Goal: Task Accomplishment & Management: Manage account settings

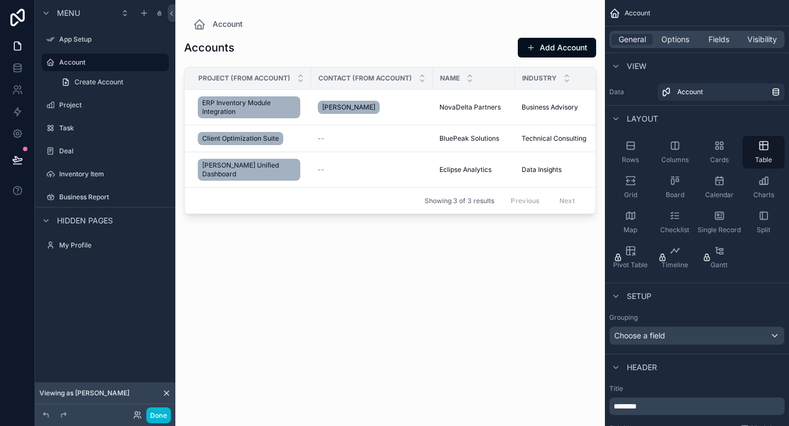
click at [537, 237] on div "scrollable content" at bounding box center [389, 206] width 429 height 413
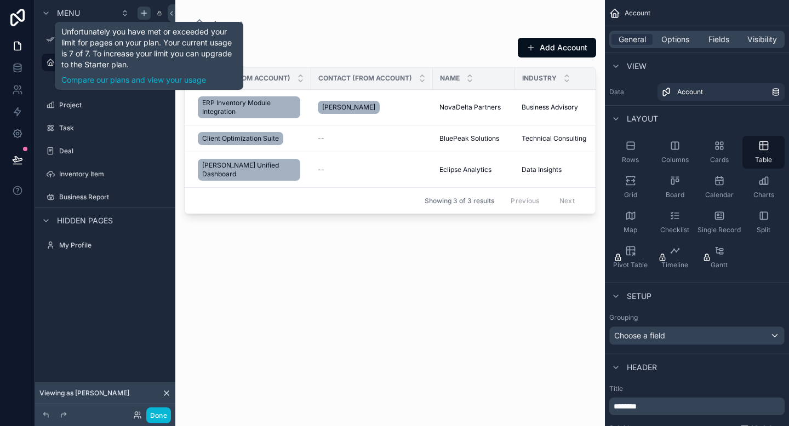
click at [140, 12] on icon "scrollable content" at bounding box center [144, 13] width 9 height 9
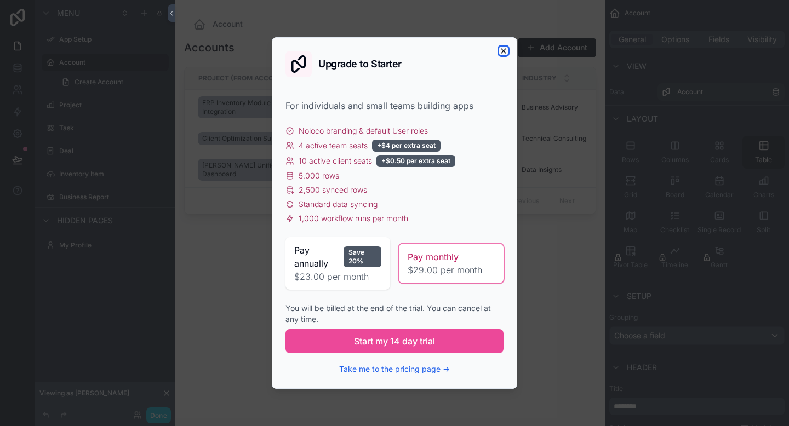
click at [504, 52] on icon "button" at bounding box center [503, 51] width 9 height 9
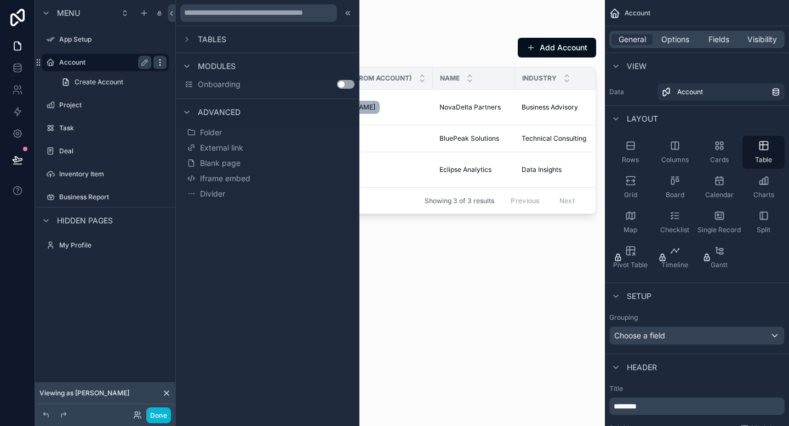
click at [158, 64] on icon "scrollable content" at bounding box center [160, 62] width 9 height 9
click at [159, 103] on icon "scrollable content" at bounding box center [160, 105] width 9 height 9
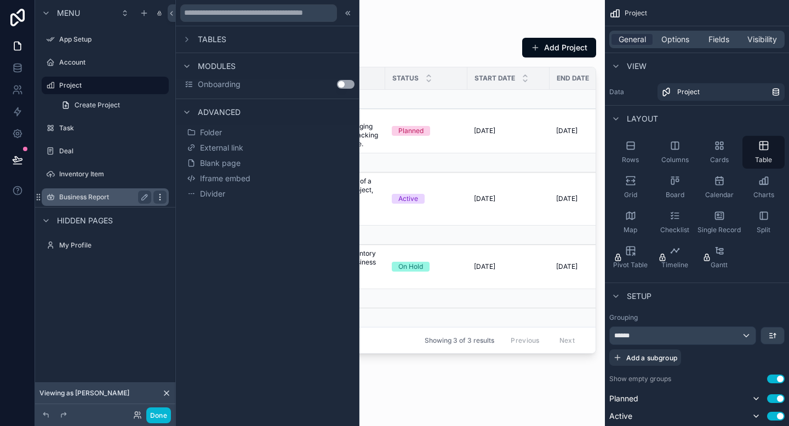
click at [156, 197] on icon "scrollable content" at bounding box center [160, 197] width 9 height 9
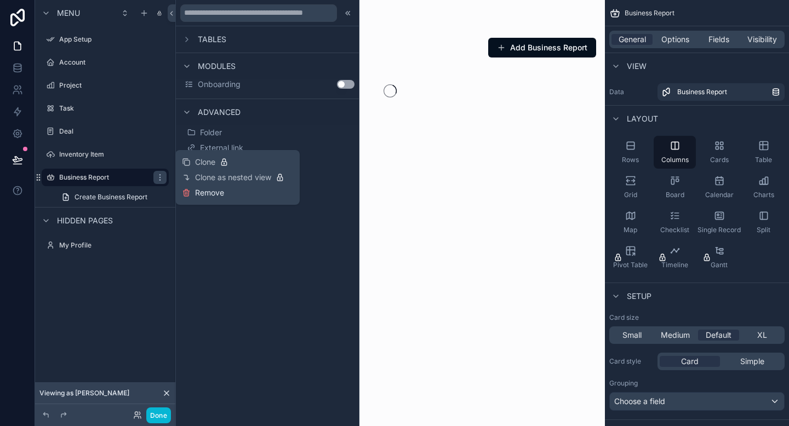
click at [196, 193] on span "Remove" at bounding box center [209, 192] width 29 height 11
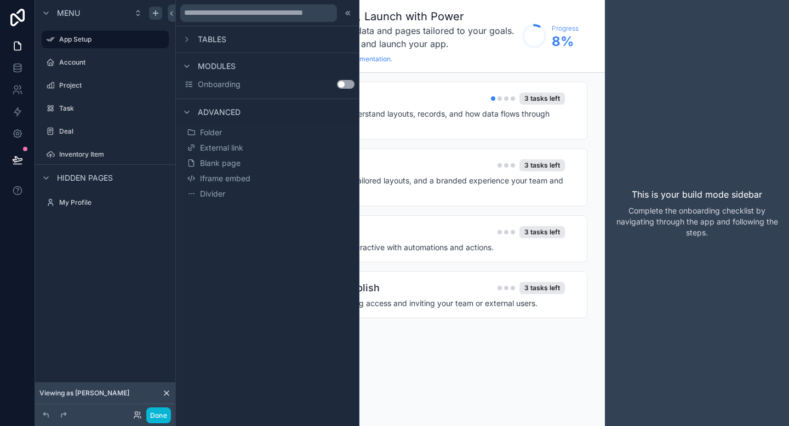
click at [152, 14] on icon "scrollable content" at bounding box center [155, 13] width 9 height 9
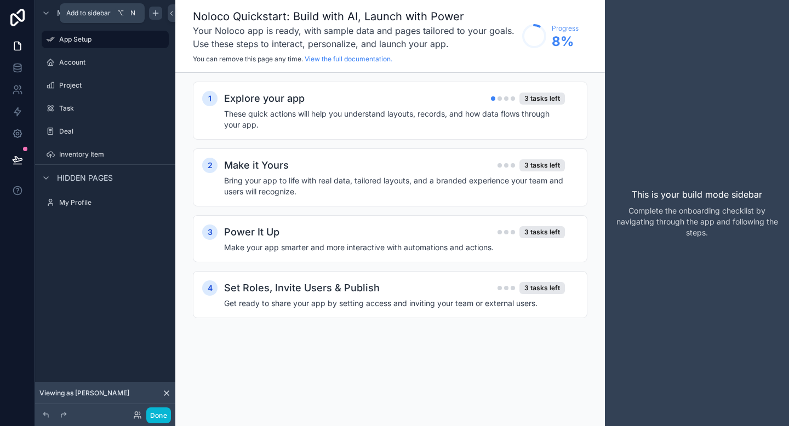
click at [152, 14] on icon "scrollable content" at bounding box center [155, 13] width 9 height 9
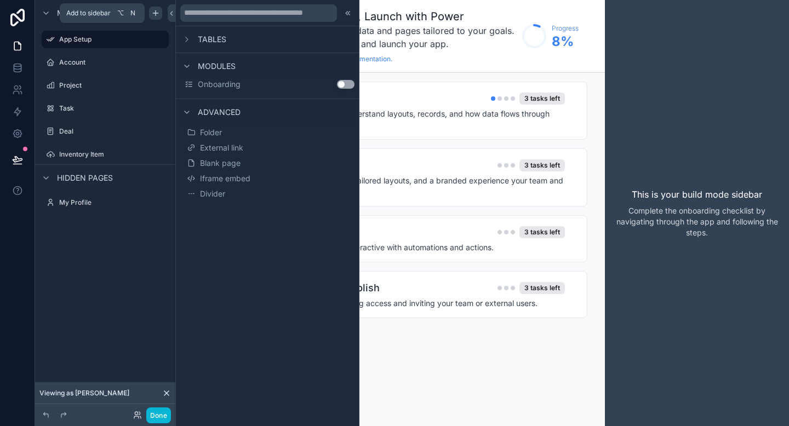
click at [153, 13] on icon "scrollable content" at bounding box center [155, 13] width 5 height 0
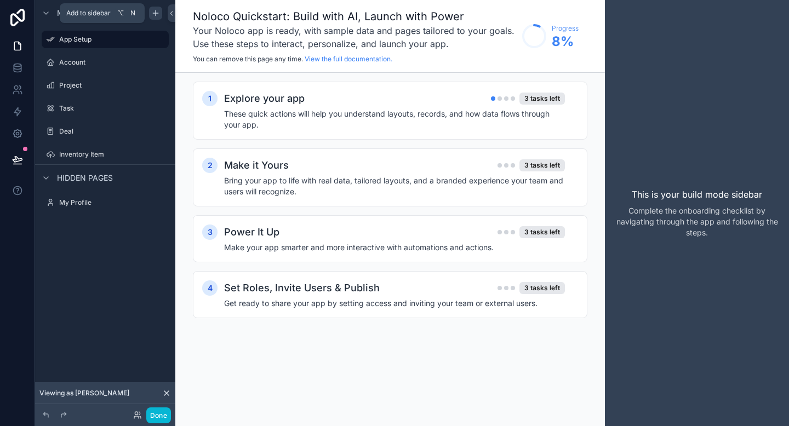
click at [153, 13] on icon "scrollable content" at bounding box center [155, 13] width 5 height 0
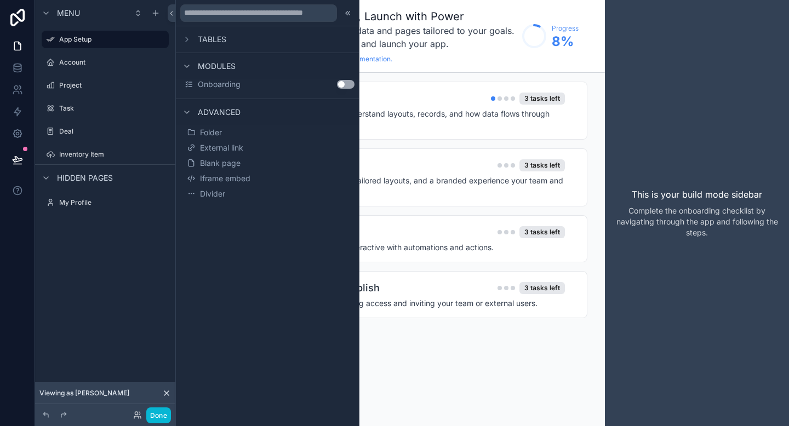
click at [197, 43] on div "Tables" at bounding box center [203, 39] width 46 height 13
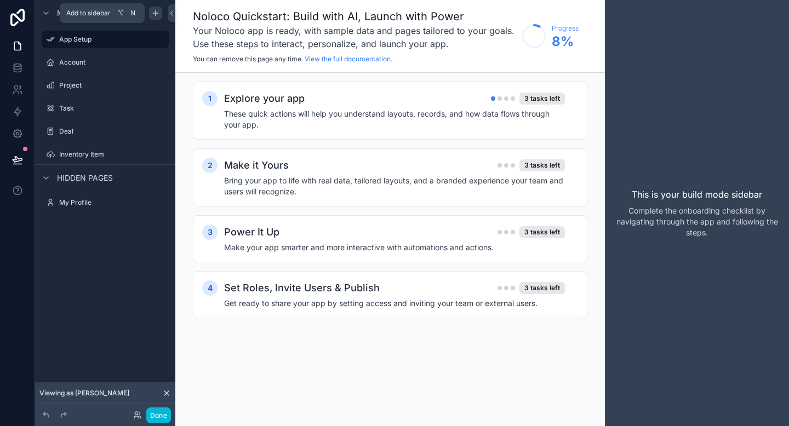
click at [153, 13] on icon "scrollable content" at bounding box center [155, 13] width 5 height 0
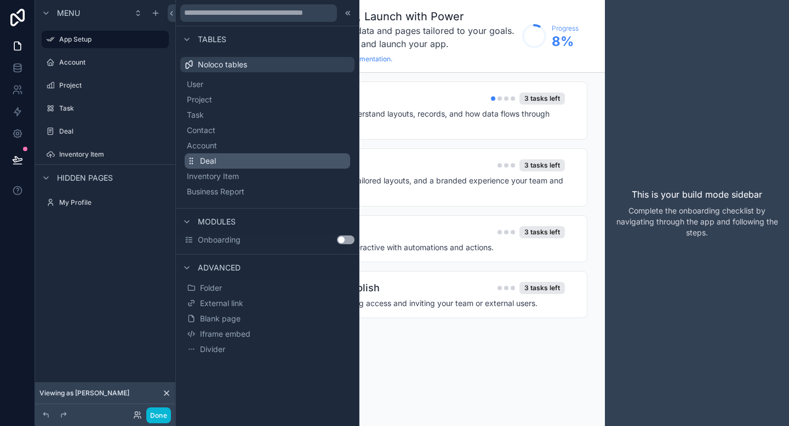
click at [217, 157] on button "Deal" at bounding box center [267, 160] width 165 height 15
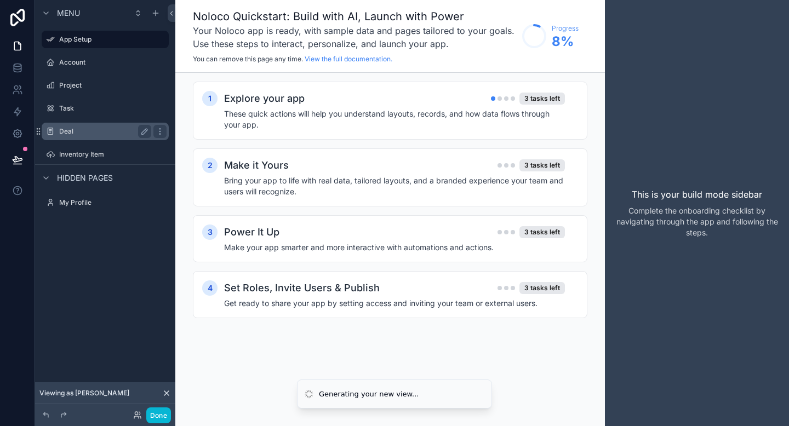
click at [102, 131] on label "Deal" at bounding box center [103, 131] width 88 height 9
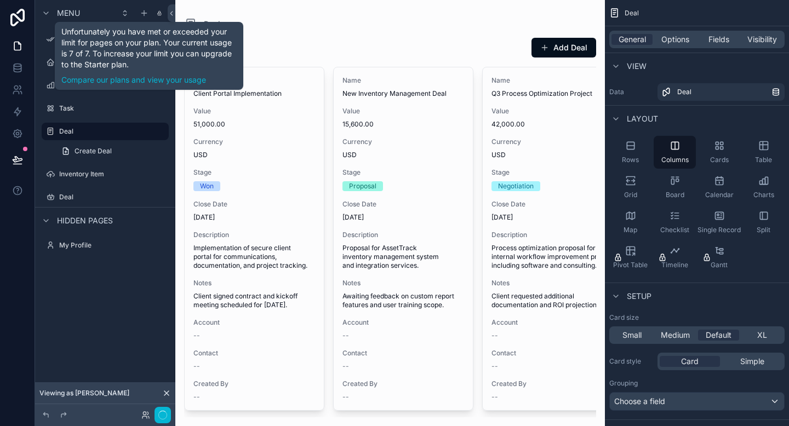
click at [156, 13] on div "scrollable content" at bounding box center [149, 13] width 26 height 13
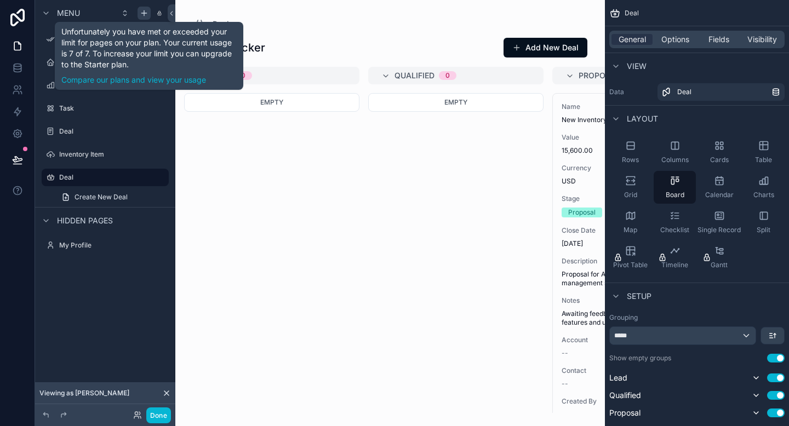
click at [143, 13] on icon "scrollable content" at bounding box center [144, 13] width 9 height 9
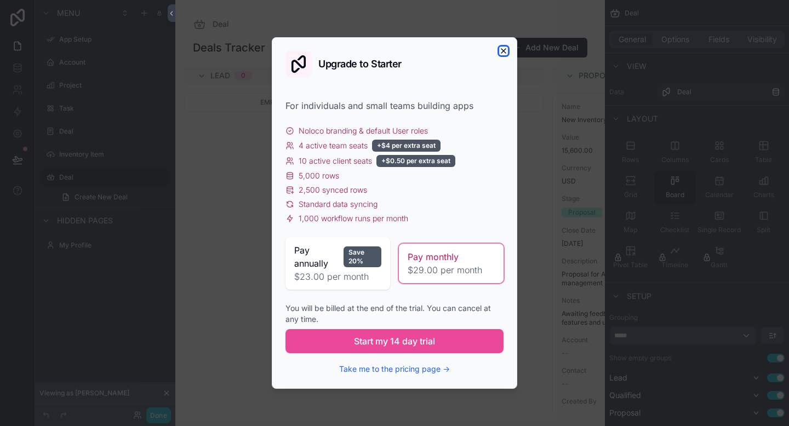
click at [507, 47] on icon "button" at bounding box center [503, 51] width 9 height 9
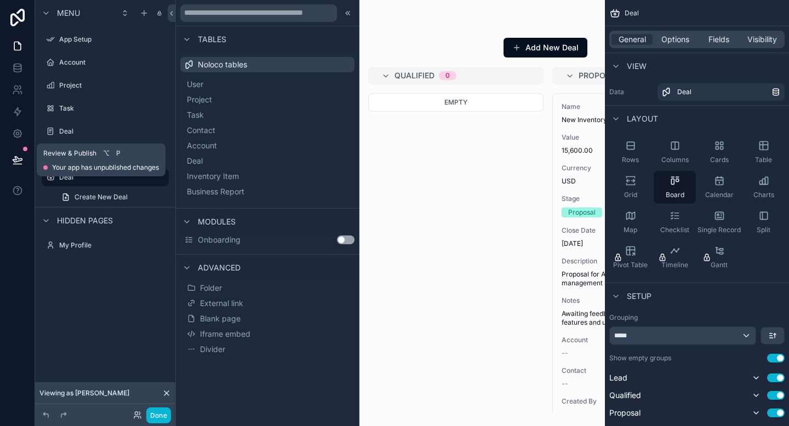
click at [16, 150] on button at bounding box center [17, 160] width 24 height 31
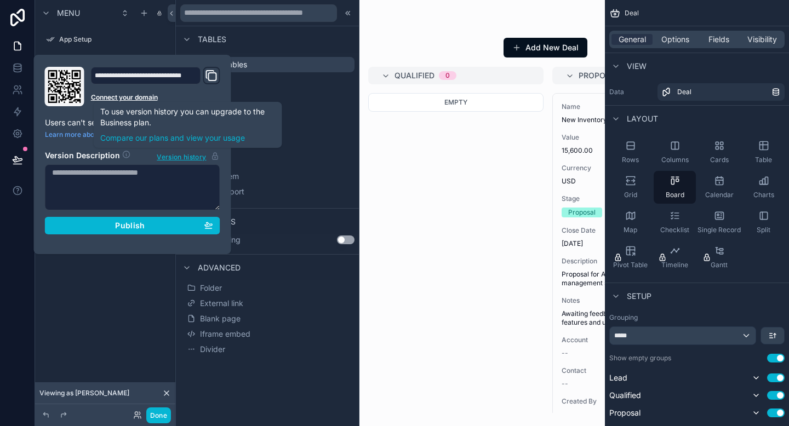
click at [207, 75] on icon "Domain and Custom Link" at bounding box center [211, 75] width 13 height 13
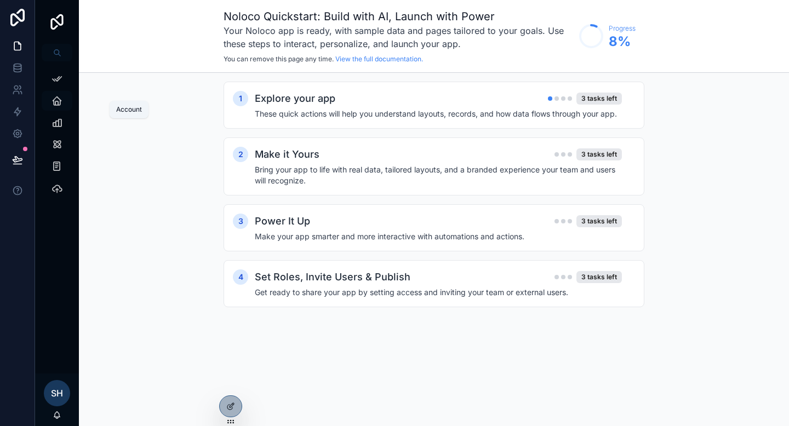
click at [60, 98] on icon "scrollable content" at bounding box center [56, 100] width 11 height 11
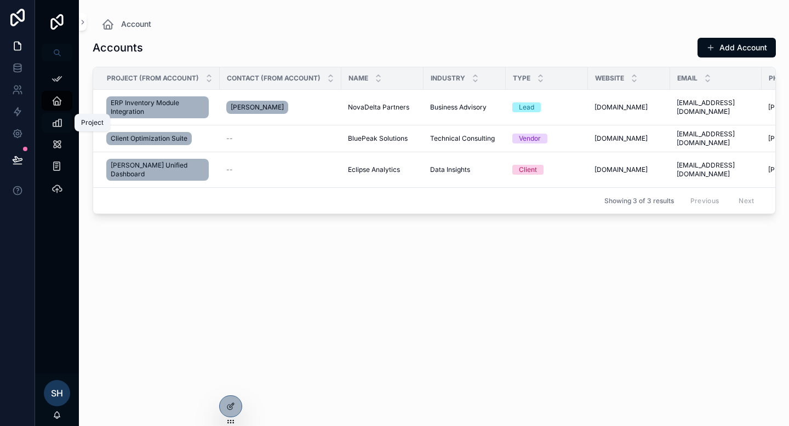
click at [59, 132] on link "Project" at bounding box center [57, 123] width 31 height 20
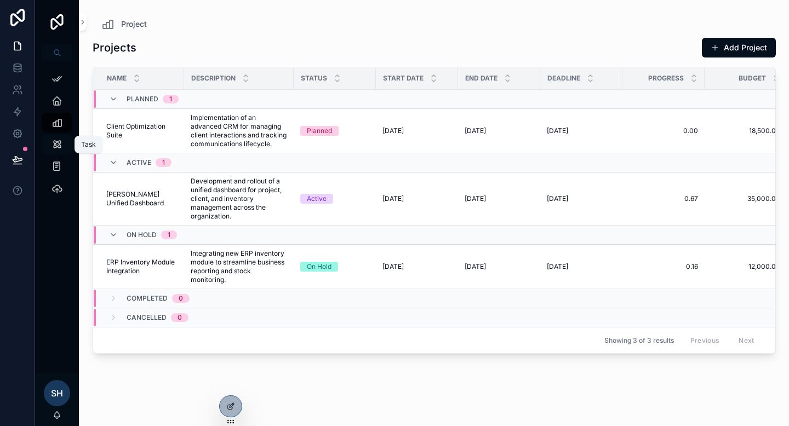
click at [59, 146] on icon "scrollable content" at bounding box center [56, 144] width 11 height 11
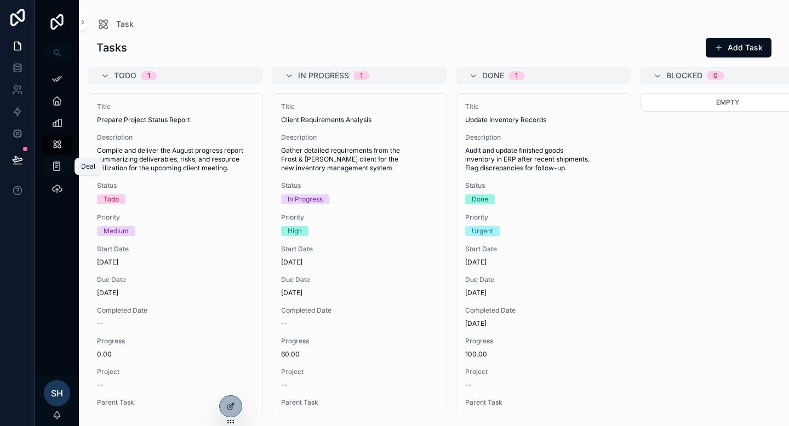
click at [57, 165] on icon "scrollable content" at bounding box center [56, 166] width 10 height 11
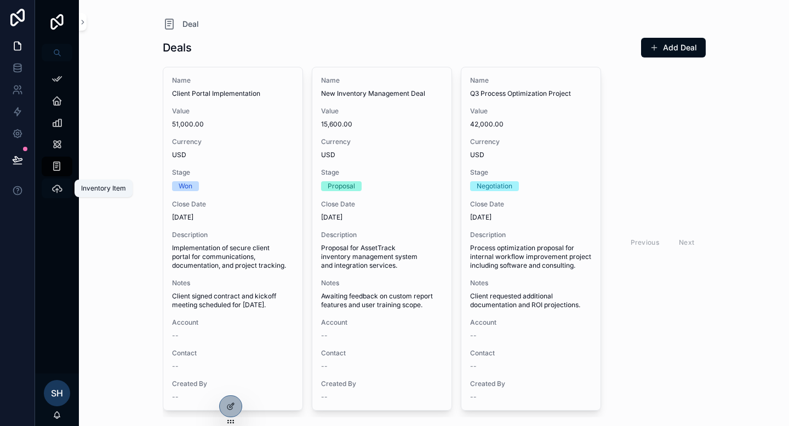
click at [55, 184] on icon "scrollable content" at bounding box center [56, 188] width 11 height 11
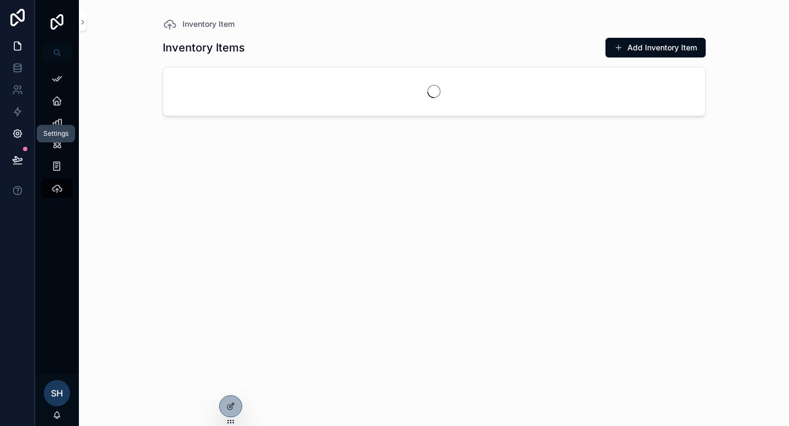
click at [15, 132] on icon at bounding box center [17, 133] width 11 height 11
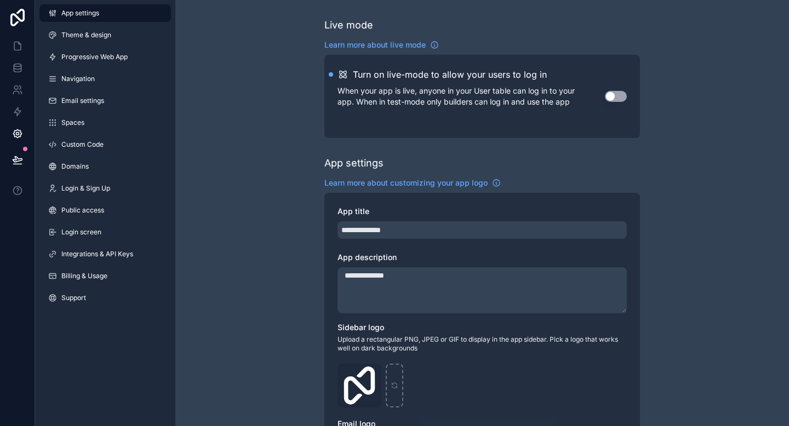
click at [83, 113] on div "App settings Theme & design Progressive Web App Navigation Email settings Space…" at bounding box center [105, 157] width 140 height 315
click at [81, 122] on span "Spaces" at bounding box center [72, 122] width 23 height 9
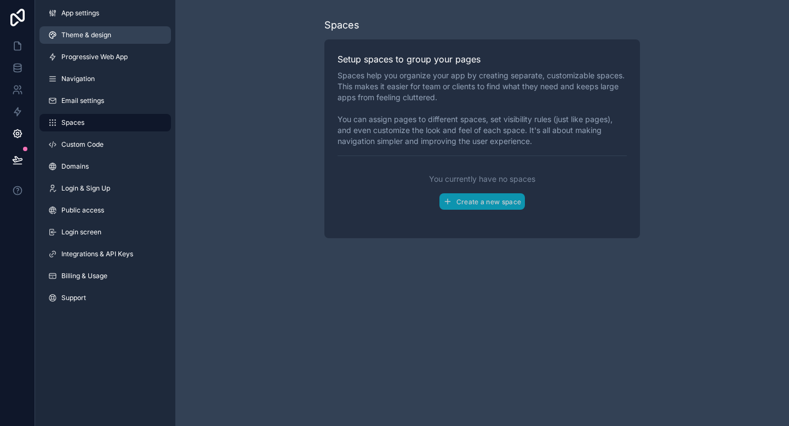
click at [112, 39] on link "Theme & design" at bounding box center [104, 35] width 131 height 18
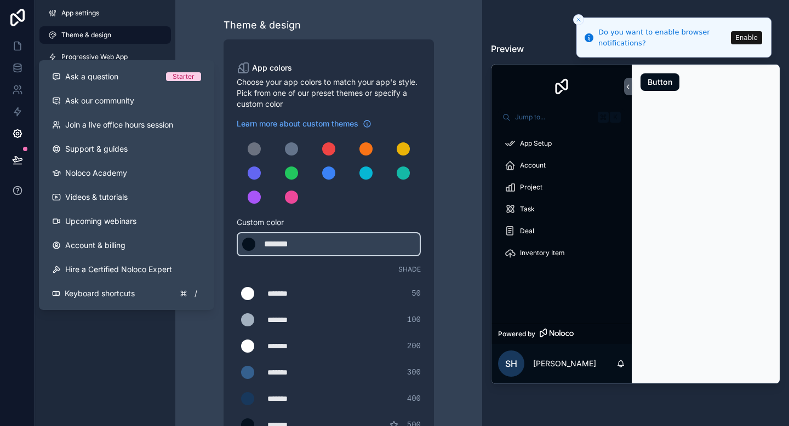
click at [10, 185] on button at bounding box center [17, 190] width 35 height 31
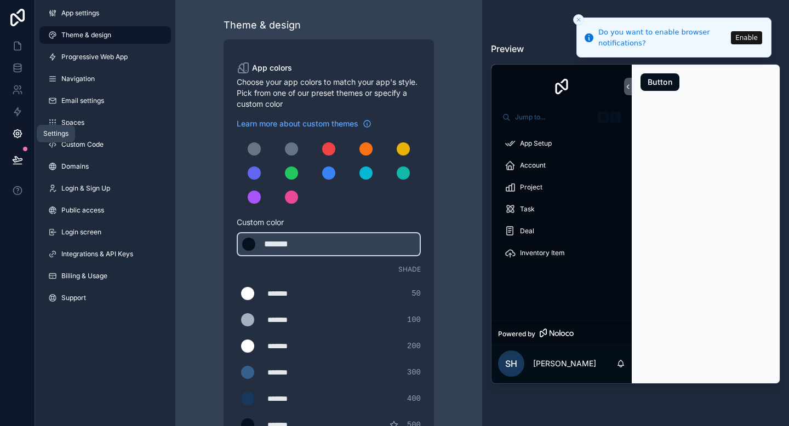
click at [18, 139] on icon at bounding box center [17, 133] width 11 height 11
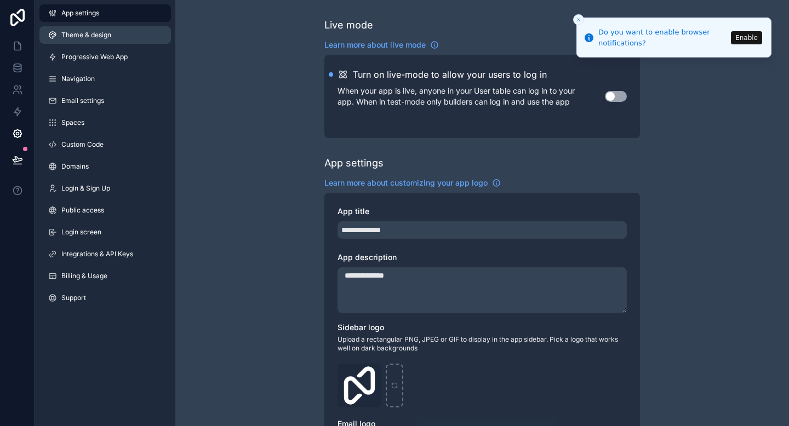
click at [107, 37] on span "Theme & design" at bounding box center [86, 35] width 50 height 9
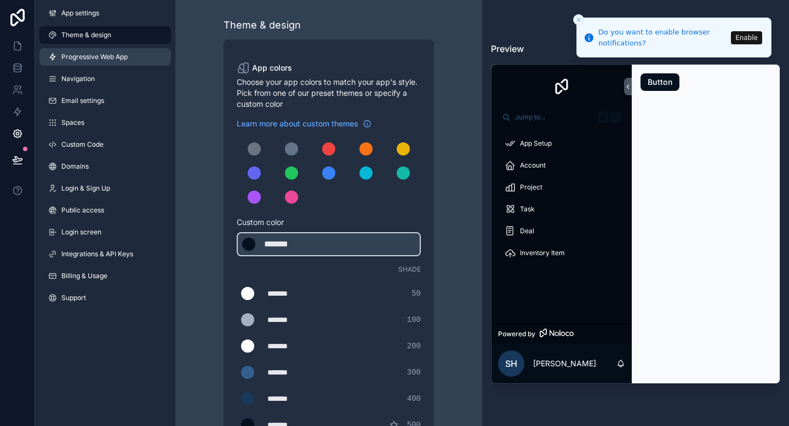
click at [105, 58] on span "Progressive Web App" at bounding box center [94, 57] width 66 height 9
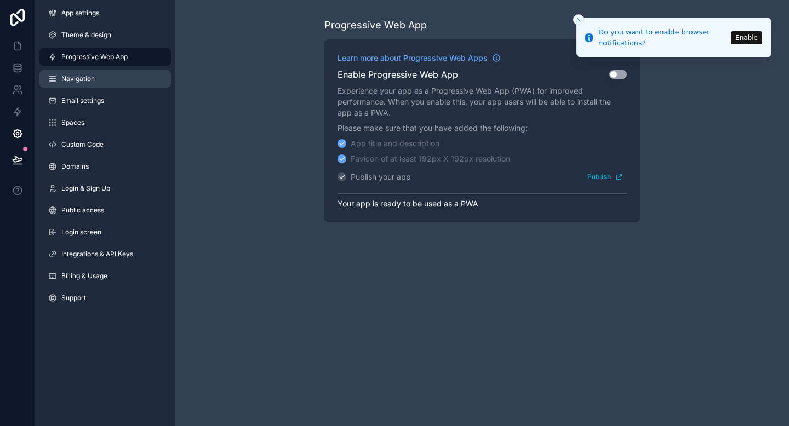
click at [105, 76] on link "Navigation" at bounding box center [104, 79] width 131 height 18
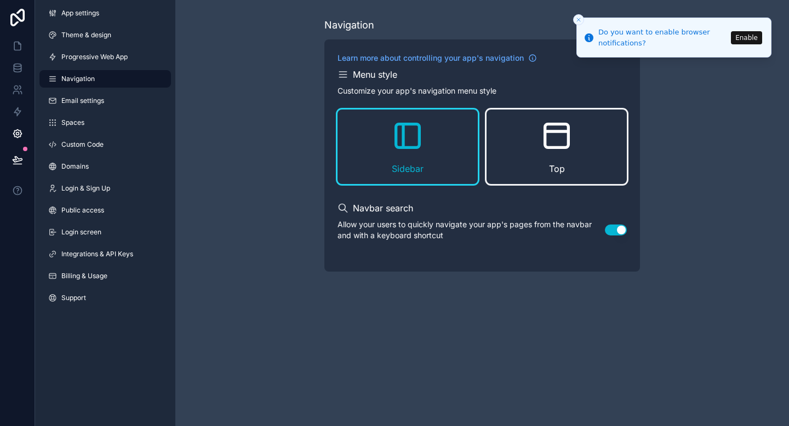
click at [561, 147] on icon "scrollable content" at bounding box center [557, 136] width 24 height 24
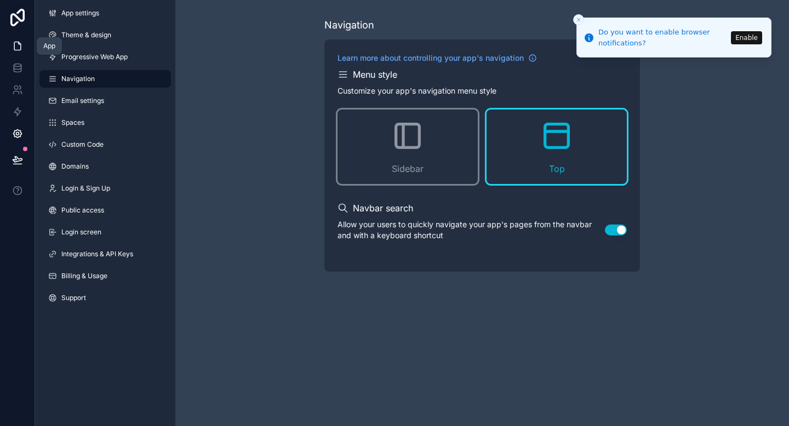
click at [21, 47] on icon at bounding box center [17, 46] width 7 height 8
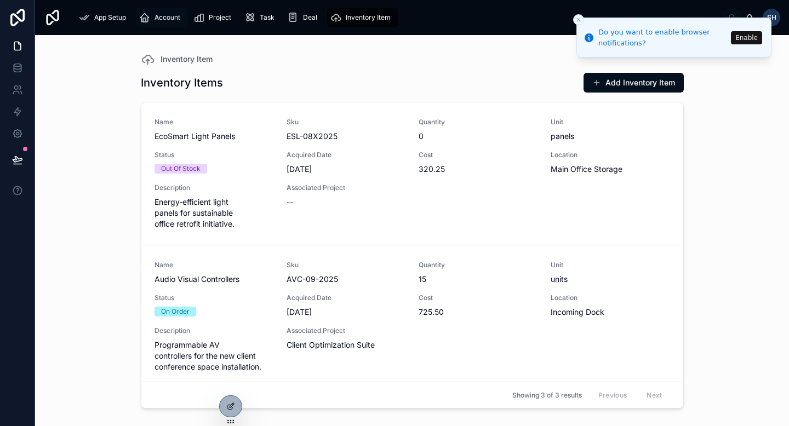
click at [159, 22] on div "Account" at bounding box center [161, 18] width 45 height 18
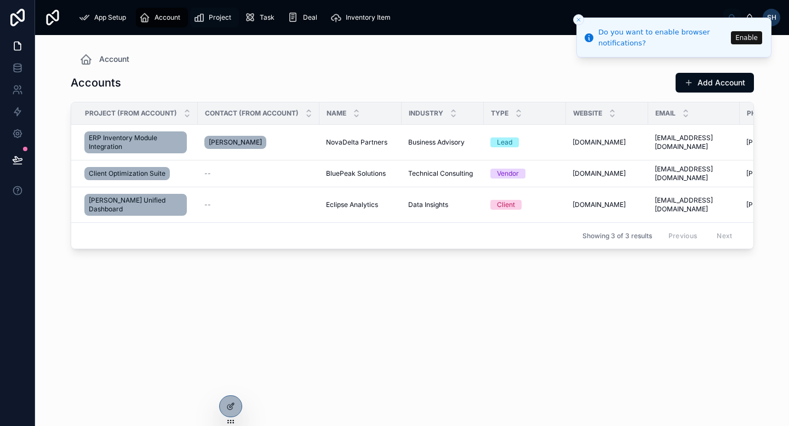
click at [219, 15] on span "Project" at bounding box center [220, 17] width 22 height 9
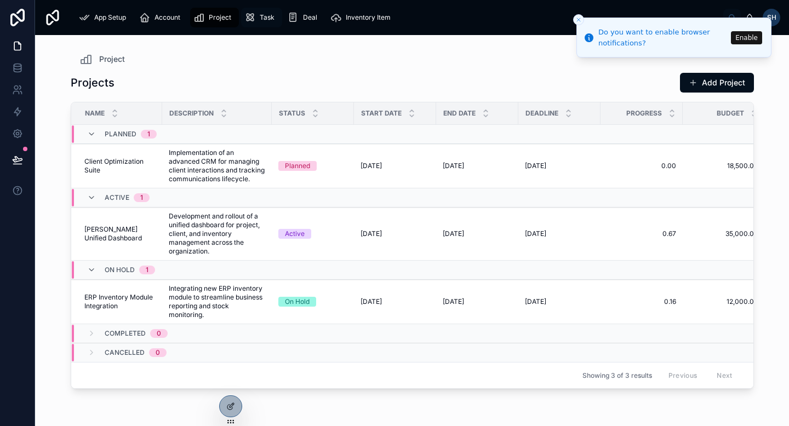
click at [245, 17] on icon "scrollable content" at bounding box center [249, 17] width 11 height 11
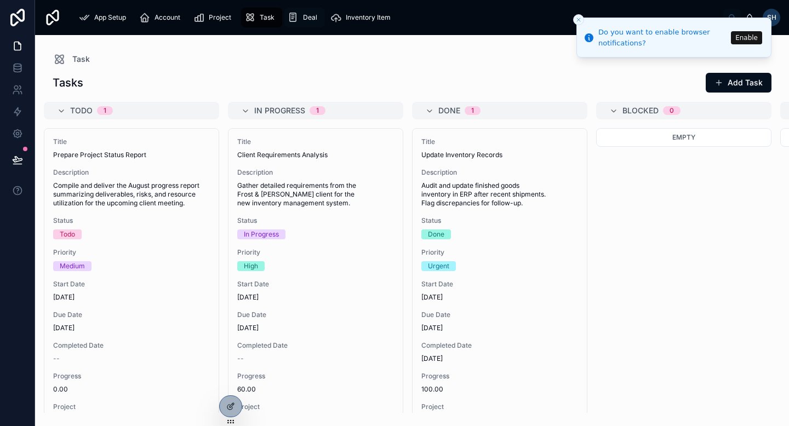
click at [301, 21] on div "Deal" at bounding box center [305, 18] width 34 height 18
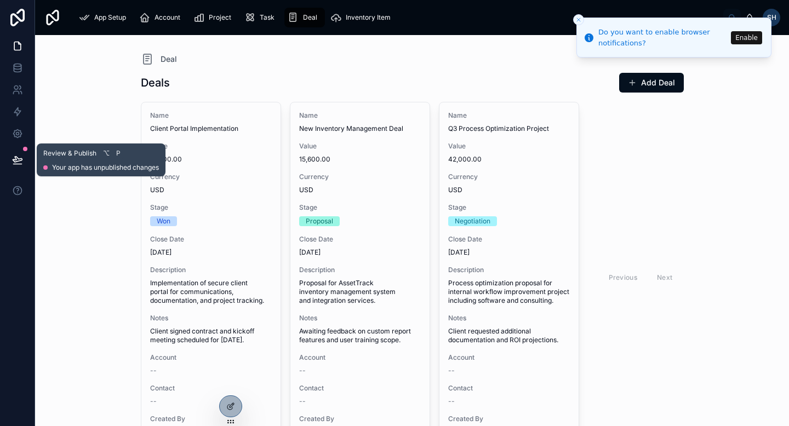
click at [15, 160] on icon at bounding box center [17, 159] width 11 height 11
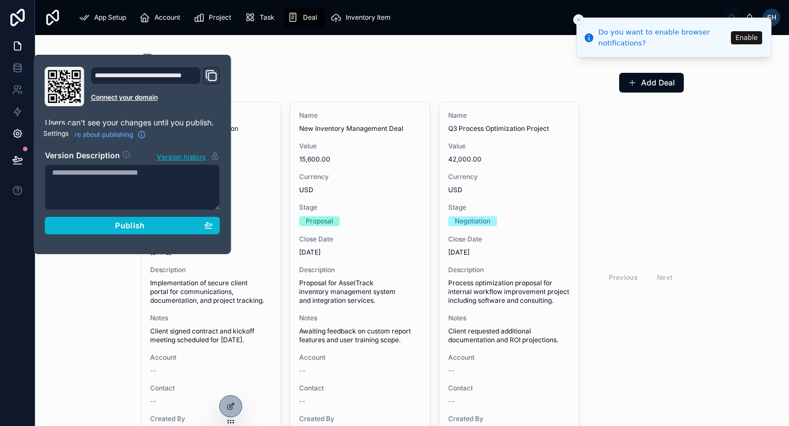
click at [20, 134] on icon at bounding box center [17, 133] width 11 height 11
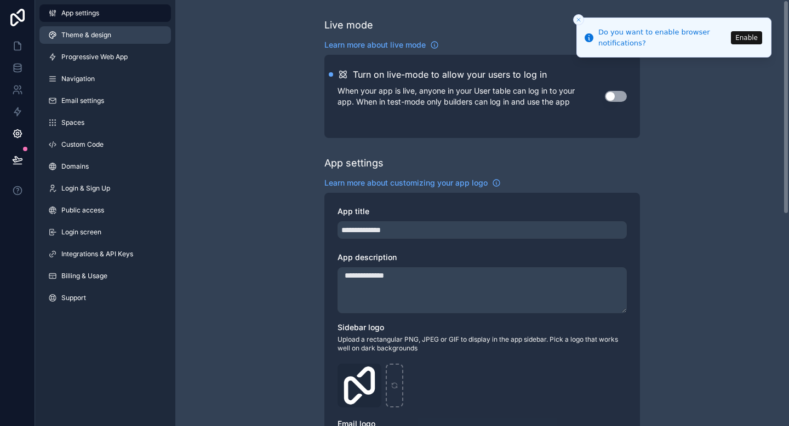
click at [120, 31] on link "Theme & design" at bounding box center [104, 35] width 131 height 18
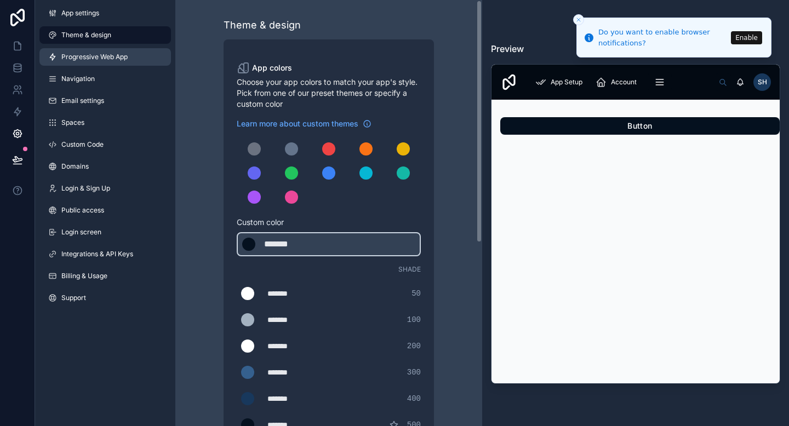
click at [123, 58] on span "Progressive Web App" at bounding box center [94, 57] width 66 height 9
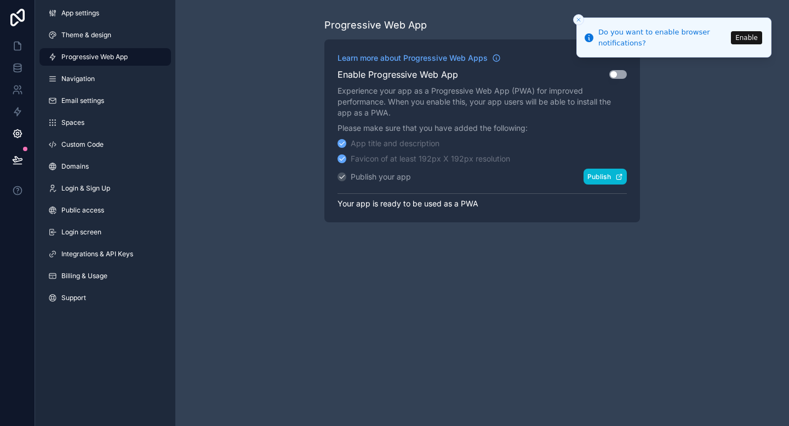
click at [606, 183] on button "Publish" at bounding box center [604, 177] width 43 height 16
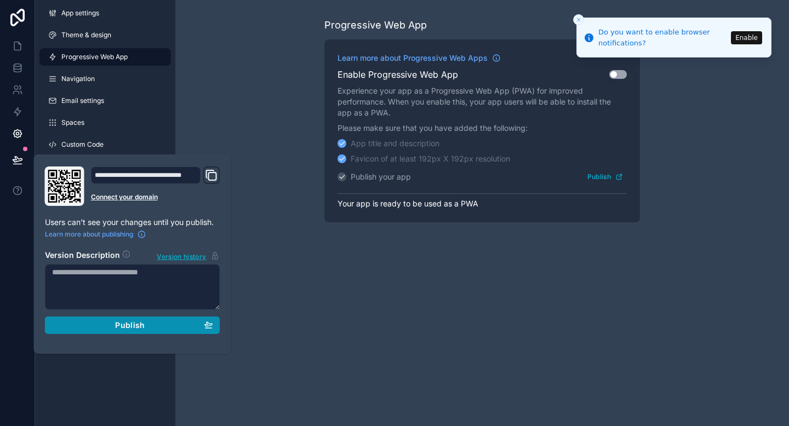
click at [120, 322] on span "Publish" at bounding box center [130, 325] width 30 height 10
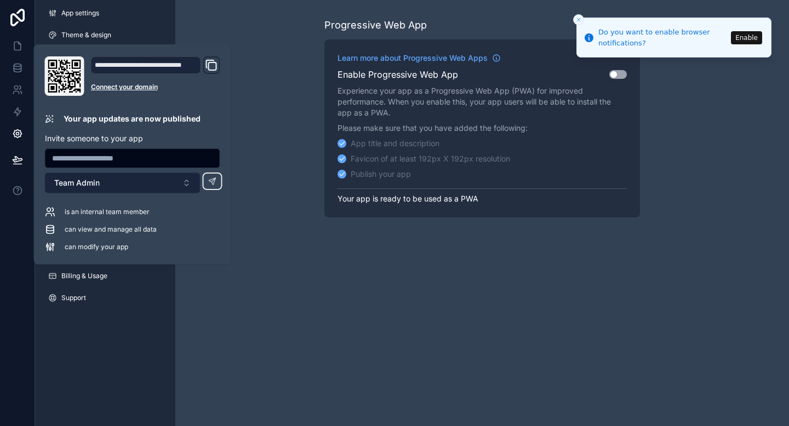
click at [196, 182] on button "Team Admin" at bounding box center [123, 183] width 156 height 21
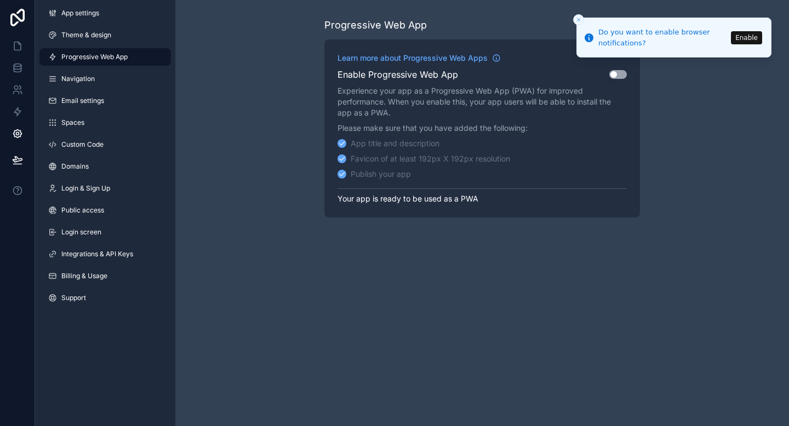
click at [583, 18] on button "Close toast" at bounding box center [578, 19] width 11 height 11
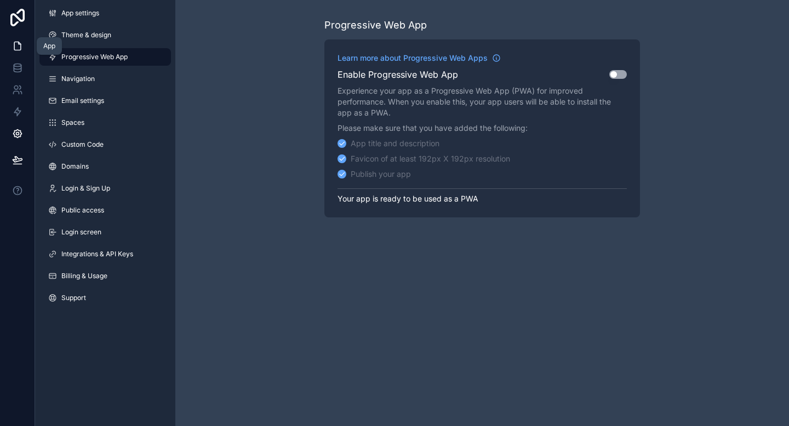
click at [19, 49] on icon at bounding box center [17, 46] width 11 height 11
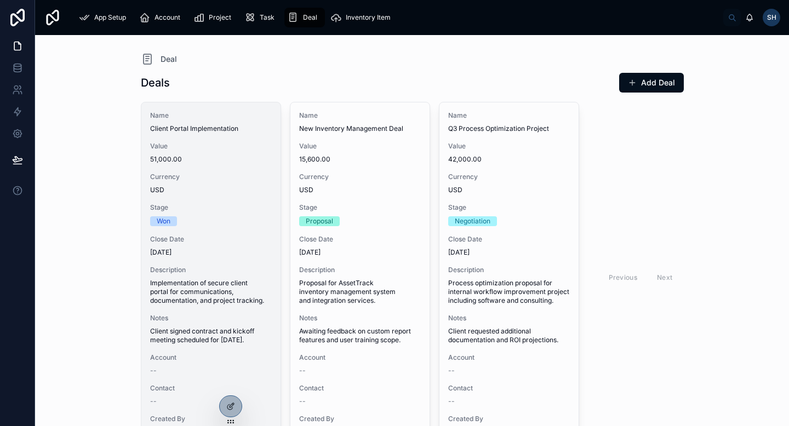
click at [197, 121] on div "Name Client Portal Implementation" at bounding box center [211, 122] width 122 height 22
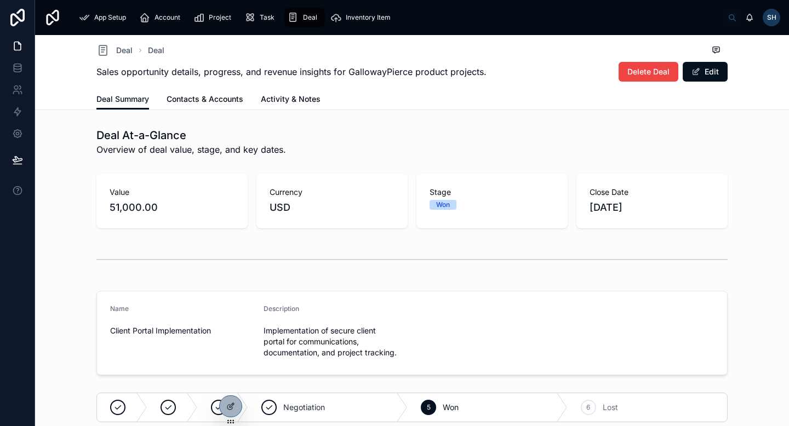
click at [212, 97] on span "Contacts & Accounts" at bounding box center [204, 99] width 77 height 11
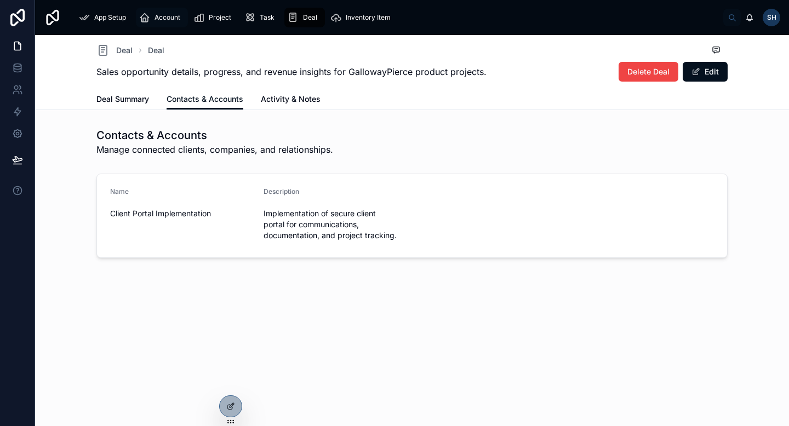
click at [171, 20] on span "Account" at bounding box center [167, 17] width 26 height 9
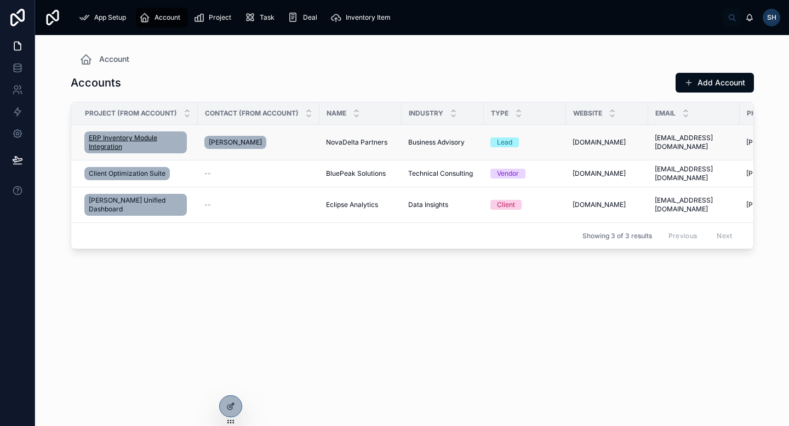
click at [172, 145] on span "ERP Inventory Module Integration" at bounding box center [136, 143] width 94 height 18
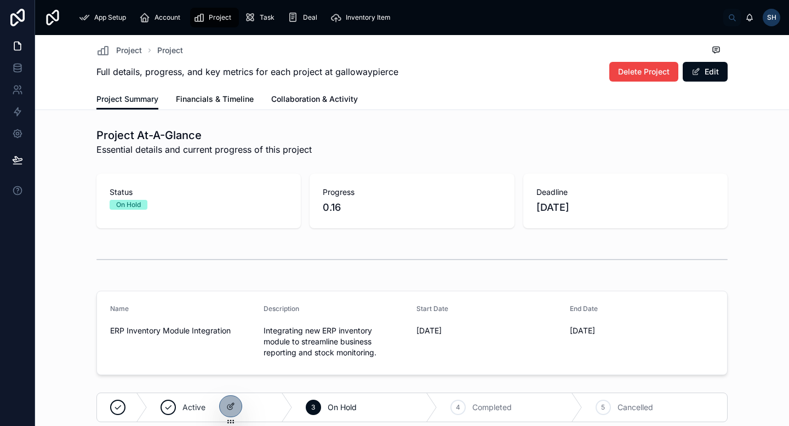
click at [243, 96] on span "Financials & Timeline" at bounding box center [215, 99] width 78 height 11
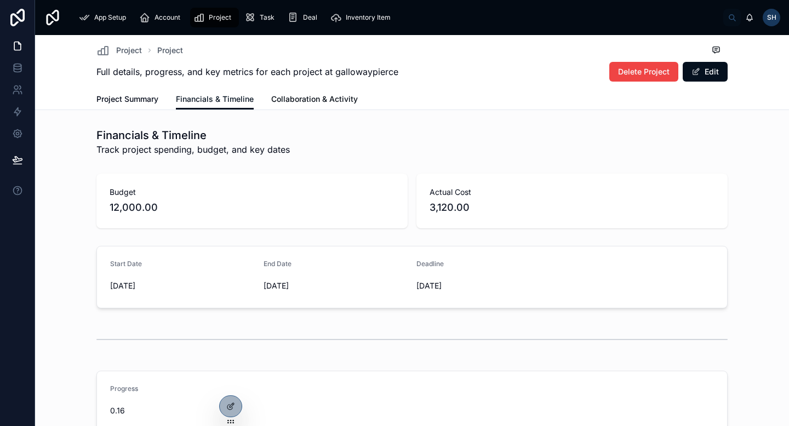
click at [299, 95] on span "Collaboration & Activity" at bounding box center [314, 99] width 87 height 11
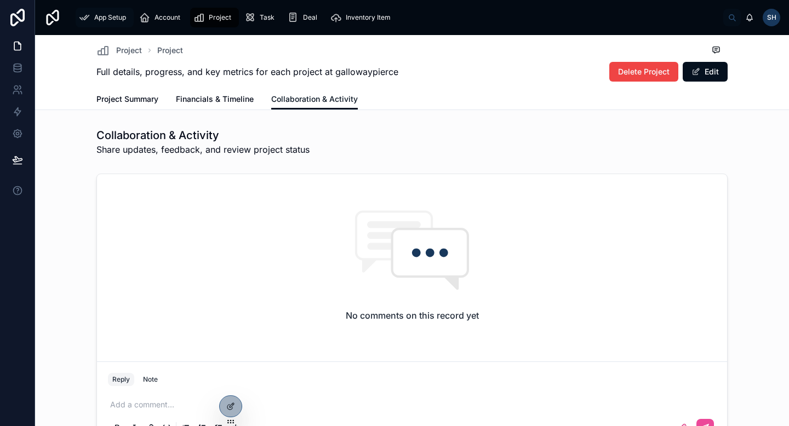
click at [111, 16] on span "App Setup" at bounding box center [110, 17] width 32 height 9
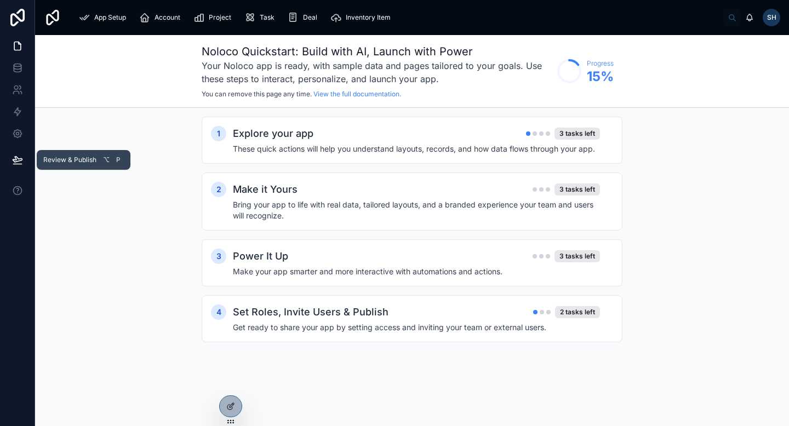
click at [13, 160] on icon at bounding box center [17, 159] width 9 height 5
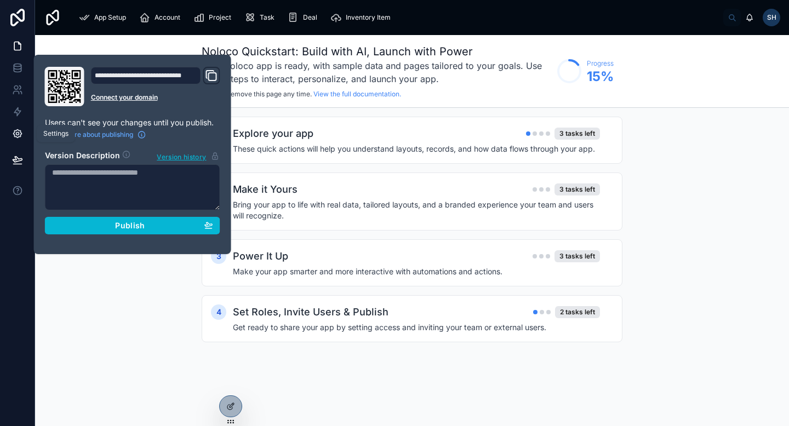
click at [22, 140] on link at bounding box center [17, 134] width 35 height 22
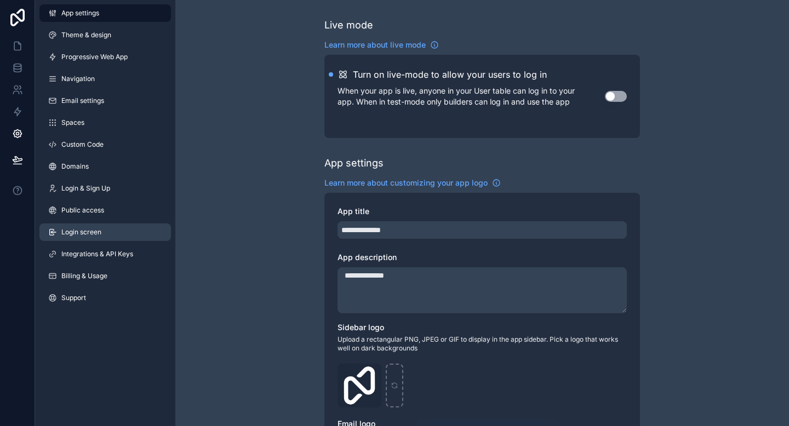
click at [97, 229] on span "Login screen" at bounding box center [81, 232] width 40 height 9
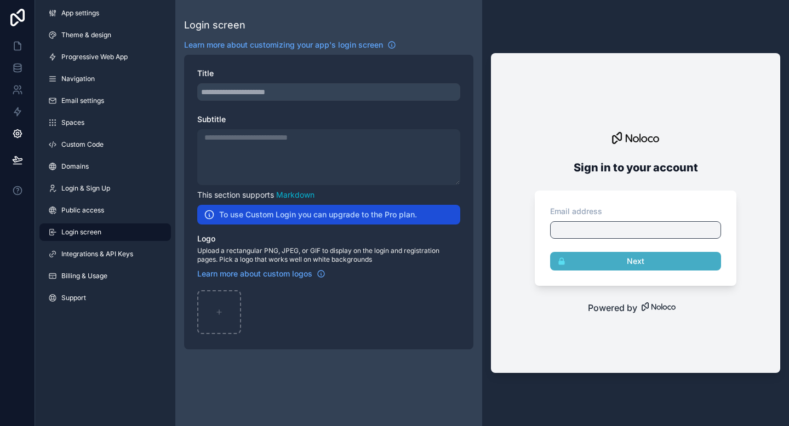
click at [259, 168] on div "scrollable content" at bounding box center [328, 157] width 263 height 56
click at [110, 212] on link "Public access" at bounding box center [104, 211] width 131 height 18
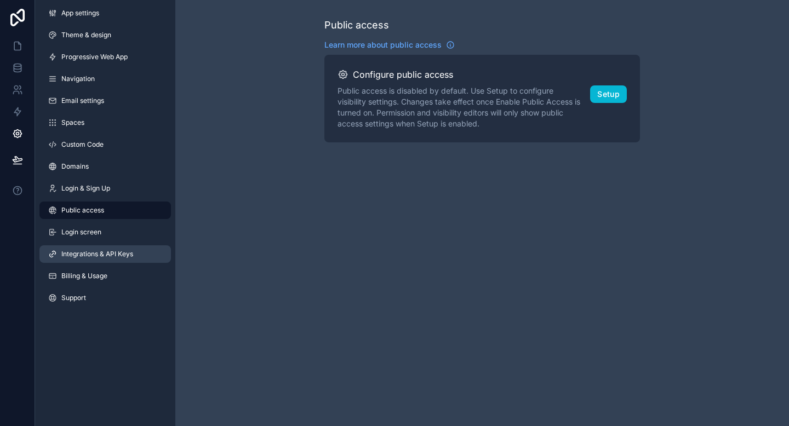
click at [124, 255] on span "Integrations & API Keys" at bounding box center [97, 254] width 72 height 9
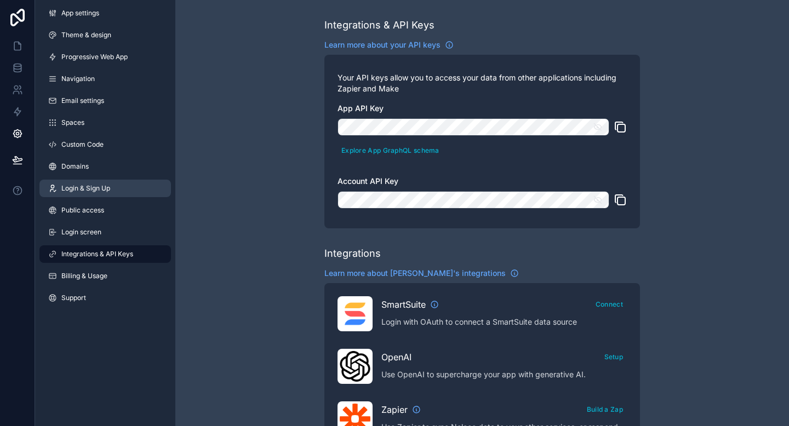
click at [107, 188] on span "Login & Sign Up" at bounding box center [85, 188] width 49 height 9
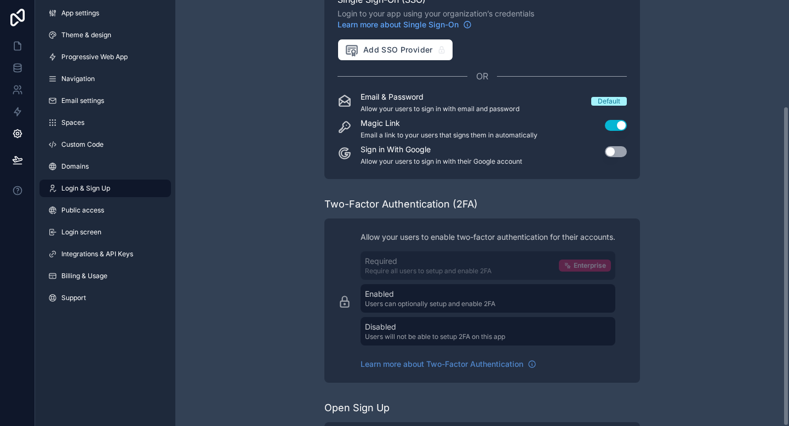
scroll to position [141, 0]
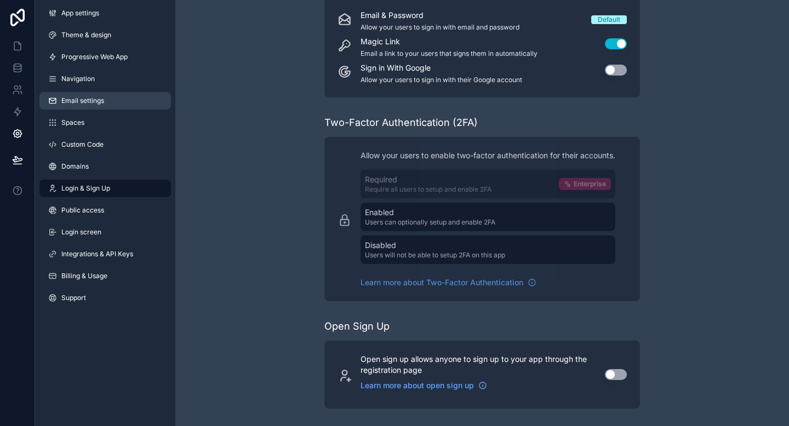
click at [111, 94] on link "Email settings" at bounding box center [104, 101] width 131 height 18
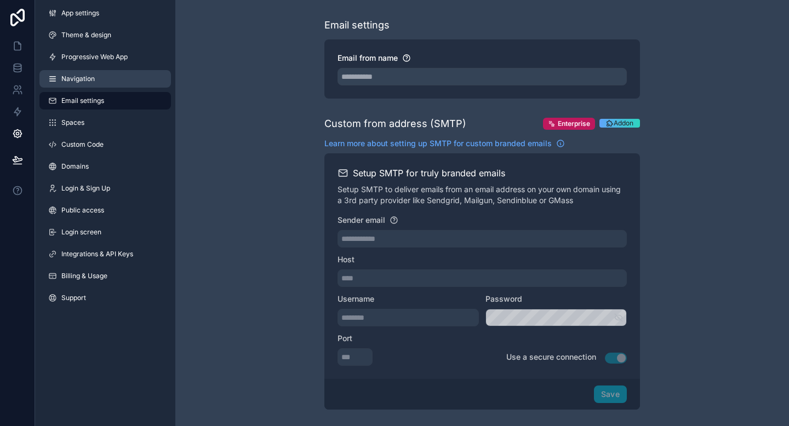
click at [105, 77] on link "Navigation" at bounding box center [104, 79] width 131 height 18
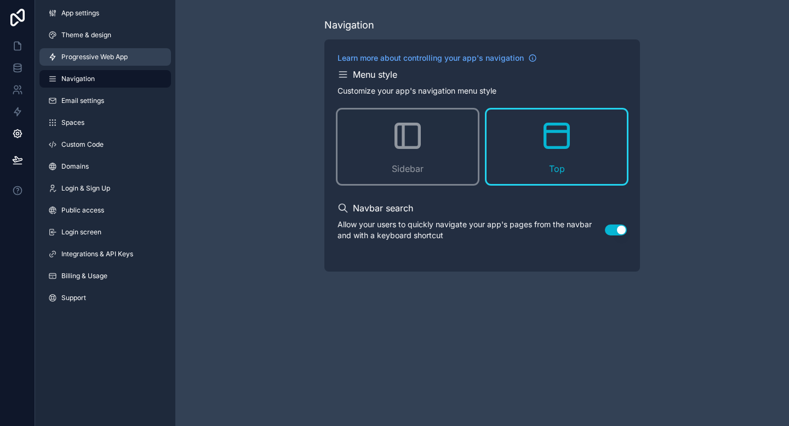
click at [106, 60] on span "Progressive Web App" at bounding box center [94, 57] width 66 height 9
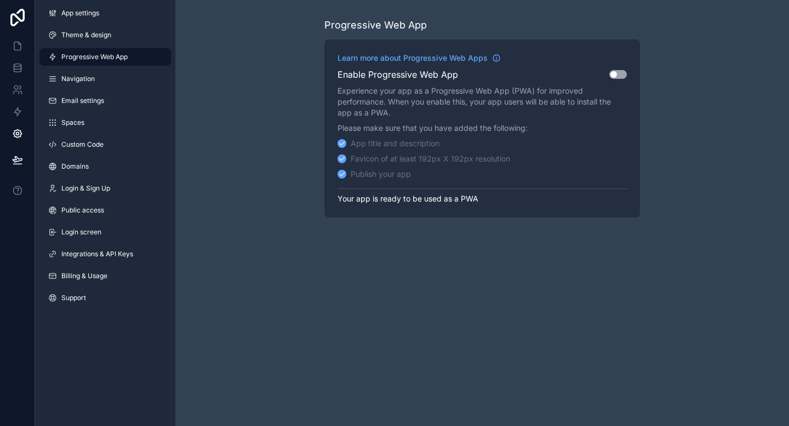
click at [96, 45] on div "App settings Theme & design Progressive Web App Navigation Email settings Space…" at bounding box center [105, 157] width 140 height 315
click at [96, 37] on span "Theme & design" at bounding box center [86, 35] width 50 height 9
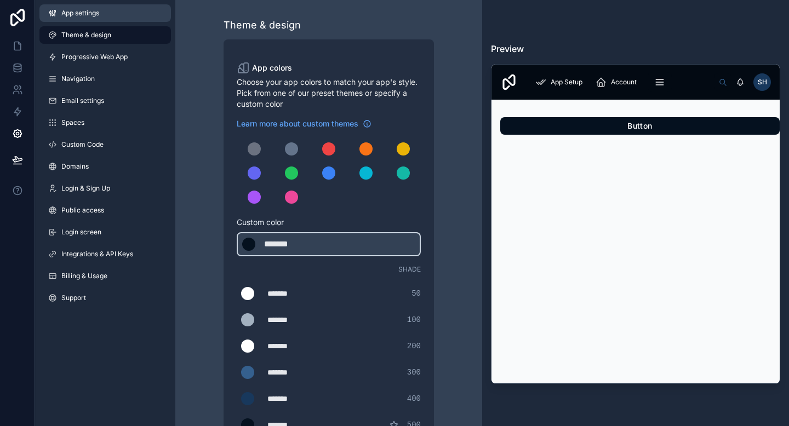
click at [95, 20] on link "App settings" at bounding box center [104, 13] width 131 height 18
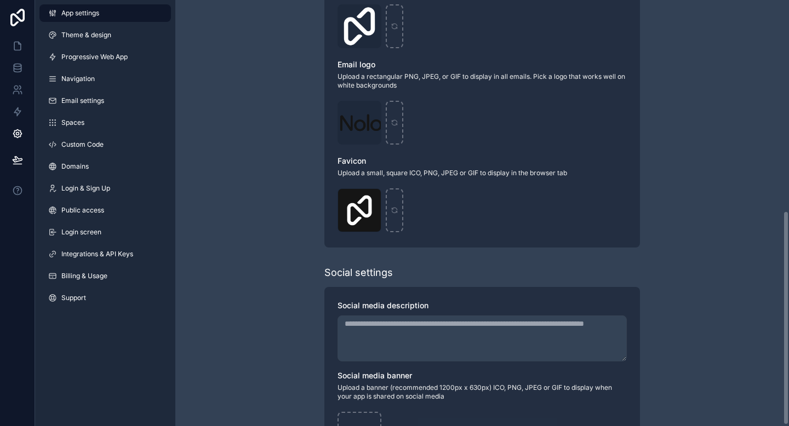
scroll to position [422, 0]
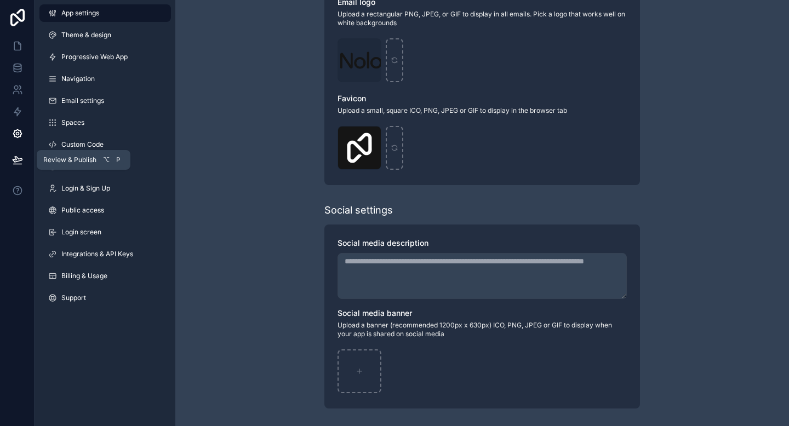
click at [18, 153] on button at bounding box center [17, 160] width 24 height 31
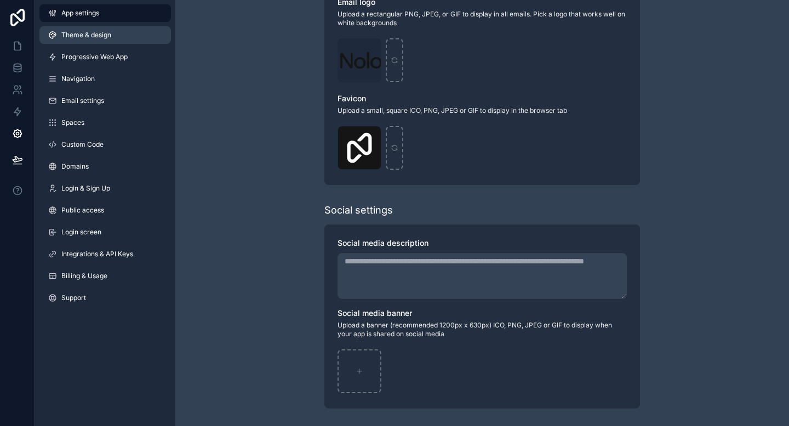
click at [103, 32] on span "Theme & design" at bounding box center [86, 35] width 50 height 9
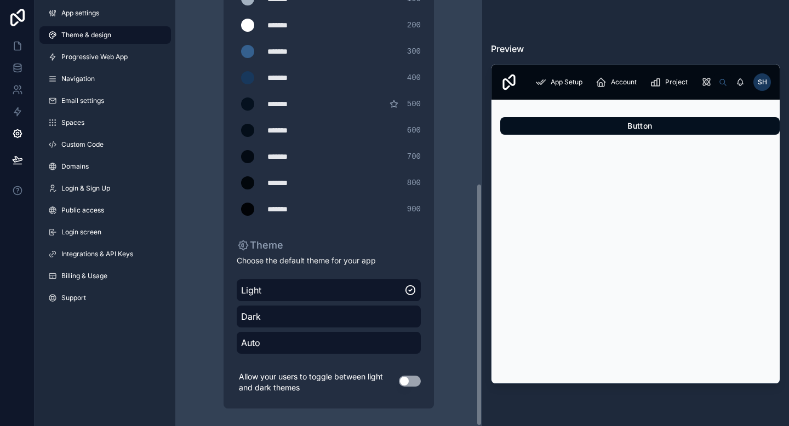
scroll to position [321, 0]
click at [16, 51] on link at bounding box center [17, 46] width 35 height 22
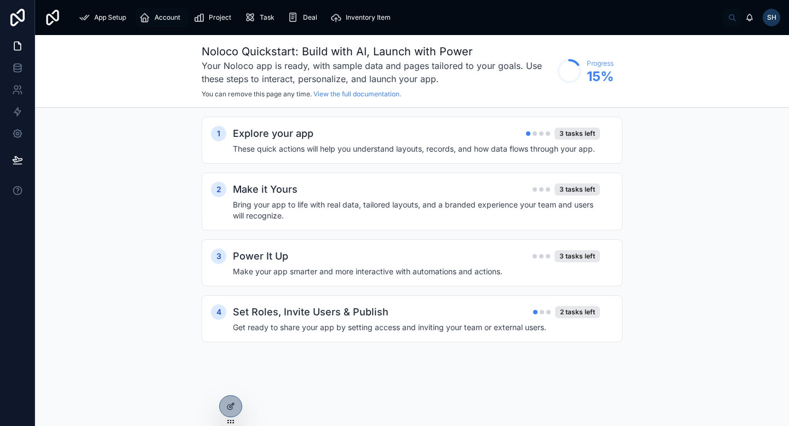
click at [157, 19] on span "Account" at bounding box center [167, 17] width 26 height 9
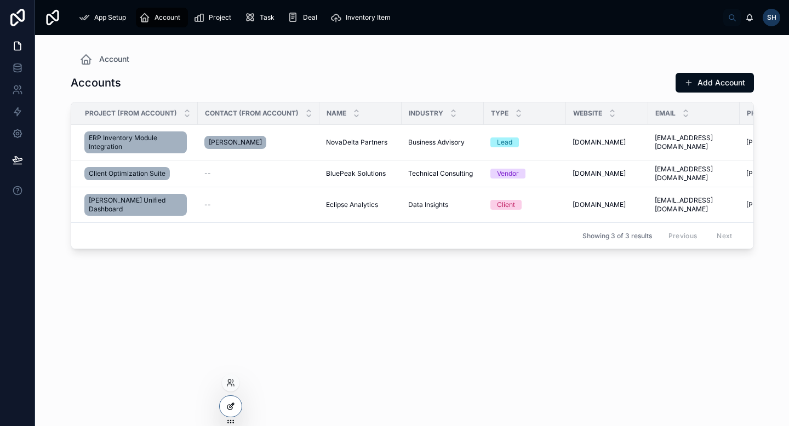
click at [231, 410] on icon at bounding box center [230, 406] width 9 height 9
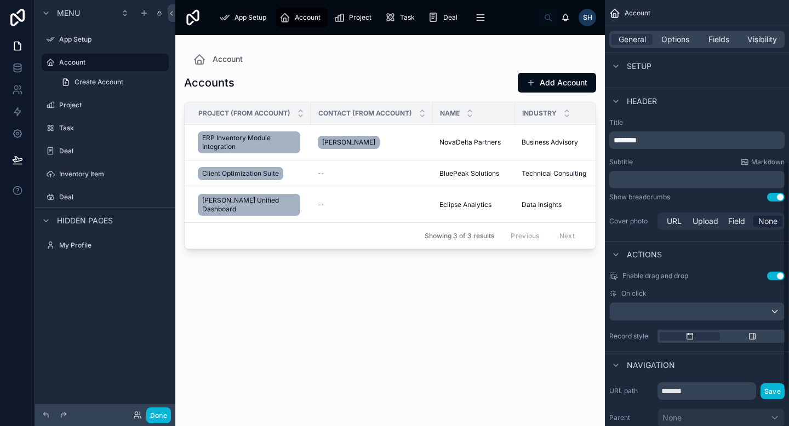
scroll to position [364, 0]
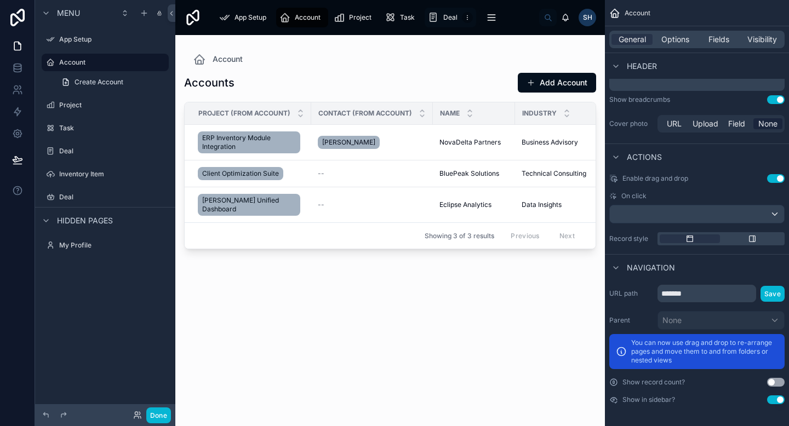
click at [467, 18] on icon "scrollable content" at bounding box center [467, 18] width 1 height 1
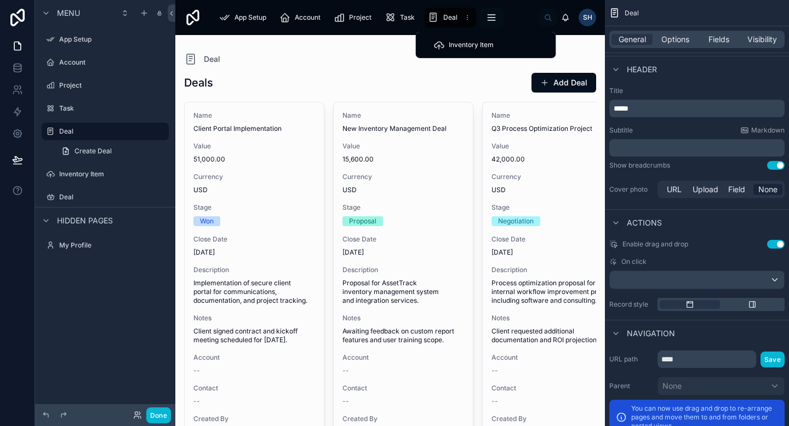
click at [492, 18] on icon "scrollable content" at bounding box center [491, 17] width 11 height 11
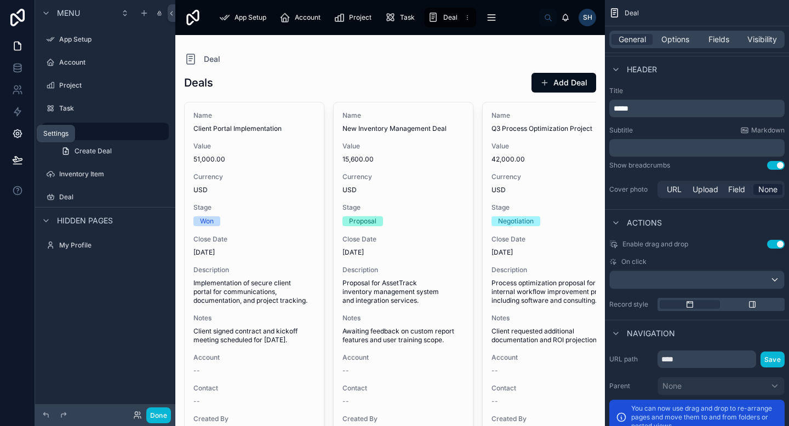
click at [14, 140] on link at bounding box center [17, 134] width 35 height 22
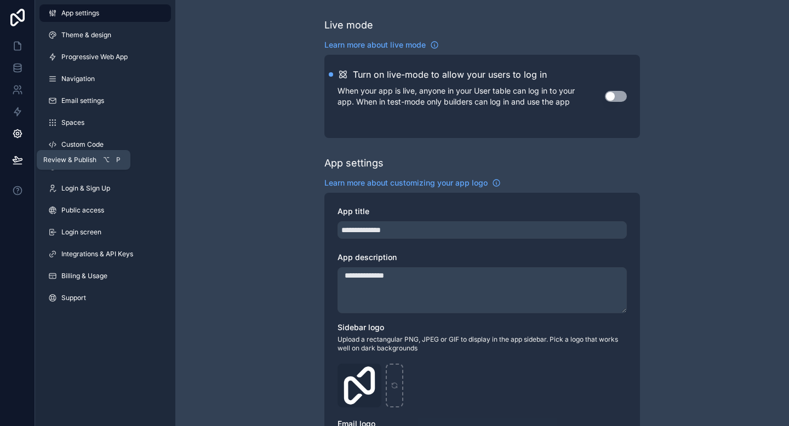
click at [10, 164] on button at bounding box center [17, 160] width 24 height 31
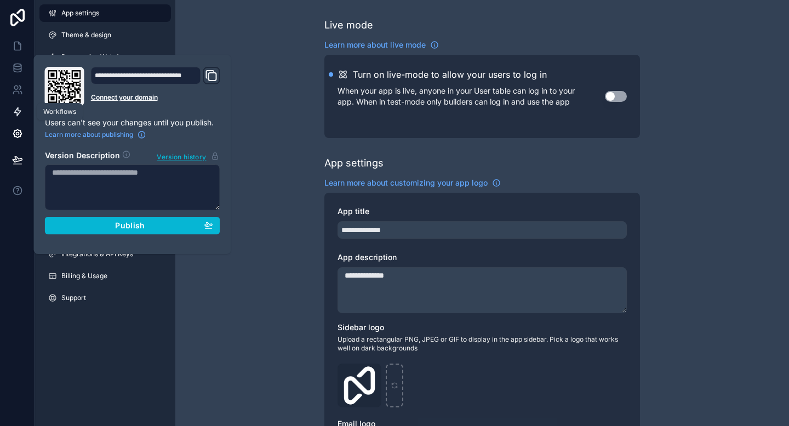
click at [16, 115] on icon at bounding box center [17, 112] width 7 height 8
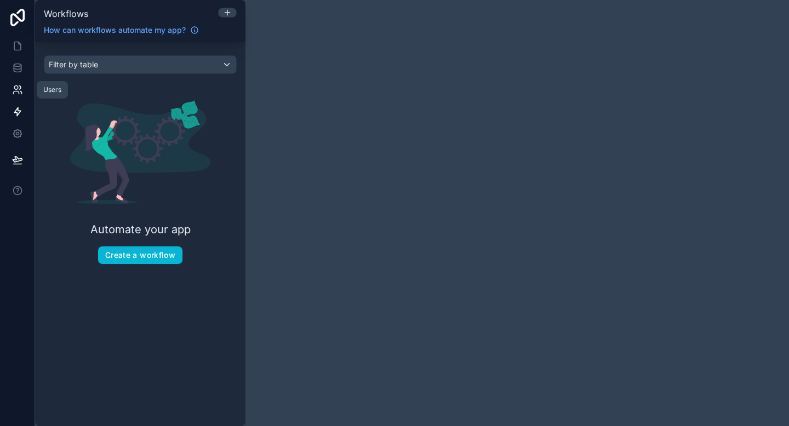
click at [17, 83] on link at bounding box center [17, 90] width 35 height 22
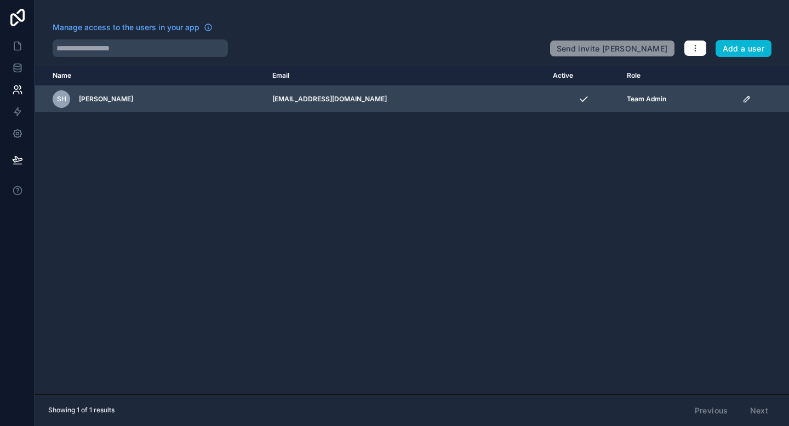
click at [116, 97] on div "sh steven hinh" at bounding box center [156, 99] width 206 height 18
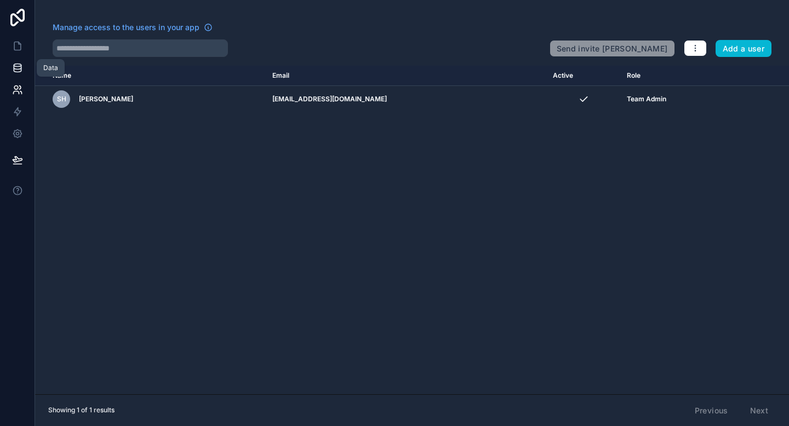
click at [19, 71] on icon at bounding box center [17, 70] width 7 height 4
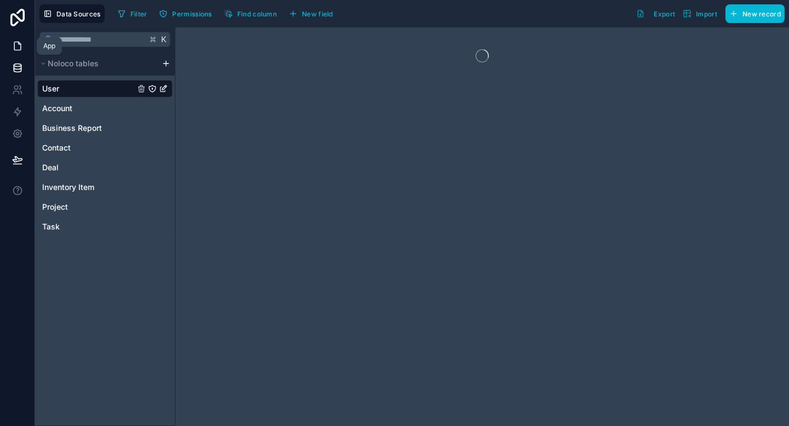
click at [15, 44] on icon at bounding box center [17, 46] width 11 height 11
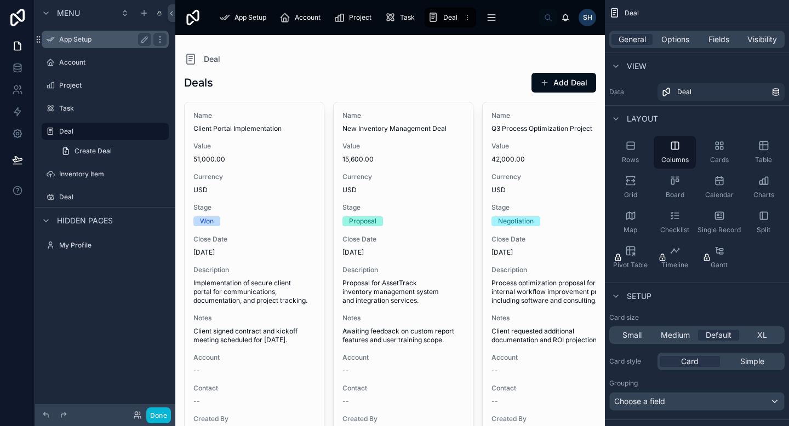
click at [92, 38] on label "App Setup" at bounding box center [103, 39] width 88 height 9
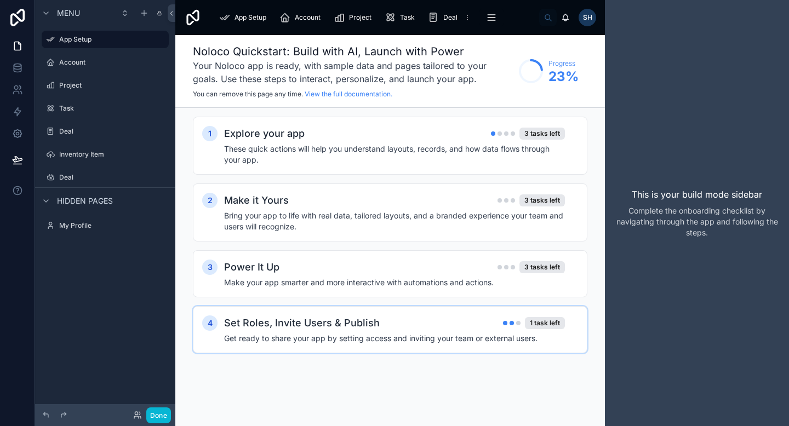
click at [408, 323] on div "Set Roles, Invite Users & Publish 1 task left" at bounding box center [394, 322] width 341 height 15
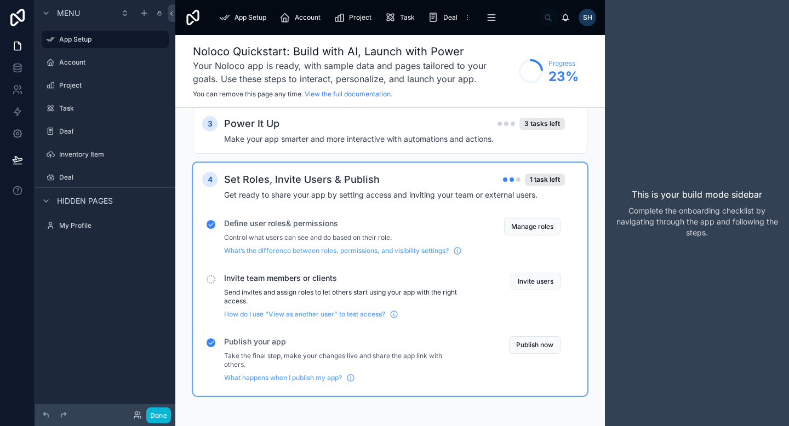
scroll to position [144, 0]
click at [334, 360] on p "Take the final step, make your changes live and share the app link with others." at bounding box center [344, 360] width 240 height 18
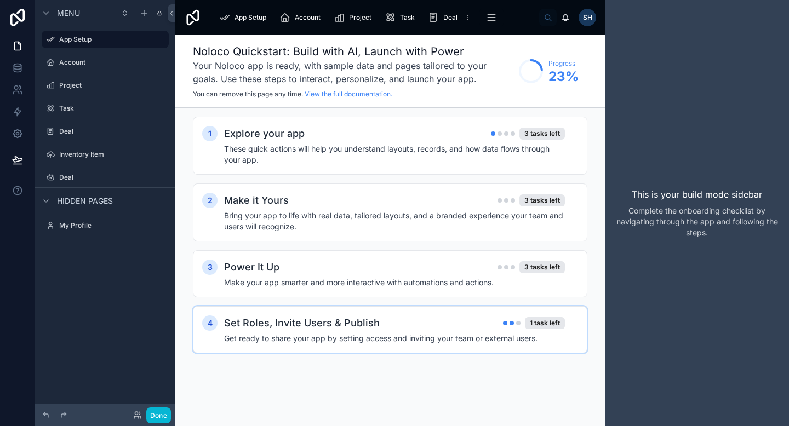
click at [337, 337] on h4 "Get ready to share your app by setting access and inviting your team or externa…" at bounding box center [394, 338] width 341 height 11
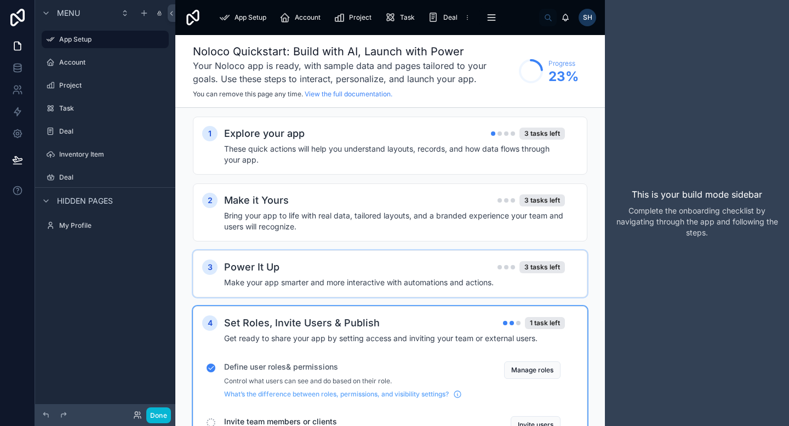
click at [323, 266] on div "Power It Up 3 tasks left" at bounding box center [394, 267] width 341 height 15
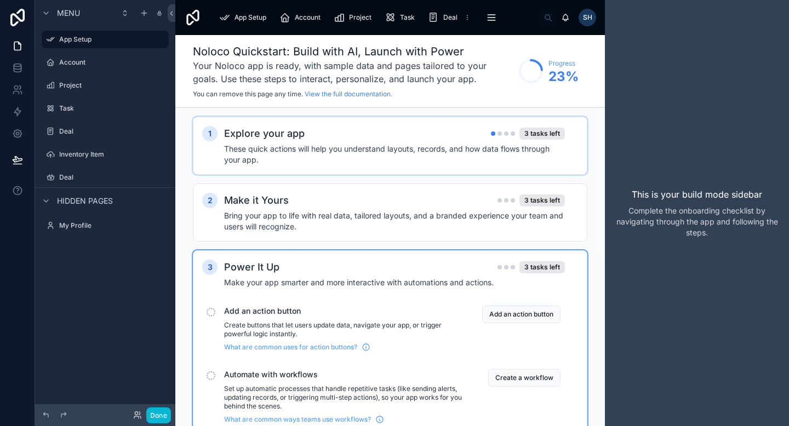
click at [314, 157] on h4 "These quick actions will help you understand layouts, records, and how data flo…" at bounding box center [394, 154] width 341 height 22
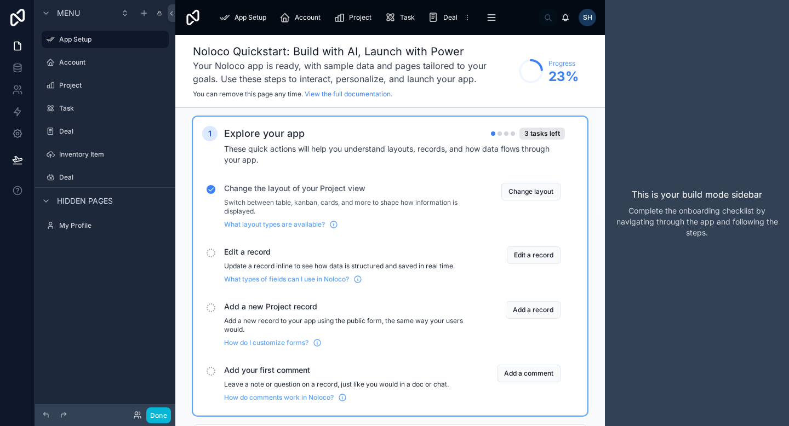
click at [155, 263] on div "Menu App Setup Account Project Task Deal Inventory Item Deal Hidden pages My Pr…" at bounding box center [105, 206] width 140 height 413
click at [585, 91] on div "Noloco Quickstart: Build with AI, Launch with Power Your Noloco app is ready, w…" at bounding box center [390, 71] width 394 height 55
click at [102, 61] on label "Account" at bounding box center [103, 62] width 88 height 9
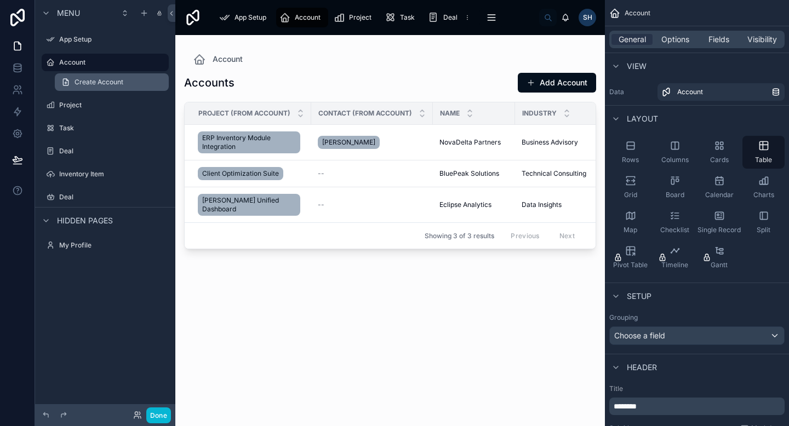
click at [111, 78] on span "Create Account" at bounding box center [98, 82] width 49 height 9
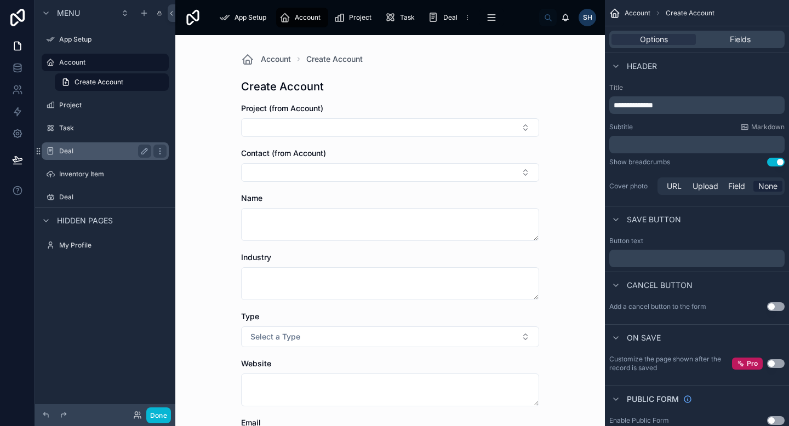
click at [96, 155] on label "Deal" at bounding box center [103, 151] width 88 height 9
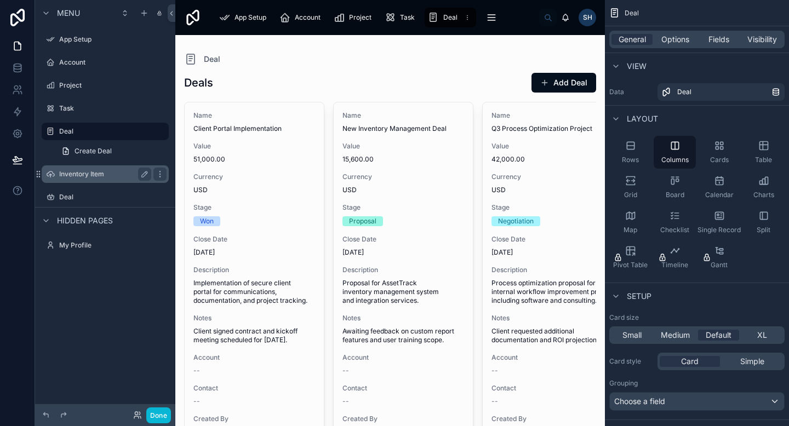
click at [102, 176] on label "Inventory Item" at bounding box center [103, 174] width 88 height 9
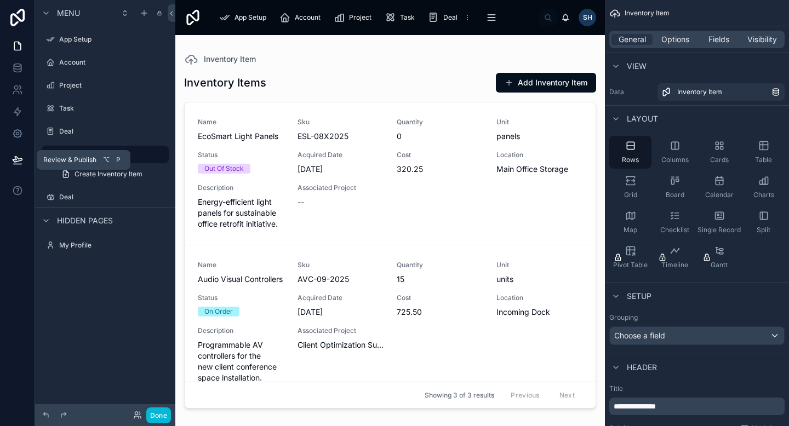
click at [18, 160] on icon at bounding box center [17, 159] width 11 height 11
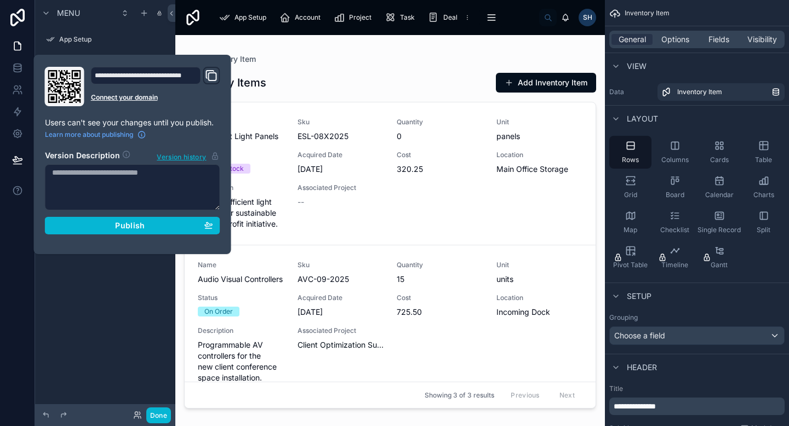
click at [205, 73] on icon "Domain and Custom Link" at bounding box center [211, 75] width 13 height 13
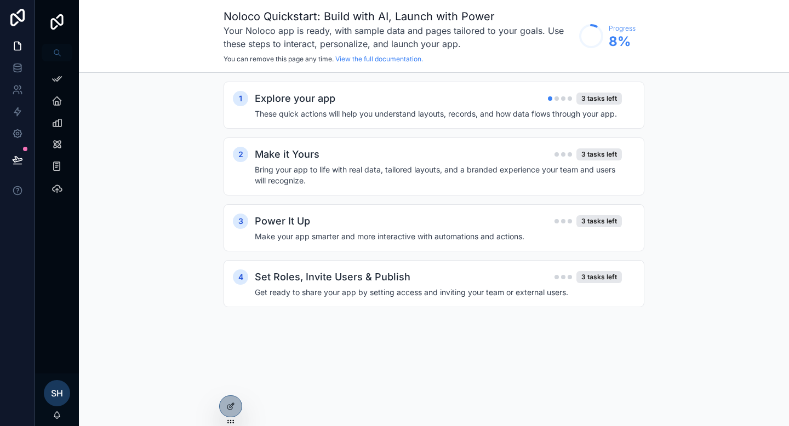
click at [59, 18] on img "scrollable content" at bounding box center [57, 22] width 18 height 18
click at [56, 21] on img "scrollable content" at bounding box center [57, 22] width 18 height 18
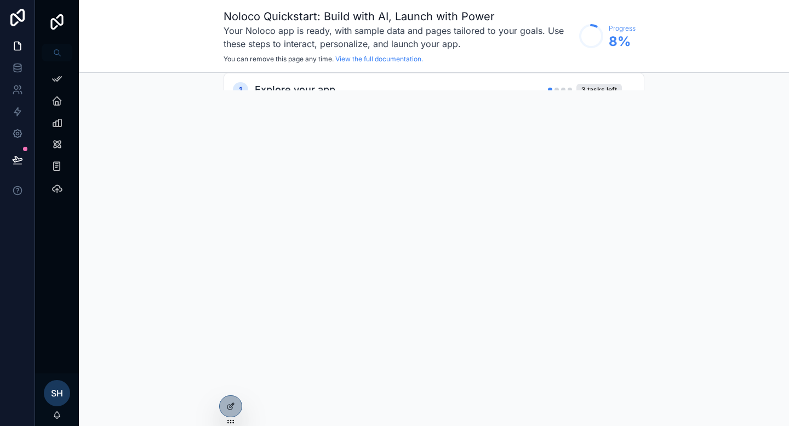
click at [56, 21] on img "scrollable content" at bounding box center [57, 22] width 18 height 18
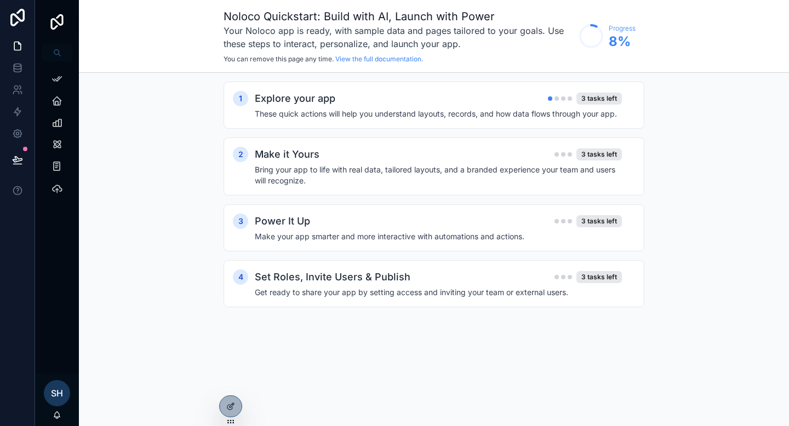
click at [56, 21] on img "scrollable content" at bounding box center [57, 22] width 18 height 18
click at [337, 269] on div "4 Set Roles, Invite Users & Publish 3 tasks left Get ready to share your app by…" at bounding box center [433, 283] width 421 height 47
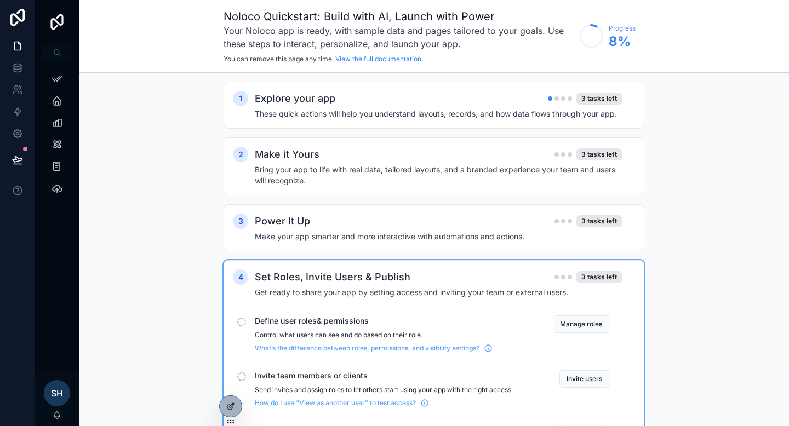
scroll to position [81, 0]
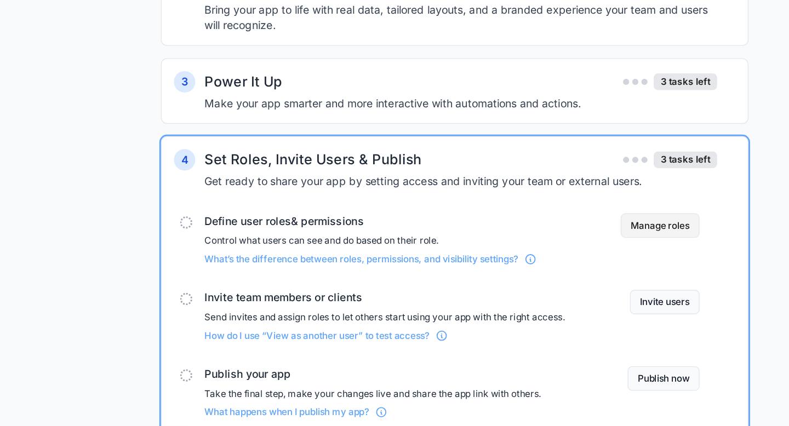
click at [558, 244] on button "Manage roles" at bounding box center [581, 244] width 56 height 18
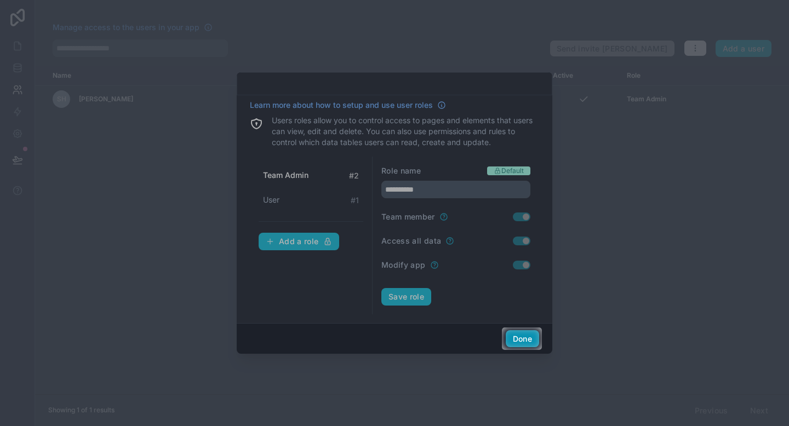
click at [515, 337] on button "Done" at bounding box center [521, 339] width 33 height 18
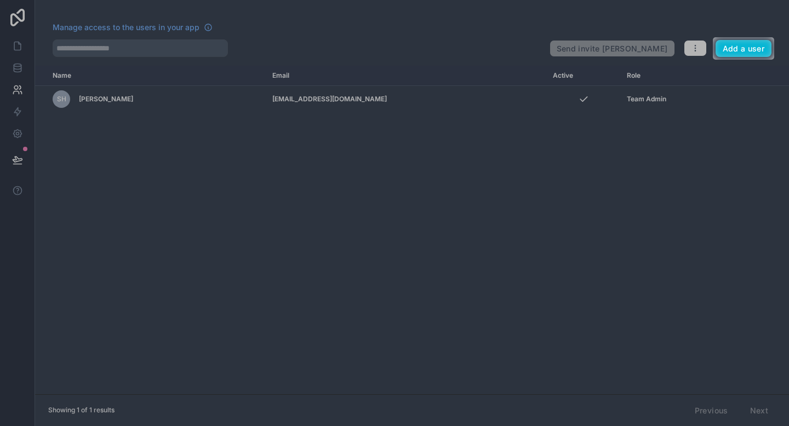
click at [369, 138] on div at bounding box center [394, 243] width 789 height 366
click at [743, 49] on button "Add a user" at bounding box center [743, 49] width 56 height 18
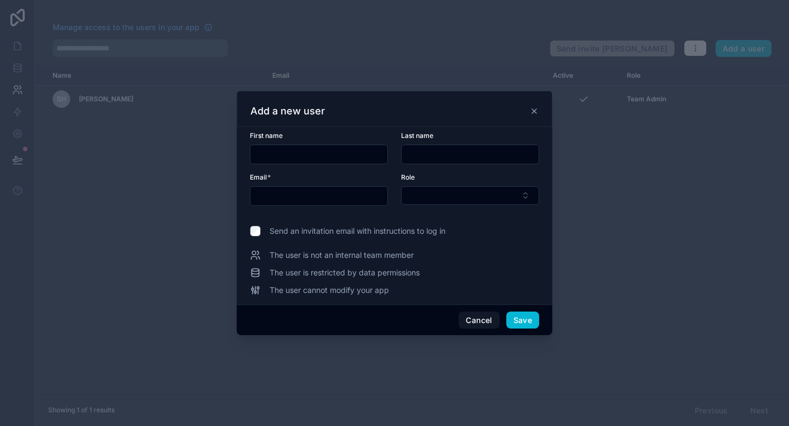
click at [536, 100] on div "Add a new user" at bounding box center [394, 109] width 315 height 36
click at [534, 118] on div "Add a new user" at bounding box center [394, 109] width 315 height 36
click at [534, 115] on icon at bounding box center [534, 111] width 9 height 9
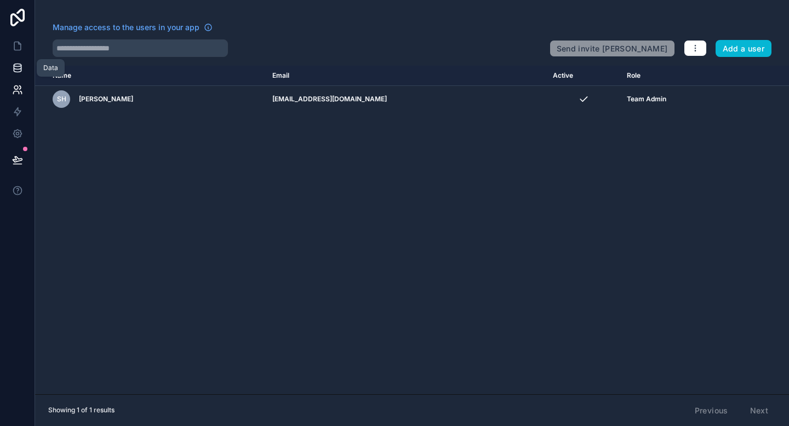
click at [20, 58] on link at bounding box center [17, 68] width 35 height 22
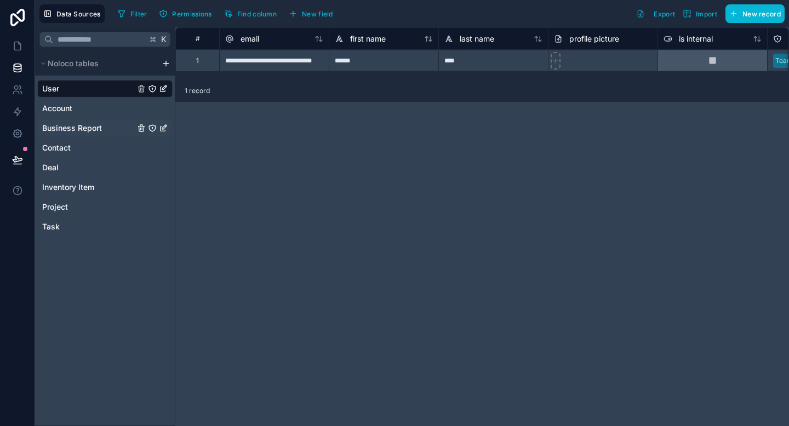
click at [69, 128] on span "Business Report" at bounding box center [72, 128] width 60 height 11
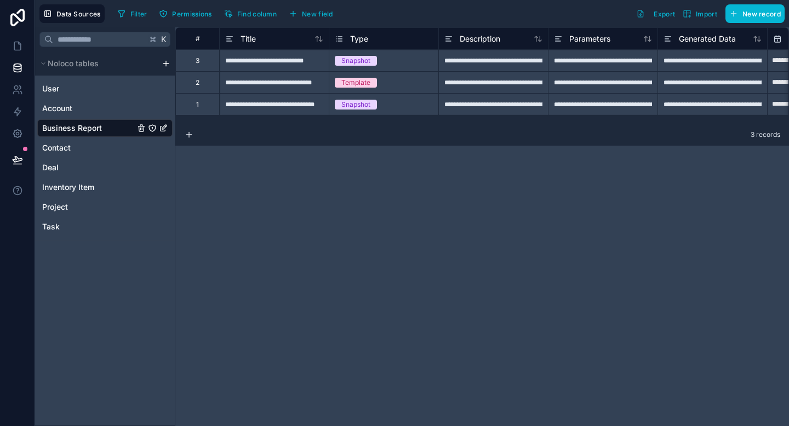
click at [263, 58] on div "**********" at bounding box center [274, 60] width 110 height 22
click at [214, 69] on div "3" at bounding box center [197, 60] width 44 height 22
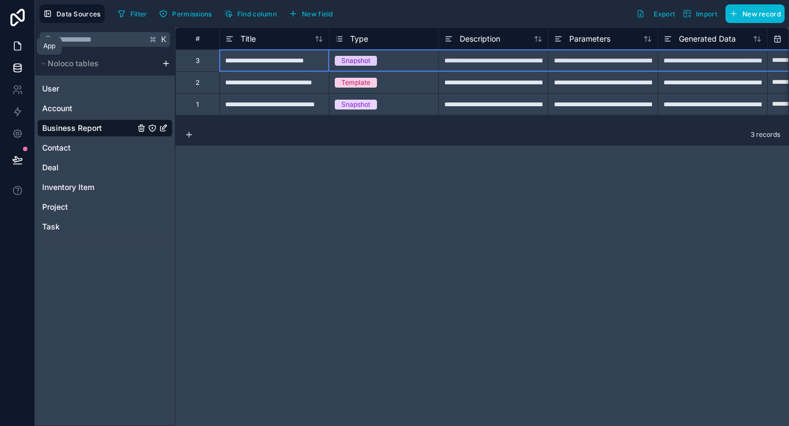
click at [19, 48] on icon at bounding box center [17, 46] width 11 height 11
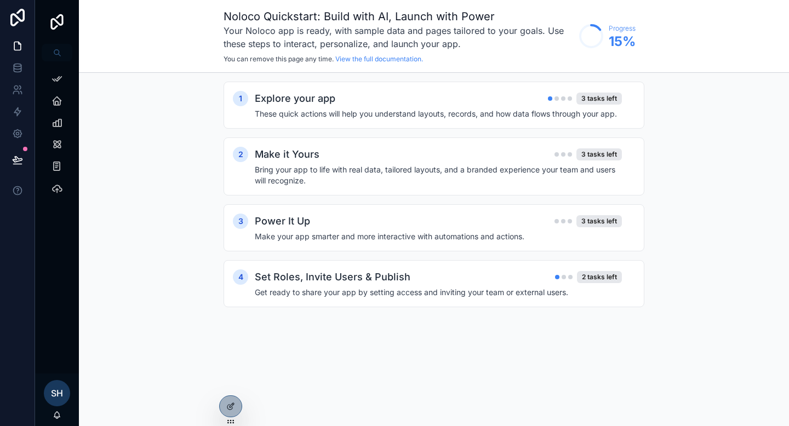
click at [390, 53] on div "Noloco Quickstart: Build with AI, Launch with Power Your Noloco app is ready, w…" at bounding box center [398, 36] width 350 height 55
click at [389, 55] on link "View the full documentation." at bounding box center [379, 59] width 88 height 8
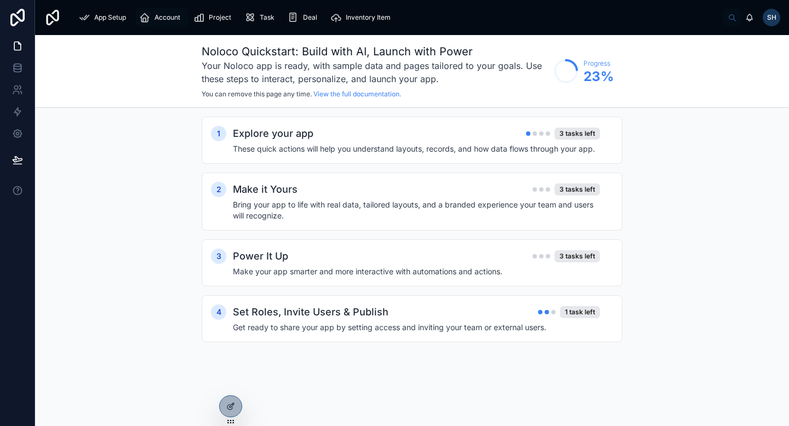
click at [156, 21] on span "Account" at bounding box center [167, 17] width 26 height 9
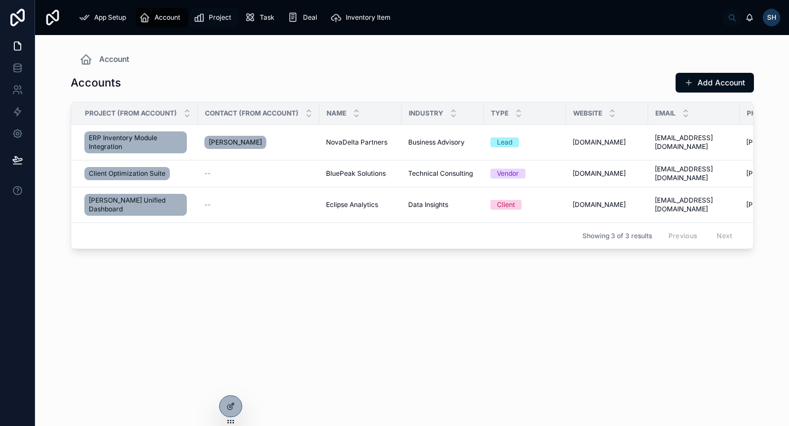
click at [213, 20] on span "Project" at bounding box center [220, 17] width 22 height 9
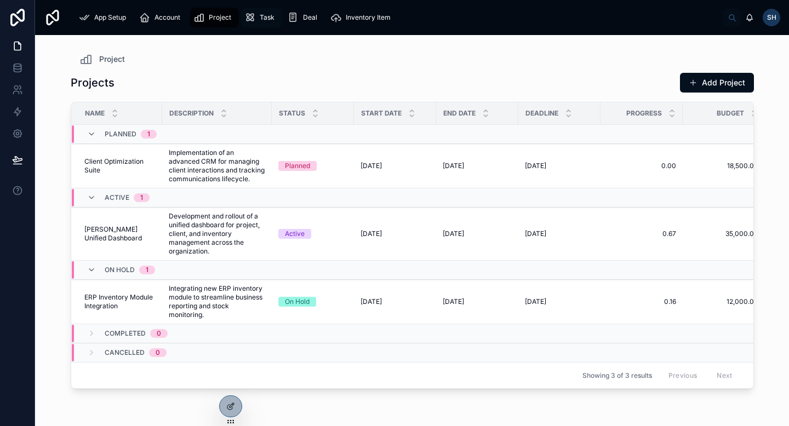
click at [255, 19] on icon "scrollable content" at bounding box center [249, 17] width 11 height 11
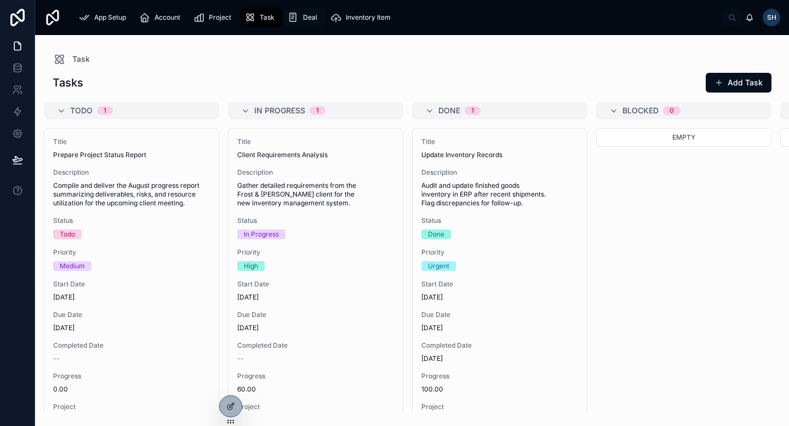
click at [303, 17] on span "Deal" at bounding box center [310, 17] width 14 height 9
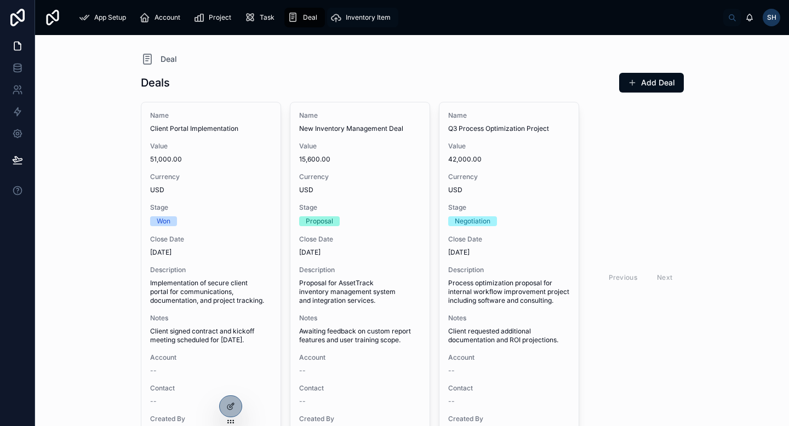
click at [360, 16] on span "Inventory Item" at bounding box center [368, 17] width 45 height 9
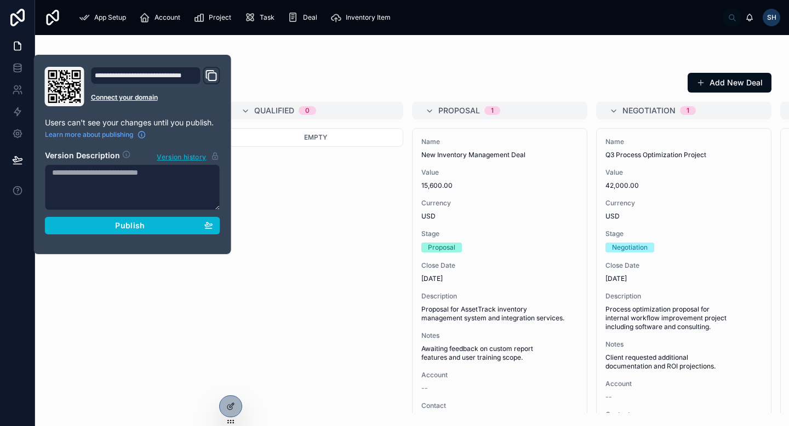
click at [265, 65] on div "Deal" at bounding box center [412, 59] width 719 height 13
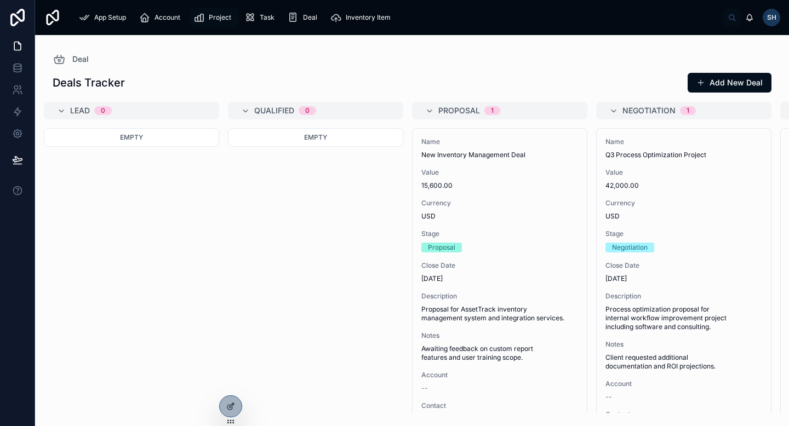
click at [208, 16] on div "Project" at bounding box center [214, 18] width 42 height 18
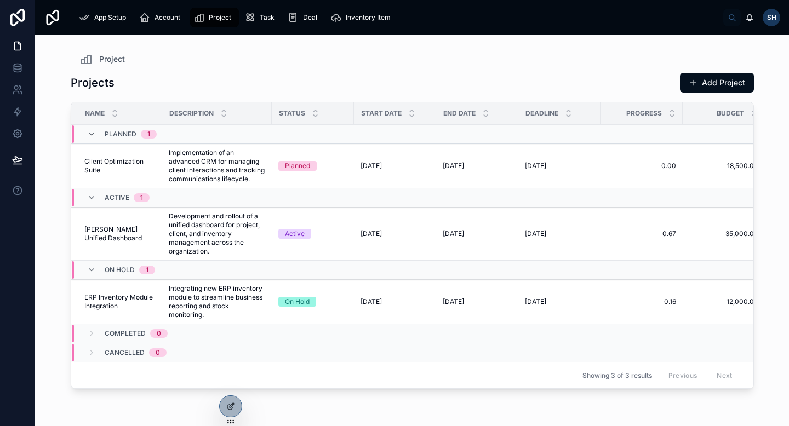
click at [49, 16] on img at bounding box center [53, 18] width 18 height 18
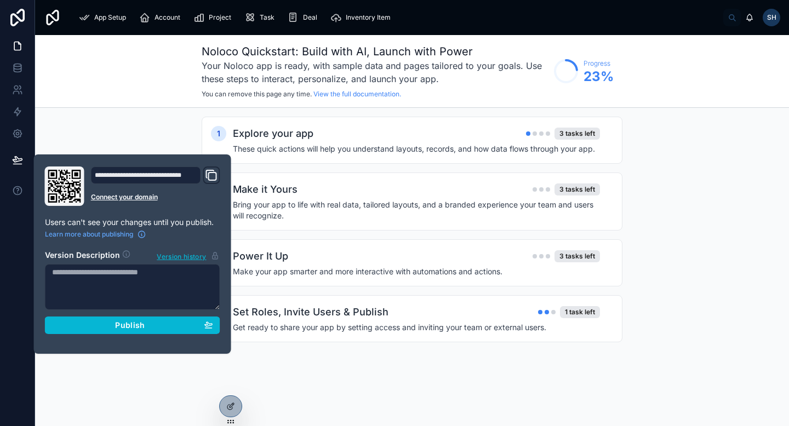
click at [159, 103] on div "Noloco Quickstart: Build with AI, Launch with Power Your Noloco app is ready, w…" at bounding box center [412, 71] width 754 height 73
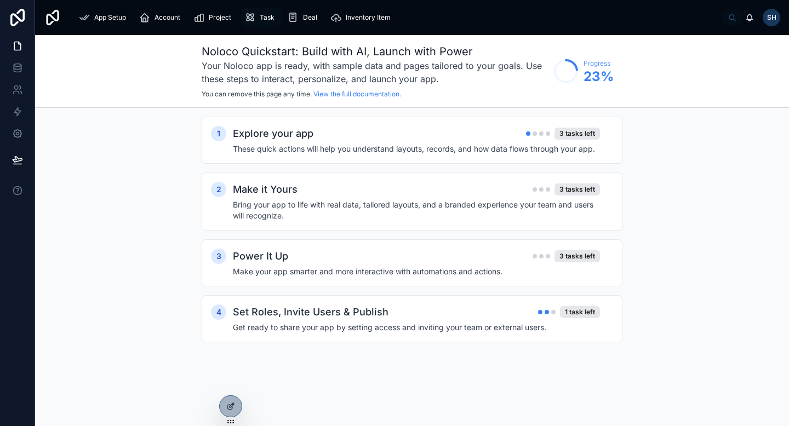
click at [264, 14] on span "Task" at bounding box center [267, 17] width 15 height 9
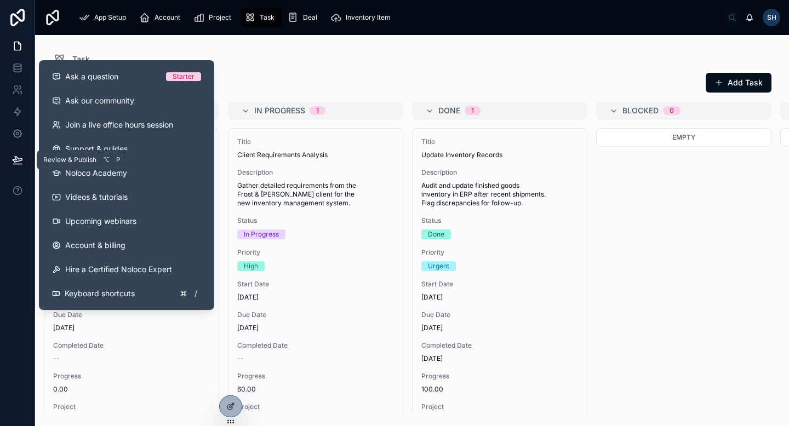
click at [17, 164] on icon at bounding box center [17, 164] width 8 height 0
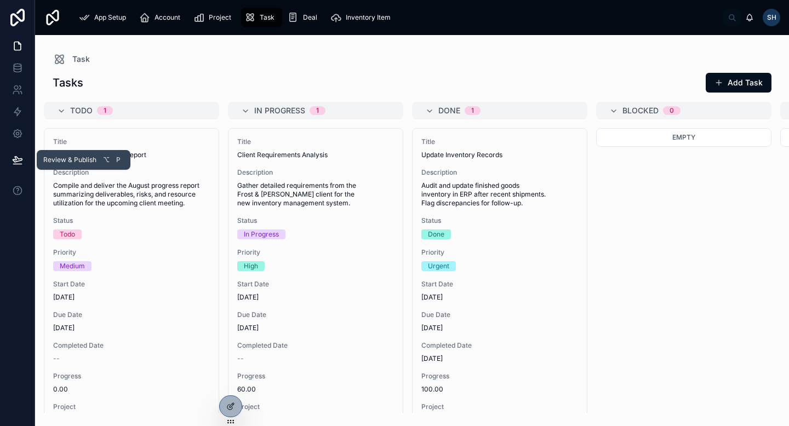
click at [18, 158] on icon at bounding box center [17, 159] width 9 height 5
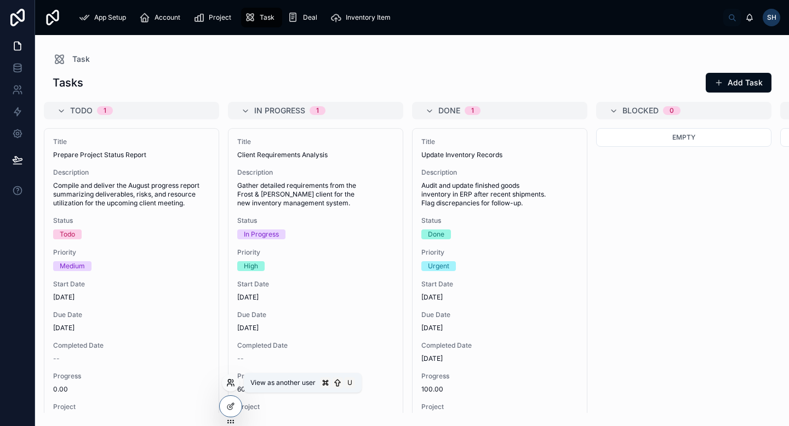
click at [231, 381] on icon at bounding box center [229, 381] width 3 height 3
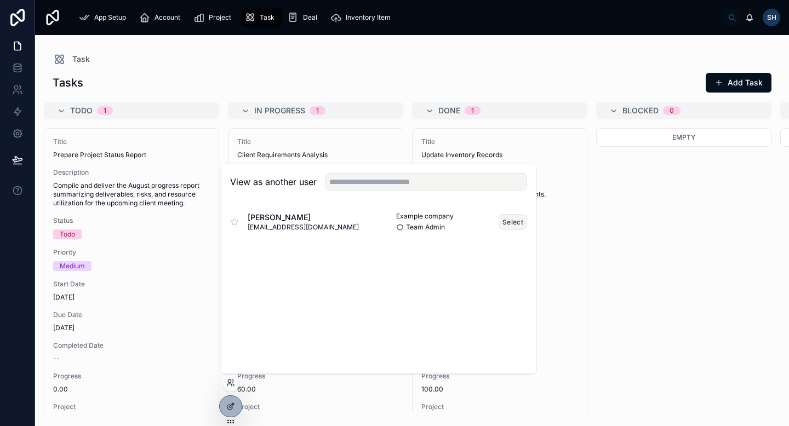
click at [522, 220] on button "Select" at bounding box center [512, 222] width 28 height 16
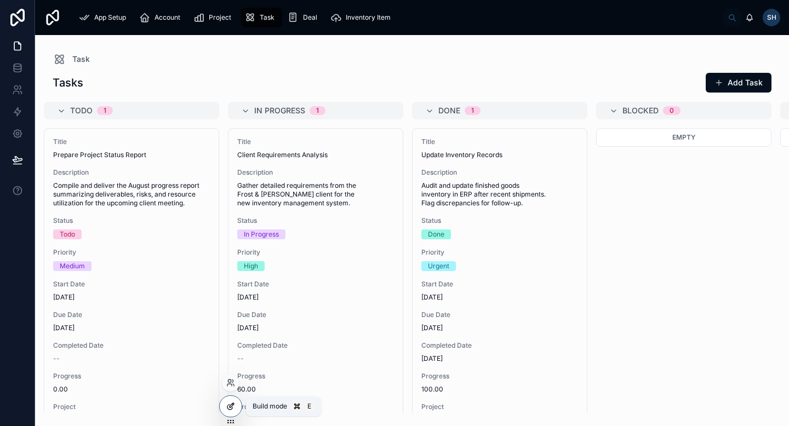
click at [232, 402] on icon at bounding box center [230, 406] width 9 height 9
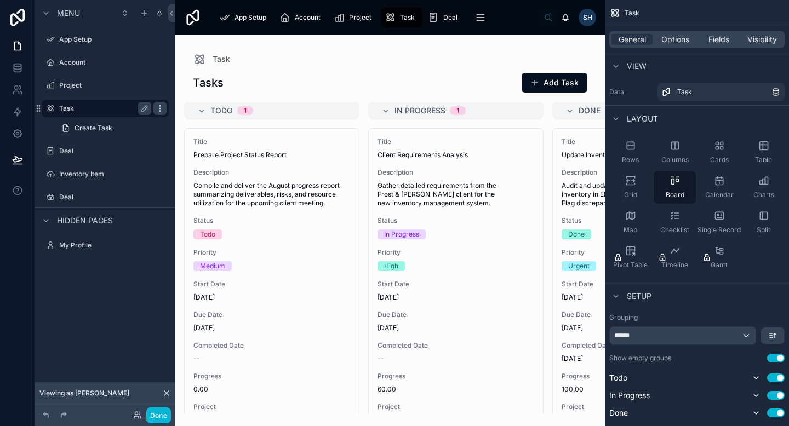
click at [158, 105] on icon "scrollable content" at bounding box center [160, 108] width 9 height 9
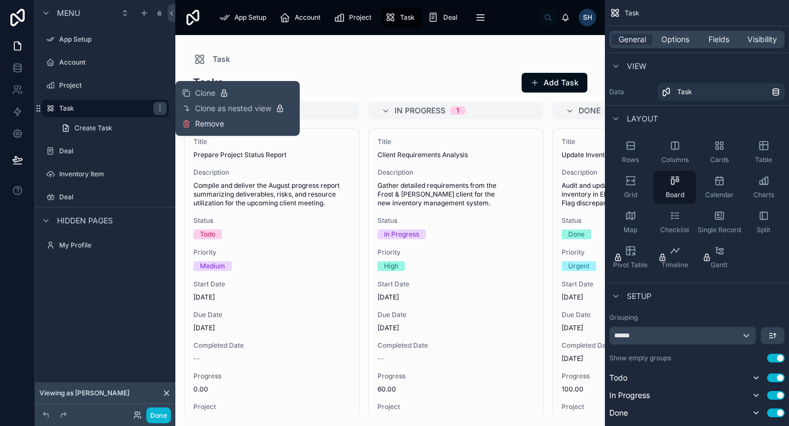
click at [202, 125] on span "Remove" at bounding box center [209, 123] width 29 height 11
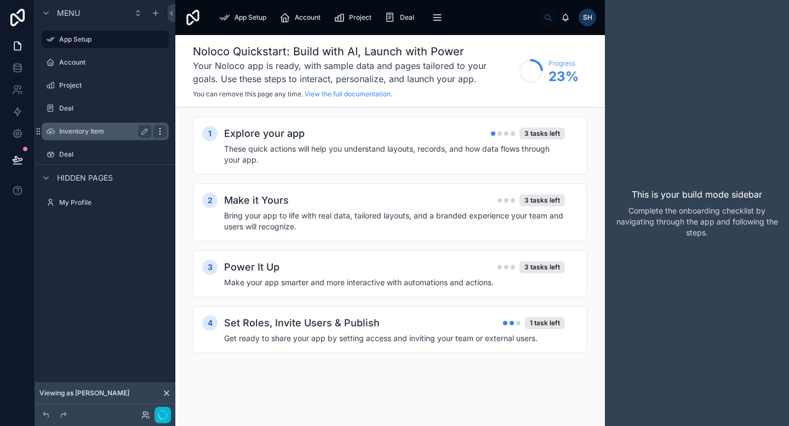
click at [160, 132] on icon "scrollable content" at bounding box center [160, 131] width 9 height 9
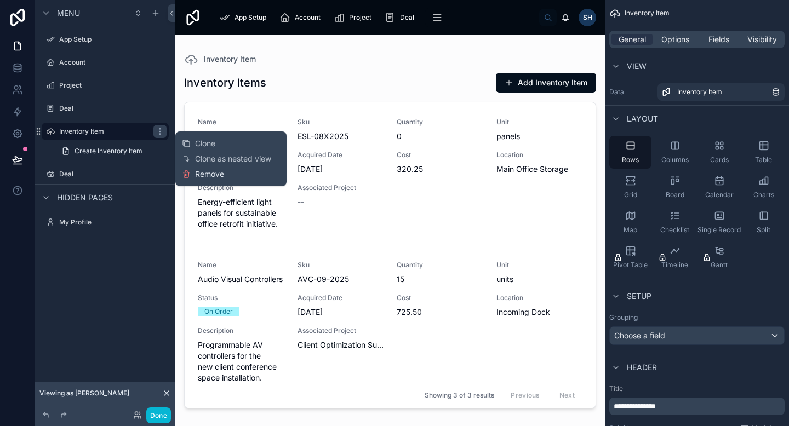
click at [213, 176] on span "Remove" at bounding box center [209, 174] width 29 height 11
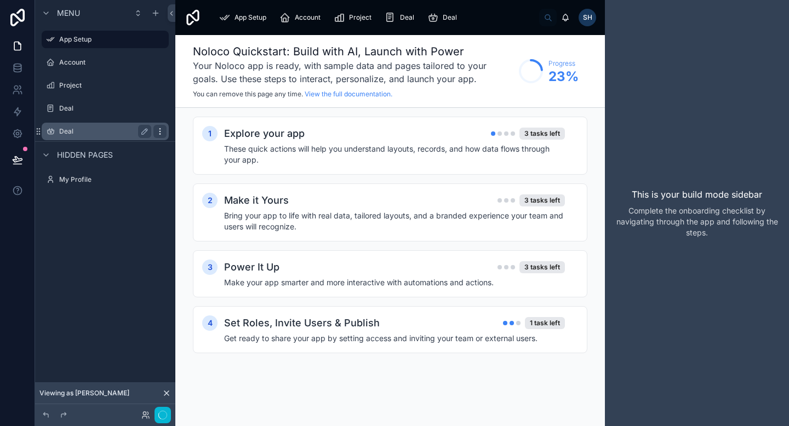
click at [157, 132] on icon "scrollable content" at bounding box center [160, 131] width 9 height 9
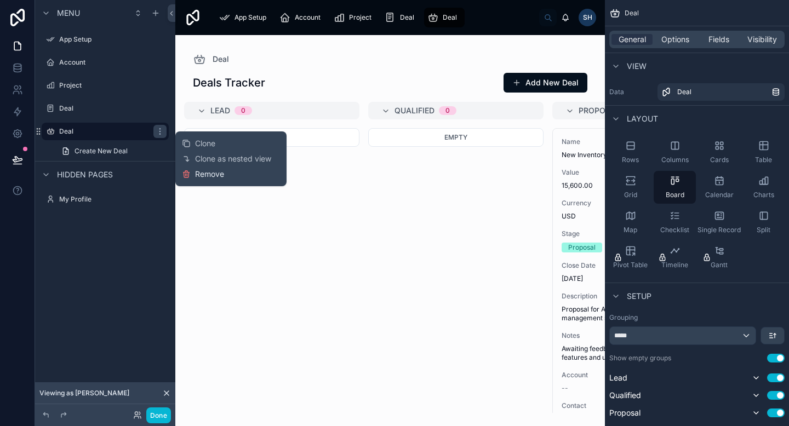
click at [208, 174] on span "Remove" at bounding box center [209, 174] width 29 height 11
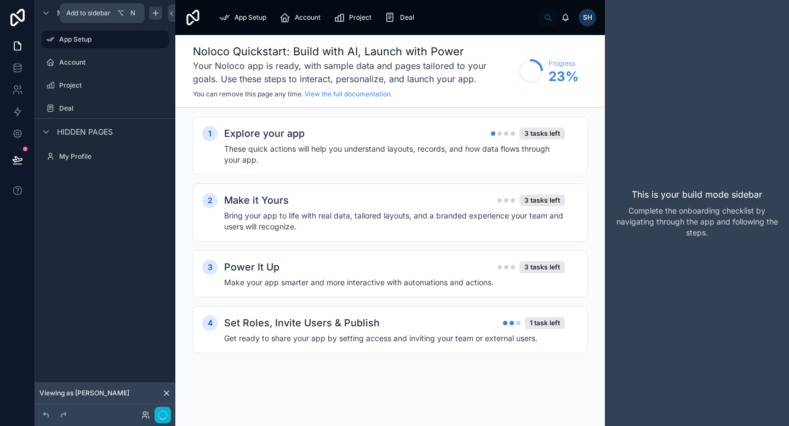
click at [152, 16] on icon "scrollable content" at bounding box center [155, 13] width 9 height 9
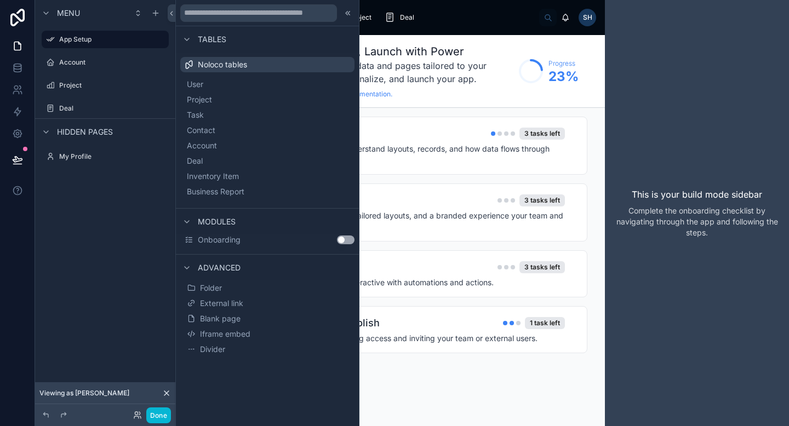
click at [347, 239] on button "Use setting" at bounding box center [346, 239] width 18 height 9
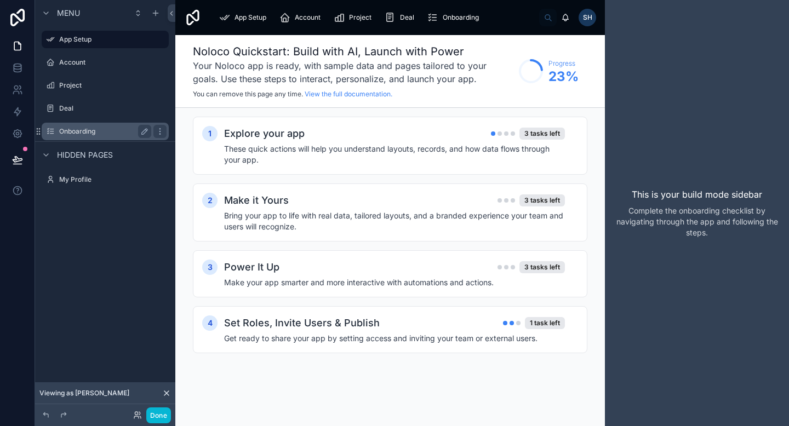
click at [104, 136] on div "Onboarding" at bounding box center [105, 131] width 92 height 13
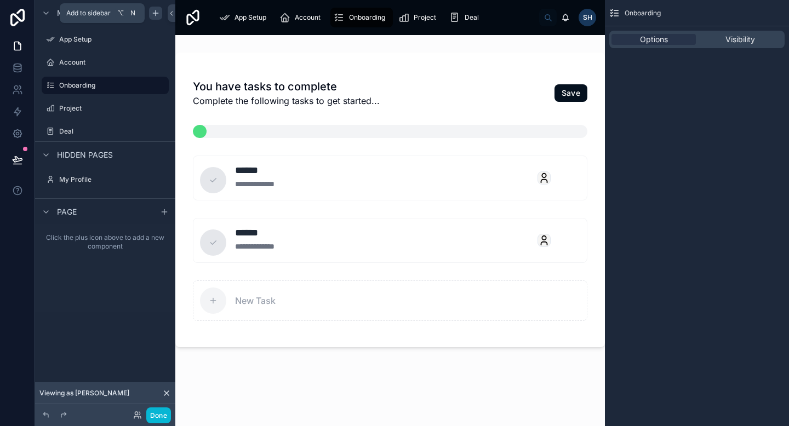
click at [151, 15] on icon "scrollable content" at bounding box center [155, 13] width 9 height 9
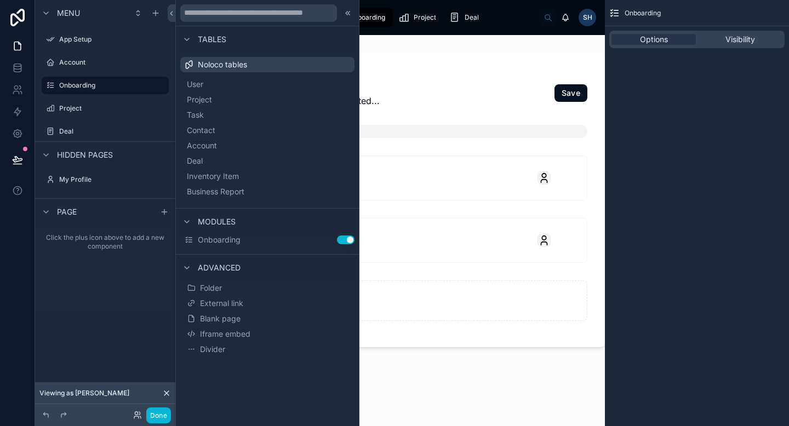
click at [214, 38] on span "Tables" at bounding box center [212, 39] width 28 height 11
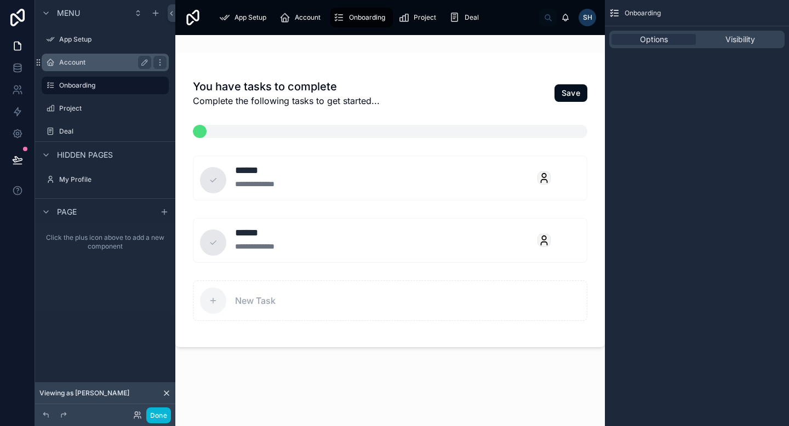
click at [119, 63] on label "Account" at bounding box center [103, 62] width 88 height 9
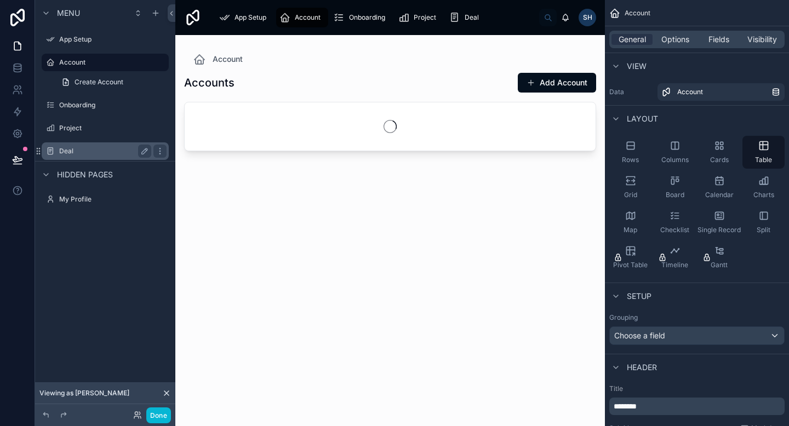
click at [115, 146] on div "Deal" at bounding box center [105, 151] width 92 height 13
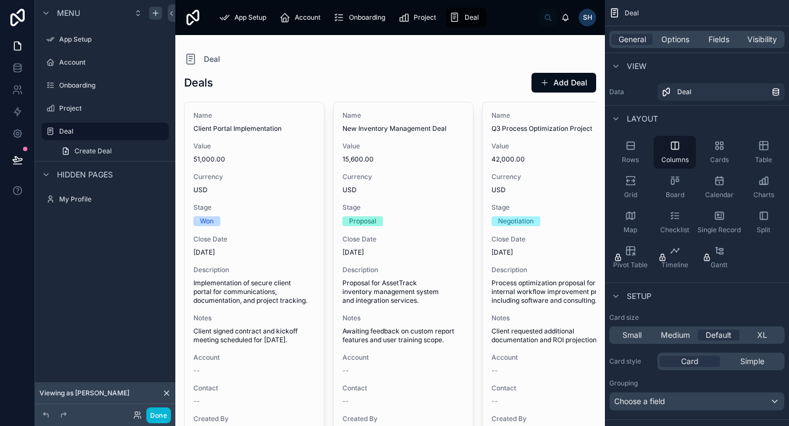
click at [154, 15] on icon "scrollable content" at bounding box center [155, 13] width 9 height 9
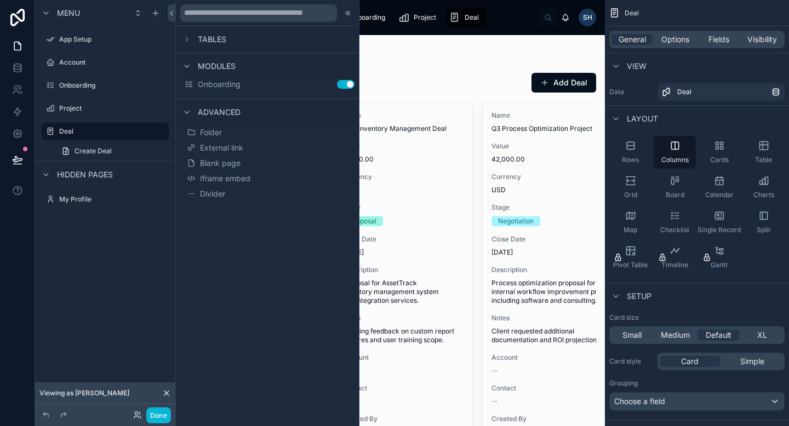
click at [206, 41] on span "Tables" at bounding box center [212, 39] width 28 height 11
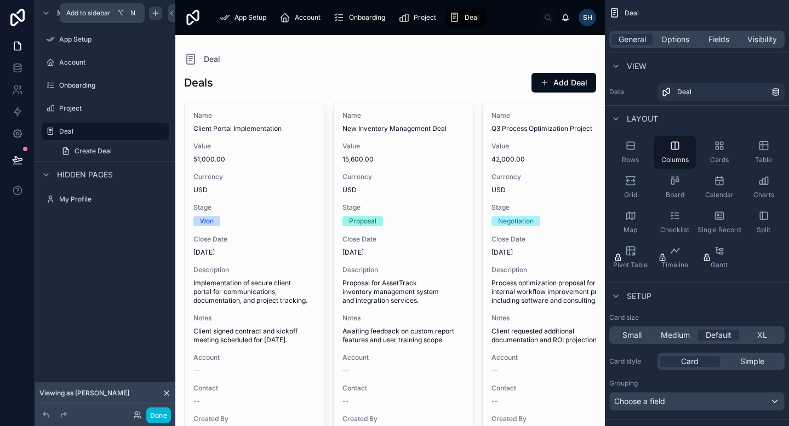
click at [160, 12] on div "scrollable content" at bounding box center [155, 13] width 13 height 13
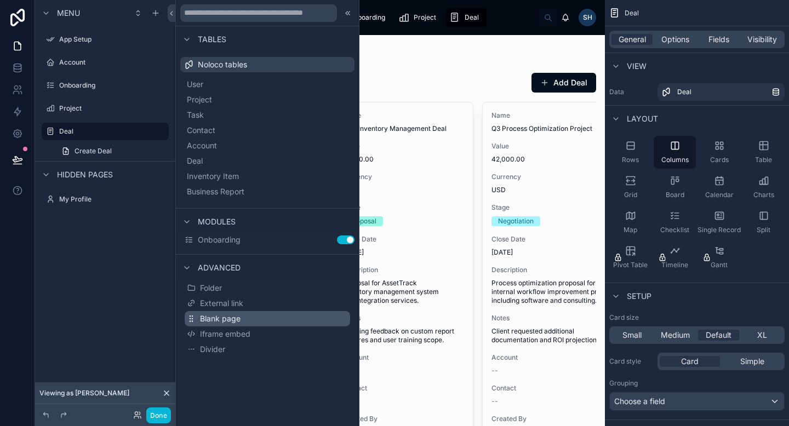
click at [231, 316] on span "Blank page" at bounding box center [220, 318] width 41 height 11
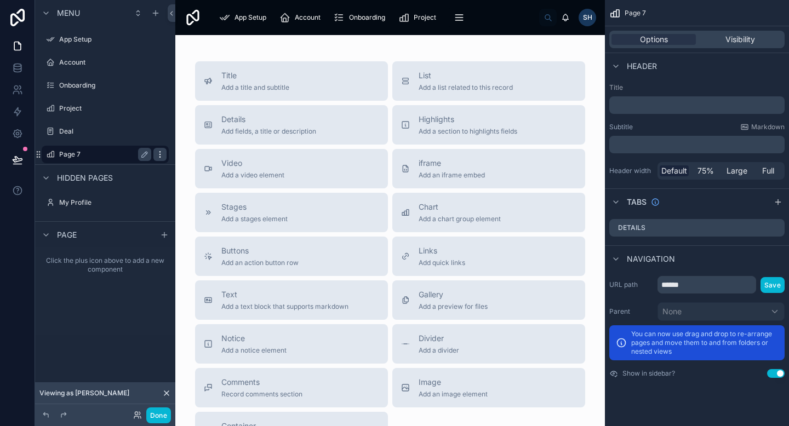
click at [154, 153] on div "scrollable content" at bounding box center [159, 154] width 13 height 13
click at [145, 154] on icon "scrollable content" at bounding box center [144, 154] width 9 height 9
click at [124, 154] on input "******" at bounding box center [96, 154] width 74 height 13
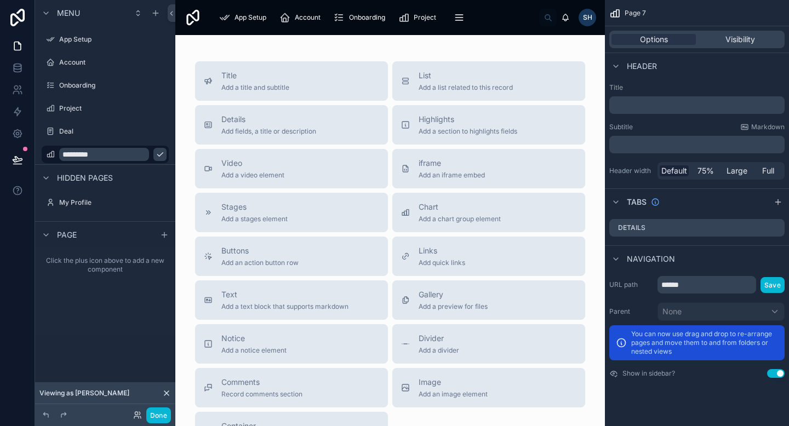
type input "*********"
click at [121, 323] on div "Click the plus icon above to add a new component" at bounding box center [105, 292] width 140 height 88
click at [102, 41] on label "App Setup" at bounding box center [103, 39] width 88 height 9
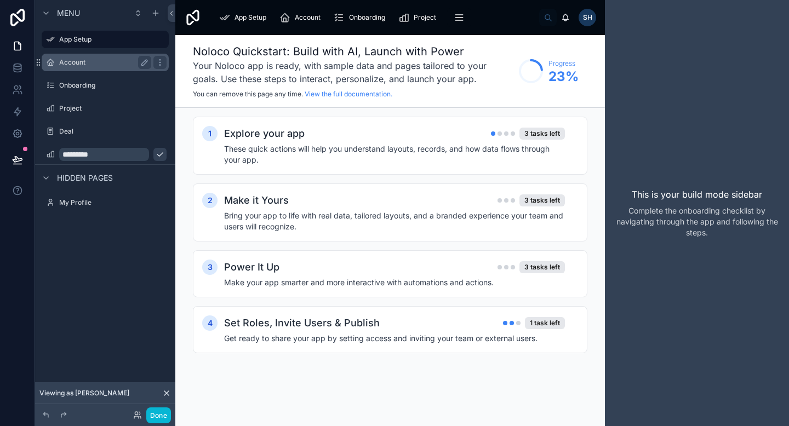
click at [96, 64] on label "Account" at bounding box center [103, 62] width 88 height 9
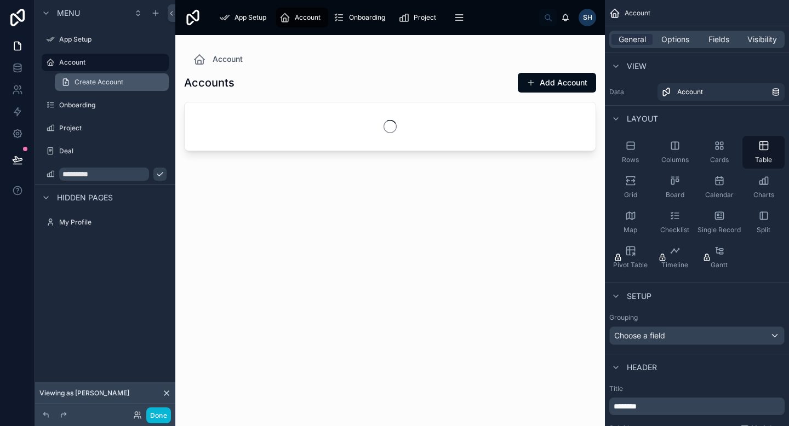
click at [98, 87] on link "Create Account" at bounding box center [112, 82] width 114 height 18
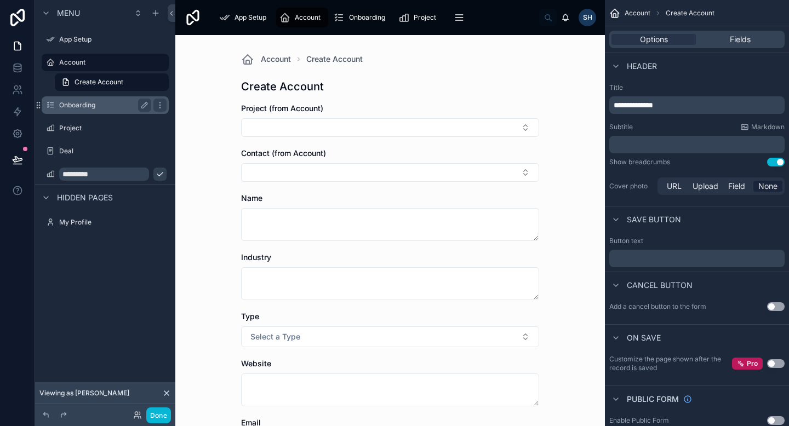
click at [96, 111] on div "Onboarding" at bounding box center [105, 105] width 92 height 13
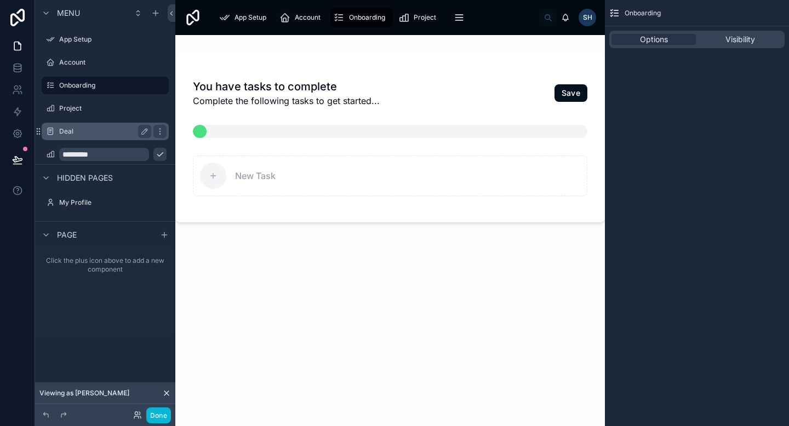
click at [95, 129] on label "Deal" at bounding box center [103, 131] width 88 height 9
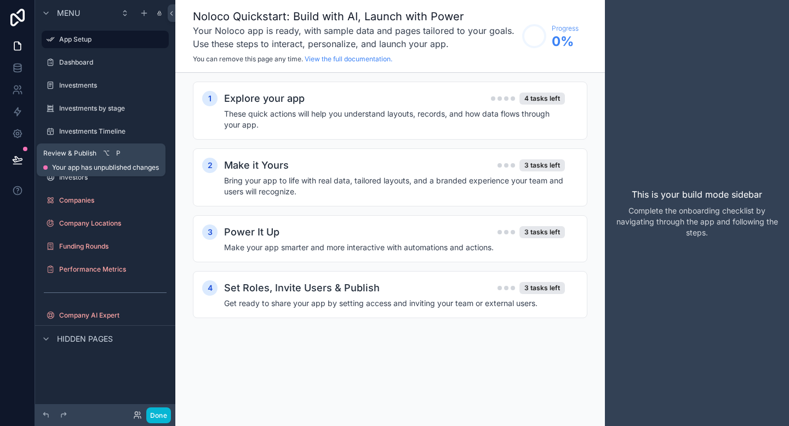
click at [10, 157] on button at bounding box center [17, 160] width 24 height 31
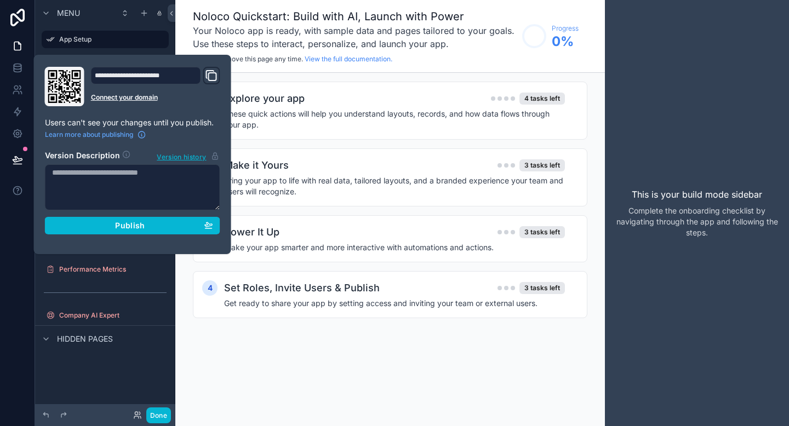
click at [209, 74] on icon "Domain and Custom Link" at bounding box center [213, 77] width 8 height 8
click at [110, 24] on div "Menu" at bounding box center [105, 13] width 140 height 26
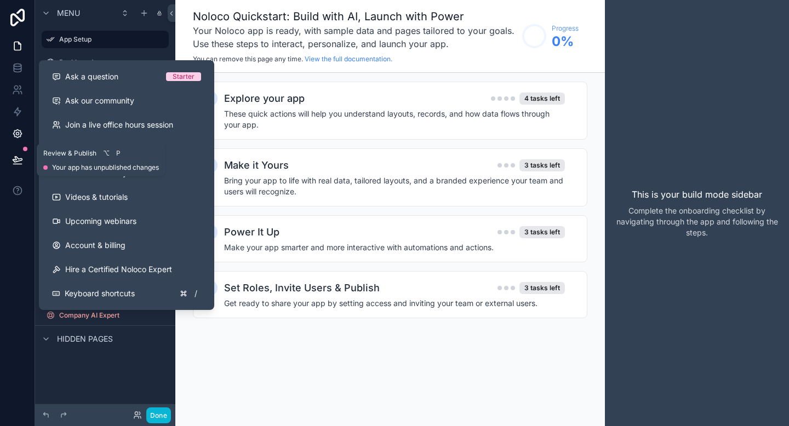
click at [17, 131] on icon at bounding box center [17, 133] width 11 height 11
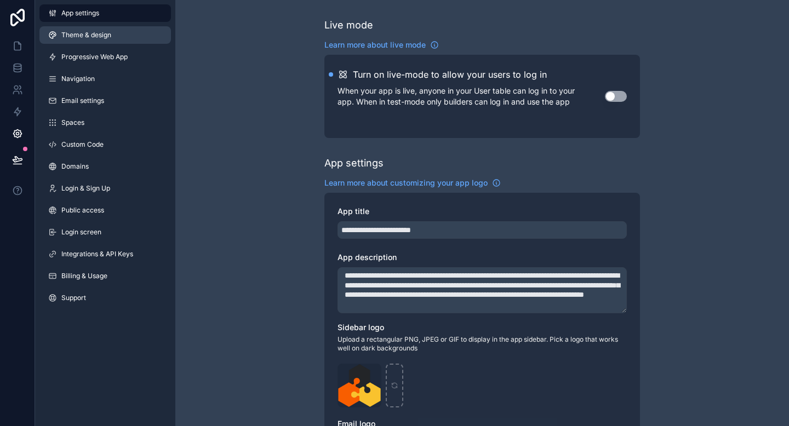
click at [90, 43] on link "Theme & design" at bounding box center [104, 35] width 131 height 18
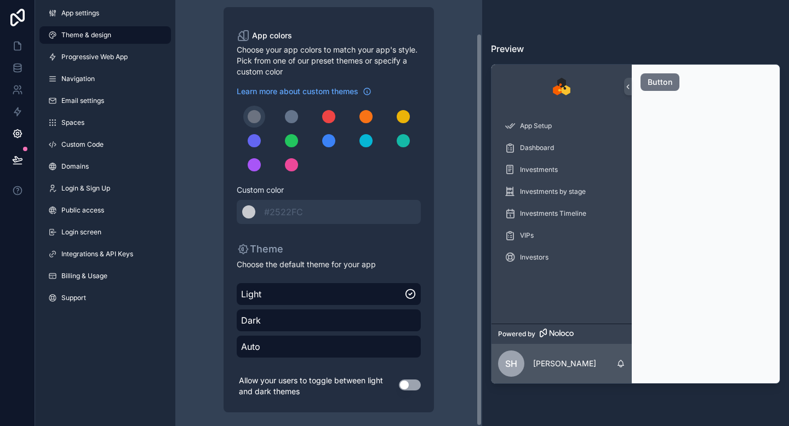
scroll to position [36, 0]
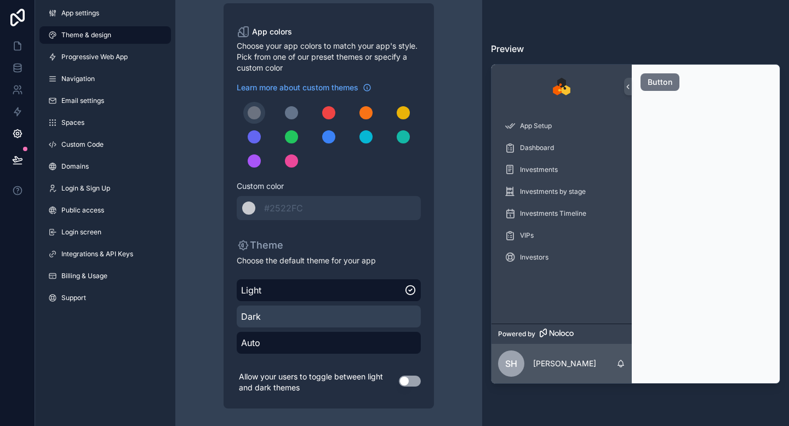
click at [348, 311] on span "Dark" at bounding box center [328, 316] width 175 height 13
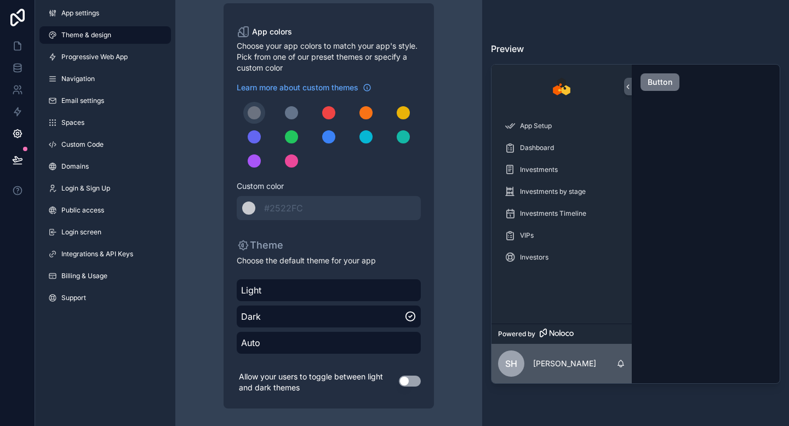
click at [408, 383] on button "Use setting" at bounding box center [410, 381] width 22 height 11
click at [410, 381] on button "Use setting" at bounding box center [410, 381] width 22 height 11
click at [413, 239] on label "Theme" at bounding box center [329, 245] width 184 height 15
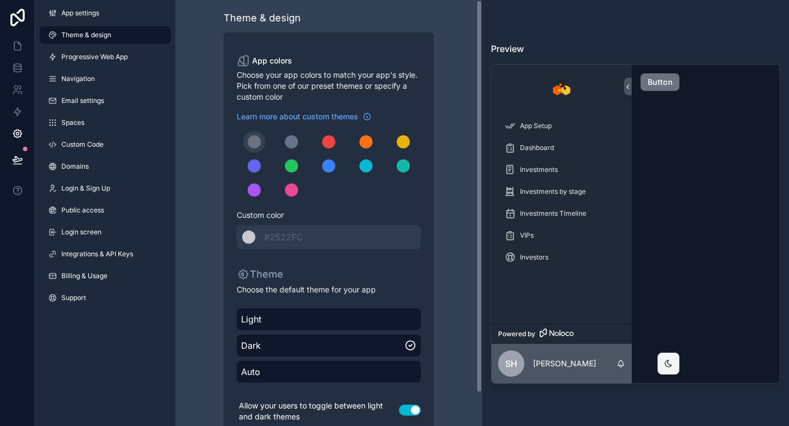
scroll to position [0, 0]
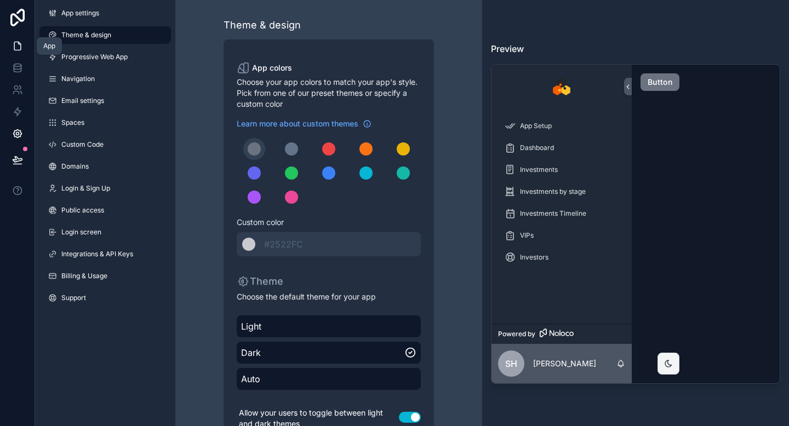
click at [17, 48] on icon at bounding box center [17, 46] width 11 height 11
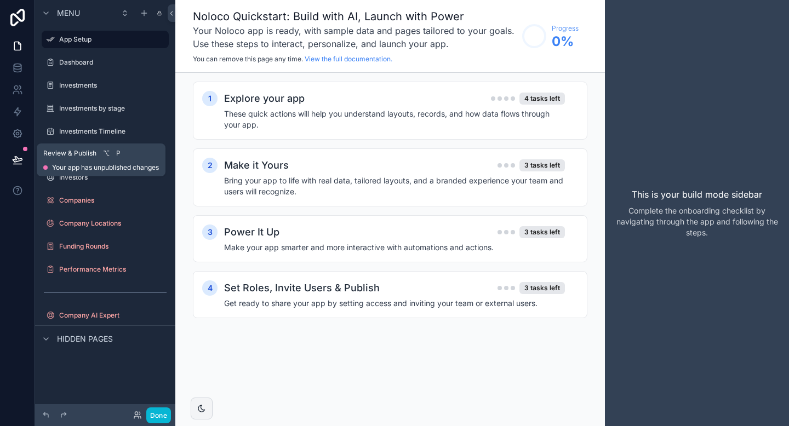
click at [17, 150] on button at bounding box center [17, 160] width 24 height 31
click at [16, 131] on icon at bounding box center [17, 133] width 11 height 11
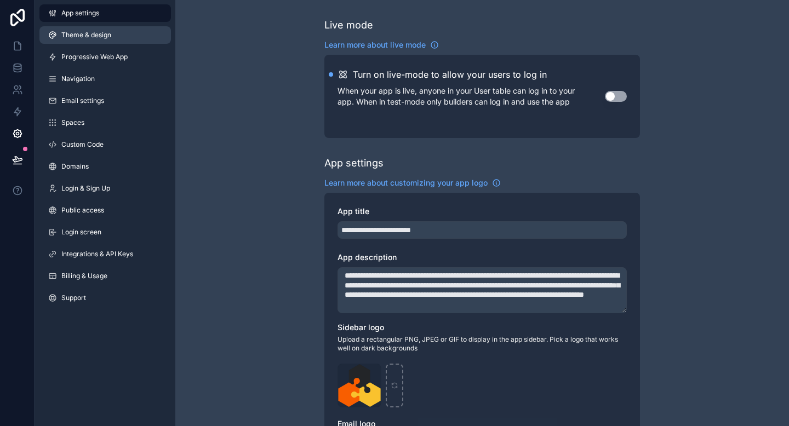
click at [111, 35] on link "Theme & design" at bounding box center [104, 35] width 131 height 18
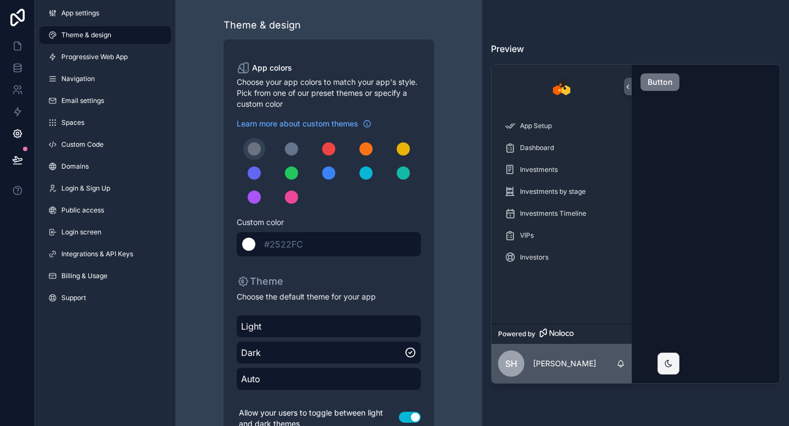
click at [284, 246] on span "#2522FC" at bounding box center [283, 244] width 39 height 11
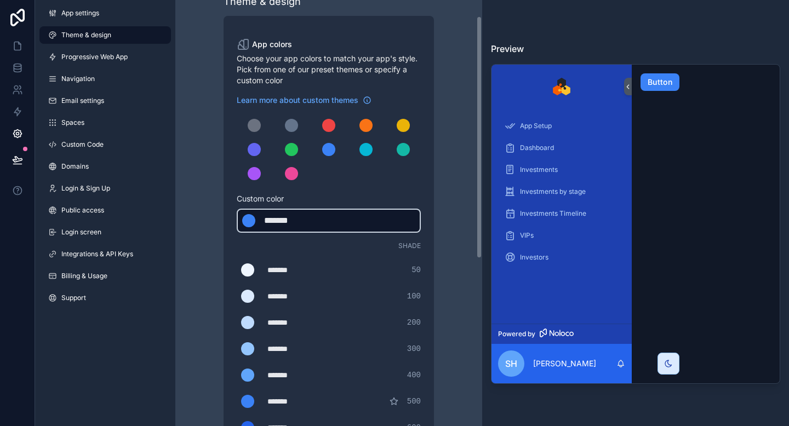
scroll to position [28, 0]
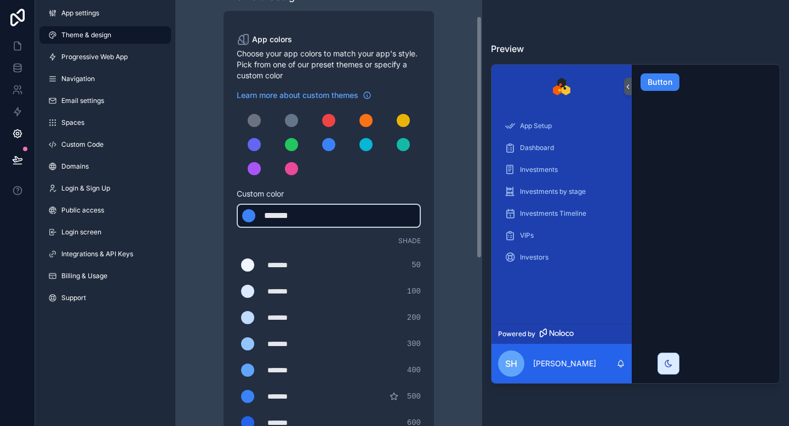
click at [269, 221] on div "*******" at bounding box center [291, 215] width 55 height 13
click at [281, 221] on div "*******" at bounding box center [291, 215] width 55 height 13
type div "*******"
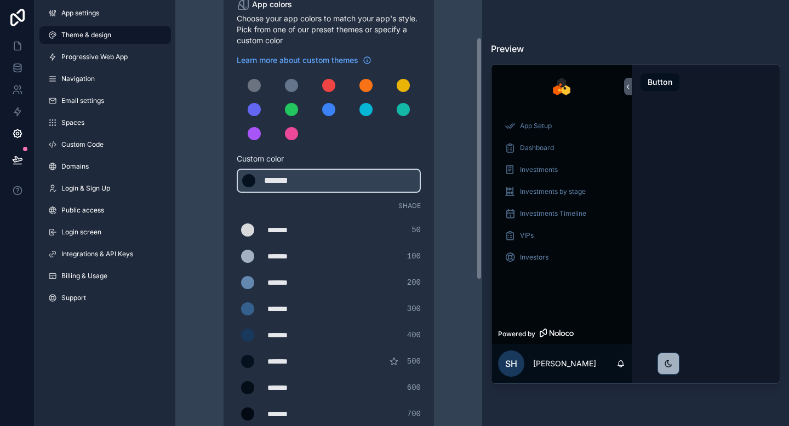
scroll to position [66, 0]
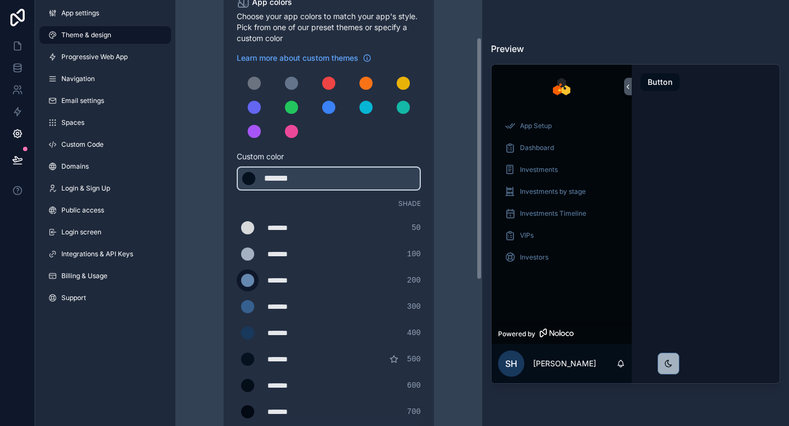
click at [246, 285] on div "scrollable content" at bounding box center [247, 280] width 13 height 13
click at [237, 280] on input "*******" at bounding box center [237, 280] width 0 height 0
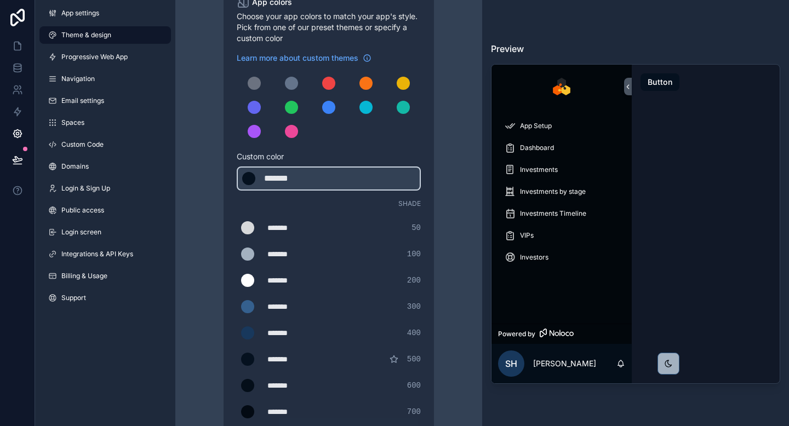
click at [440, 206] on div "Theme & design App colors Choose your app colors to match your app's style. Pic…" at bounding box center [328, 307] width 289 height 747
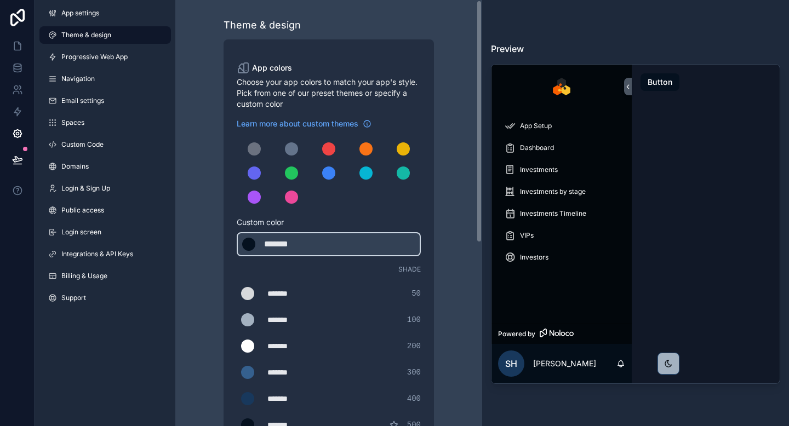
scroll to position [321, 0]
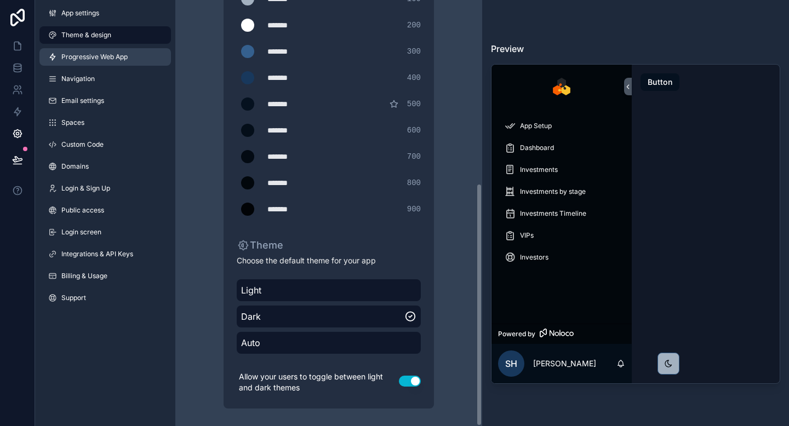
click at [67, 54] on span "Progressive Web App" at bounding box center [94, 57] width 66 height 9
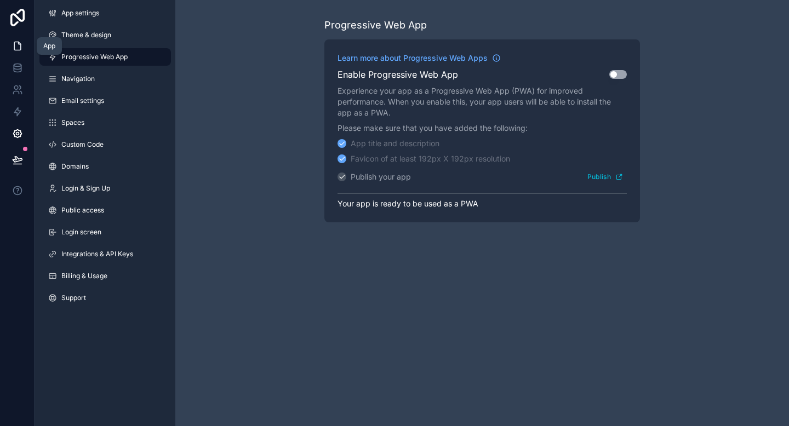
click at [16, 49] on icon at bounding box center [17, 46] width 11 height 11
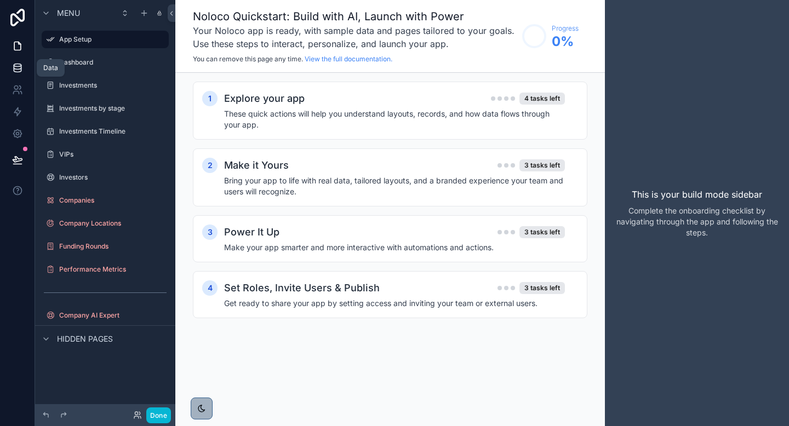
click at [14, 66] on icon at bounding box center [17, 67] width 11 height 11
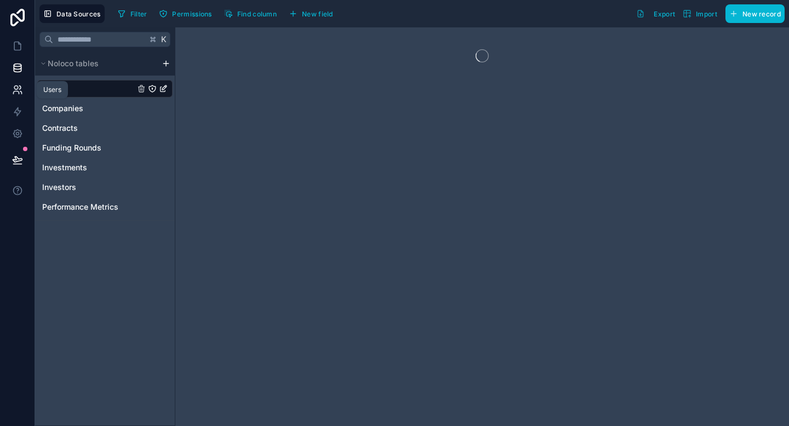
click at [13, 93] on icon at bounding box center [15, 92] width 5 height 3
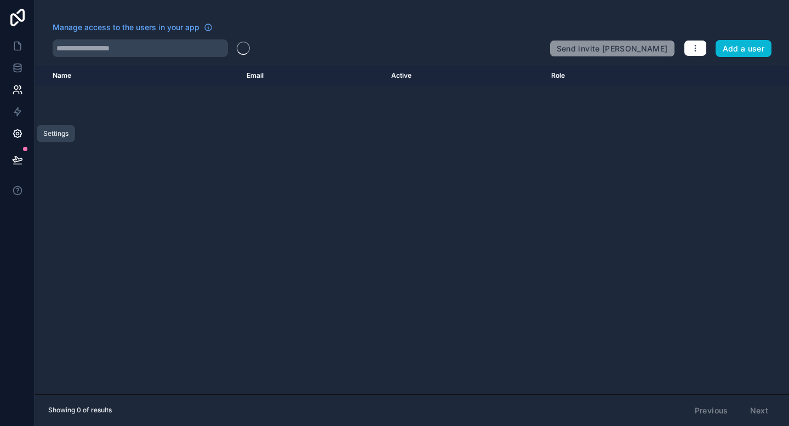
click at [19, 134] on icon at bounding box center [17, 134] width 3 height 3
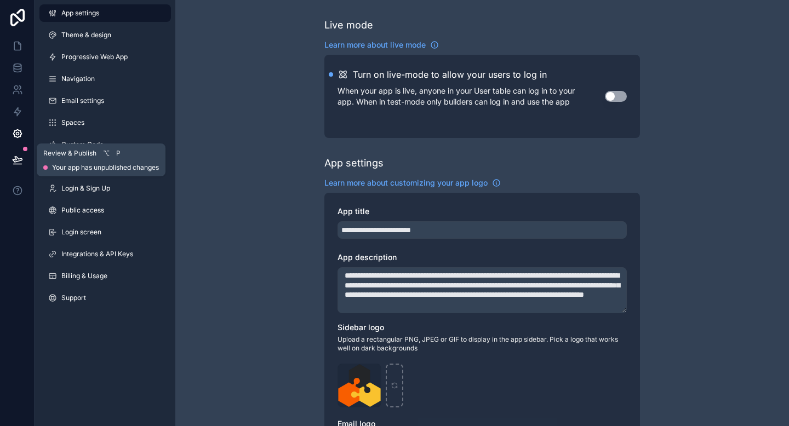
click at [15, 160] on icon at bounding box center [17, 159] width 11 height 11
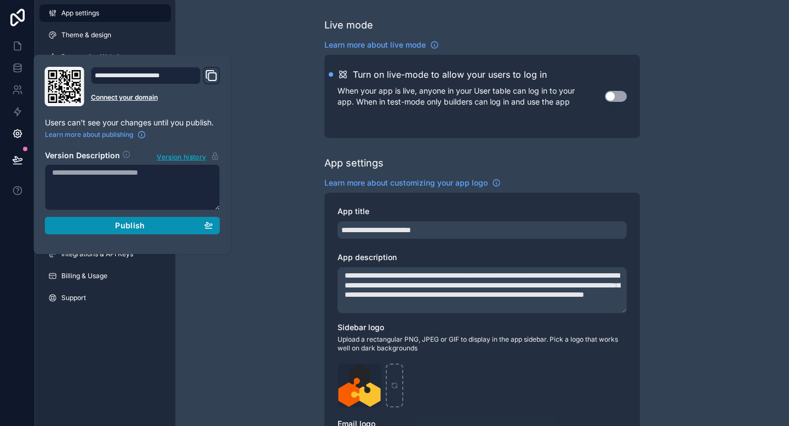
click at [114, 228] on div "Publish" at bounding box center [132, 226] width 161 height 10
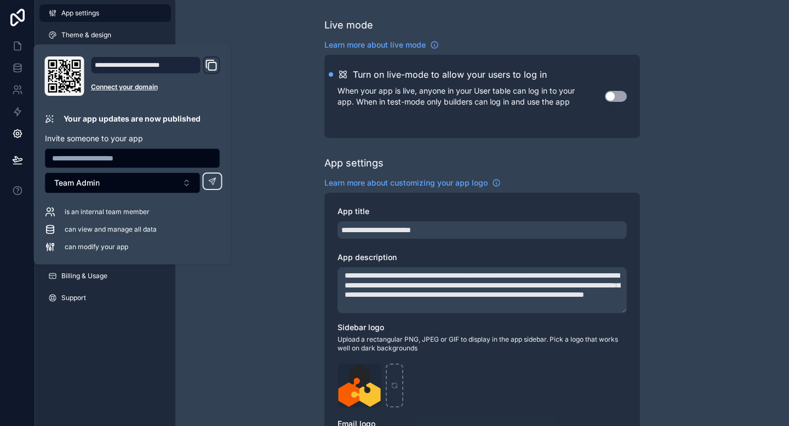
click at [209, 65] on icon "Domain and Custom Link" at bounding box center [211, 65] width 13 height 13
click at [268, 262] on div "**********" at bounding box center [481, 424] width 613 height 848
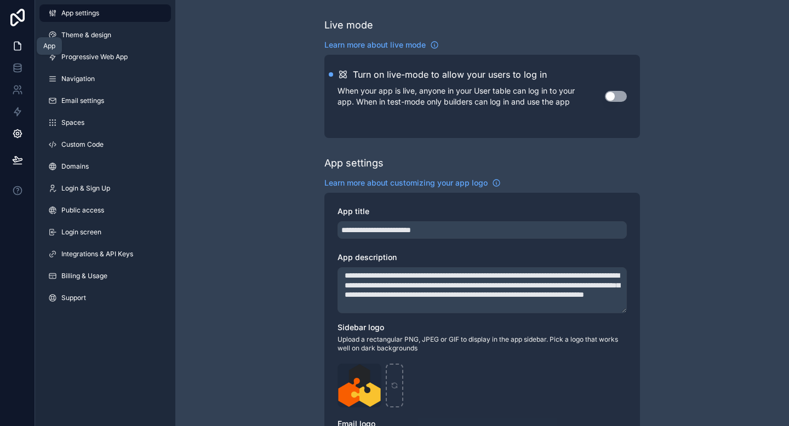
click at [19, 47] on icon at bounding box center [17, 46] width 11 height 11
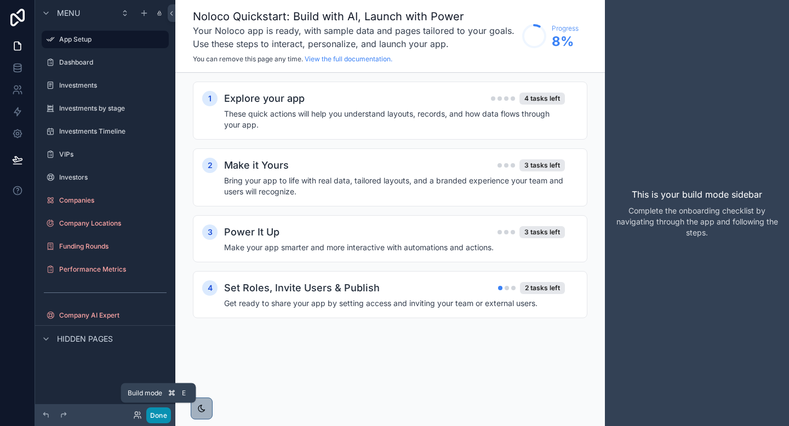
click at [155, 411] on button "Done" at bounding box center [158, 415] width 25 height 16
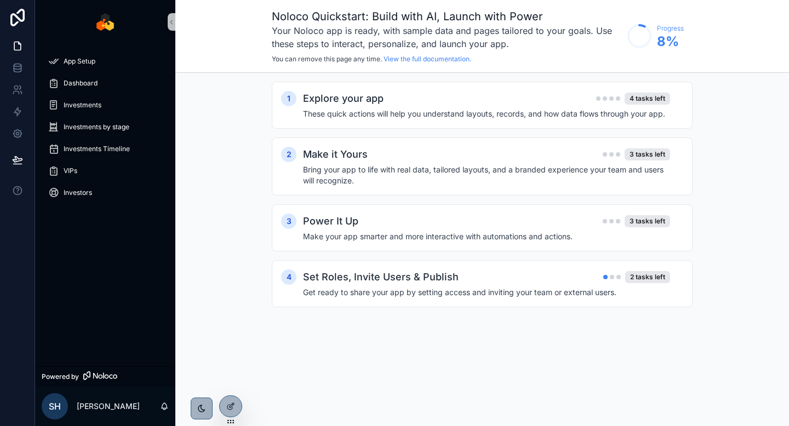
click at [91, 373] on icon "scrollable content" at bounding box center [100, 375] width 34 height 9
click at [195, 413] on div "scrollable content" at bounding box center [202, 409] width 22 height 22
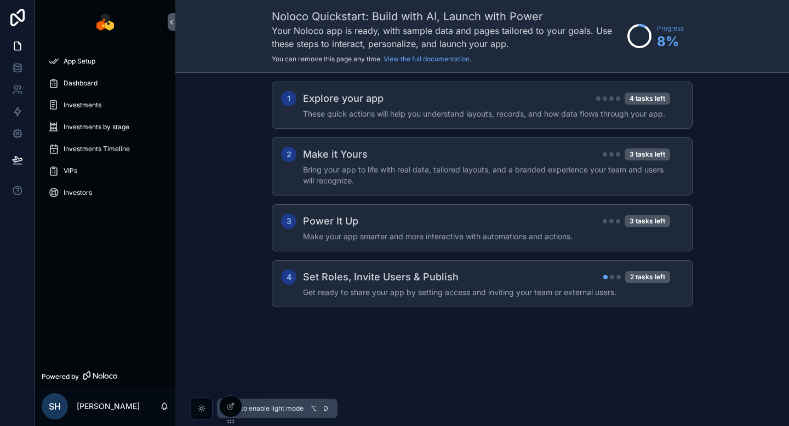
click at [195, 413] on div "scrollable content" at bounding box center [202, 409] width 22 height 22
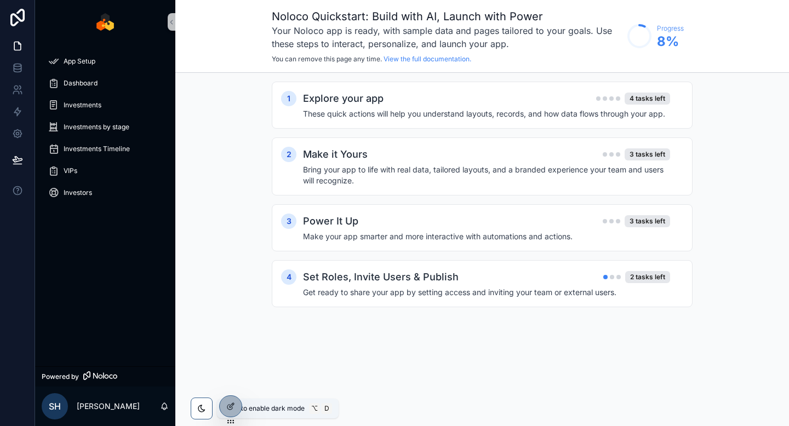
click at [195, 413] on div "scrollable content" at bounding box center [202, 409] width 22 height 22
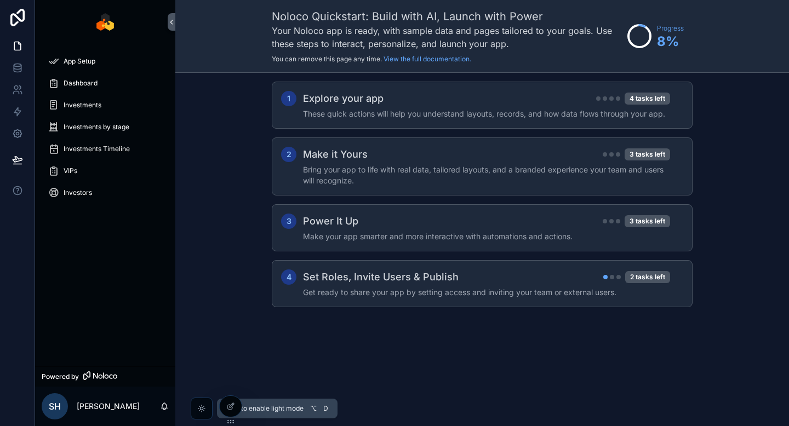
click at [195, 413] on div "scrollable content" at bounding box center [202, 409] width 22 height 22
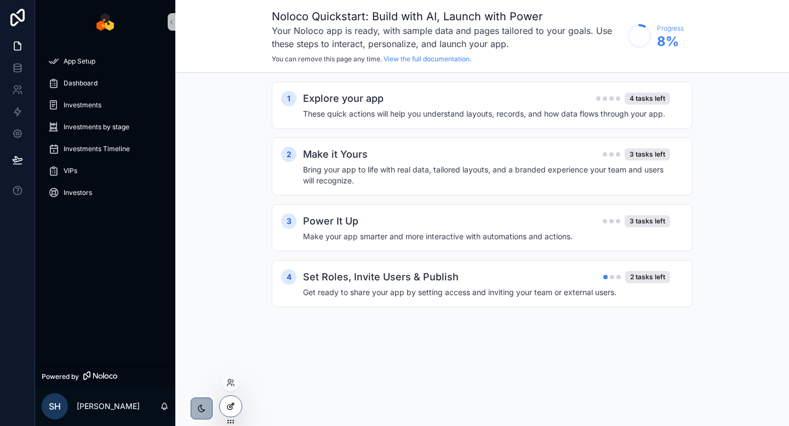
click at [235, 404] on div at bounding box center [231, 406] width 22 height 21
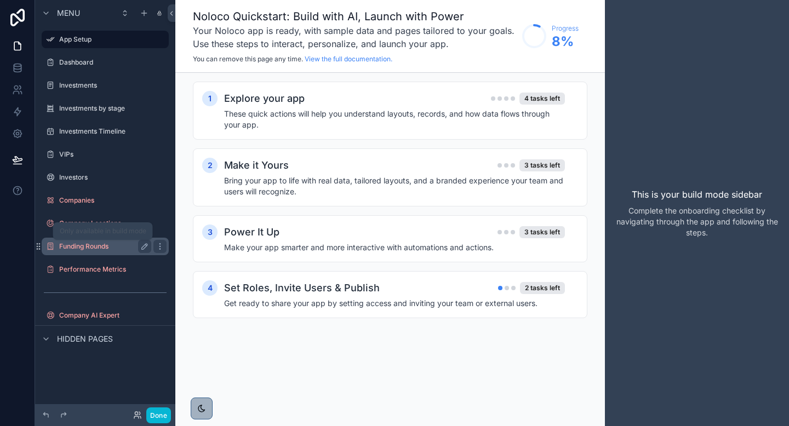
click at [111, 248] on label "Funding Rounds" at bounding box center [103, 246] width 88 height 9
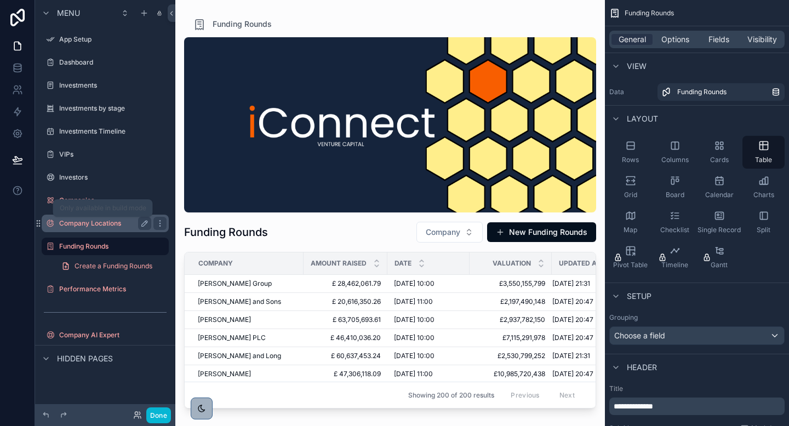
click at [108, 225] on label "Company Locations" at bounding box center [103, 223] width 88 height 9
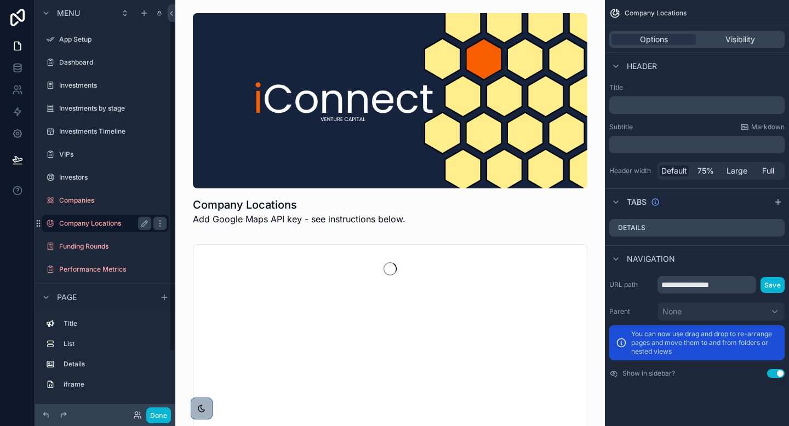
scroll to position [5, 0]
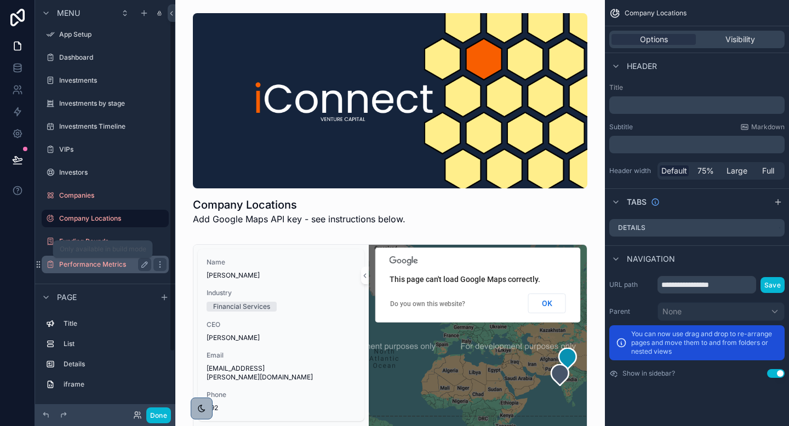
click at [76, 263] on label "Performance Metrics" at bounding box center [103, 264] width 88 height 9
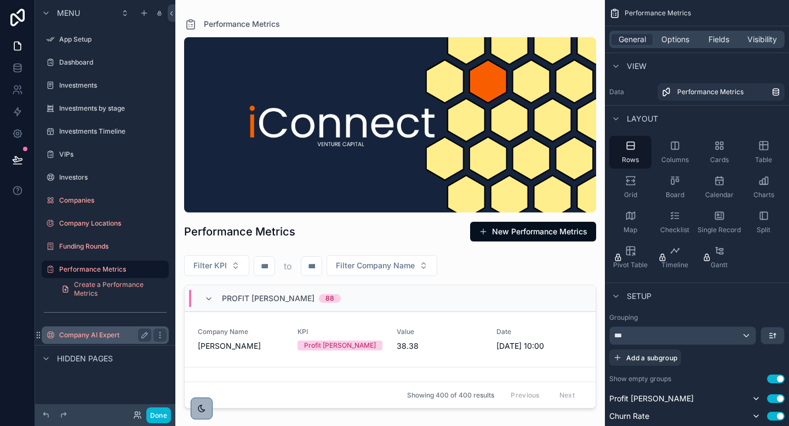
click at [110, 329] on div "Company AI Expert" at bounding box center [105, 335] width 92 height 13
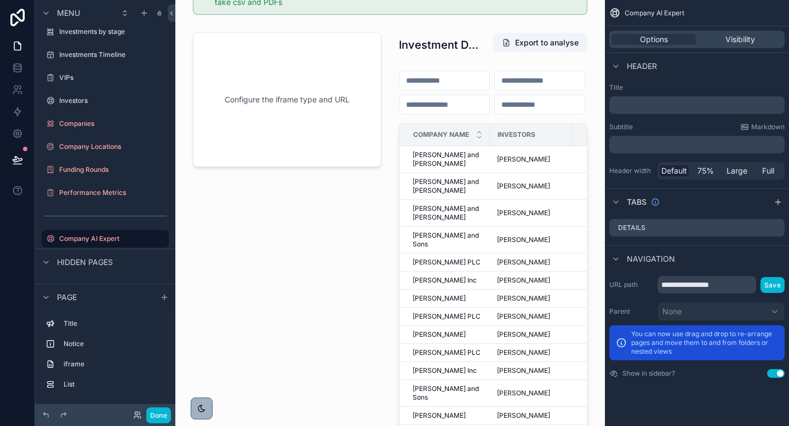
scroll to position [357, 0]
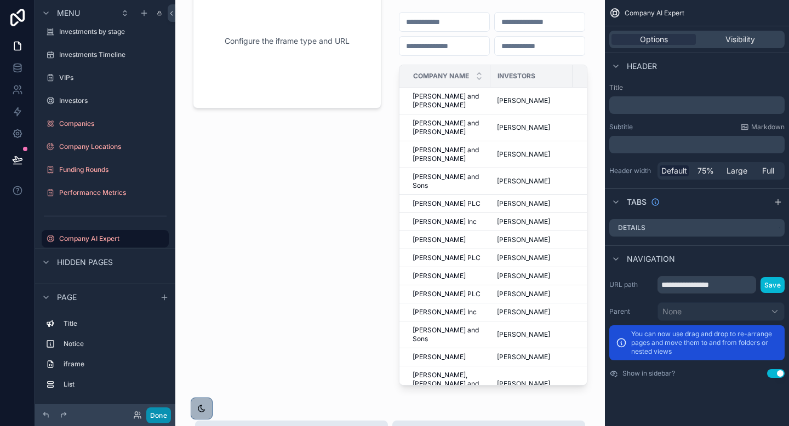
click at [157, 413] on button "Done" at bounding box center [158, 415] width 25 height 16
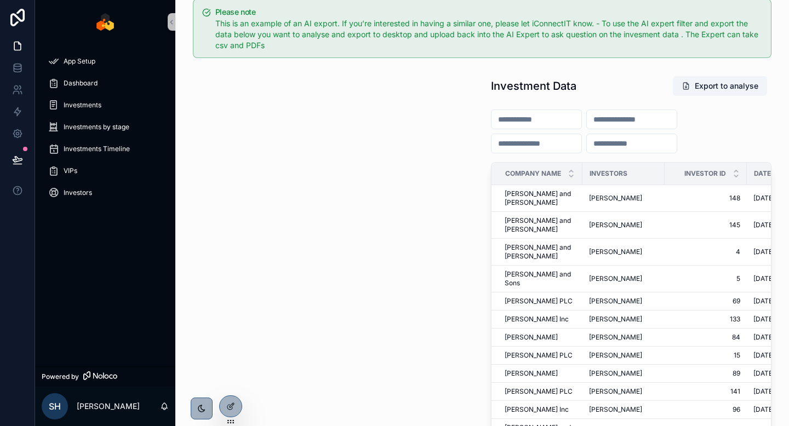
scroll to position [257, 0]
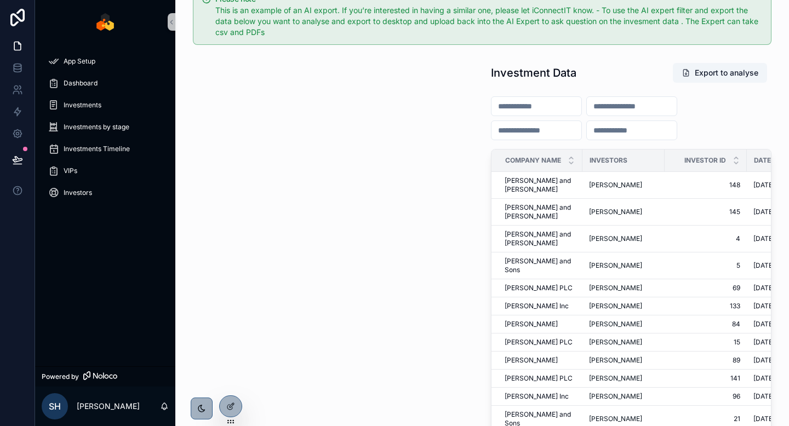
click at [315, 127] on div "scrollable content" at bounding box center [333, 268] width 298 height 421
click at [575, 105] on input "scrollable content" at bounding box center [536, 106] width 90 height 15
click at [706, 117] on div "scrollable content" at bounding box center [631, 120] width 280 height 57
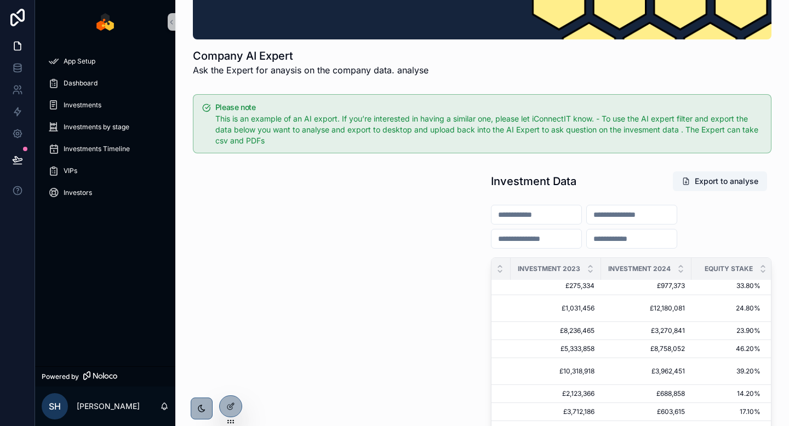
scroll to position [0, 0]
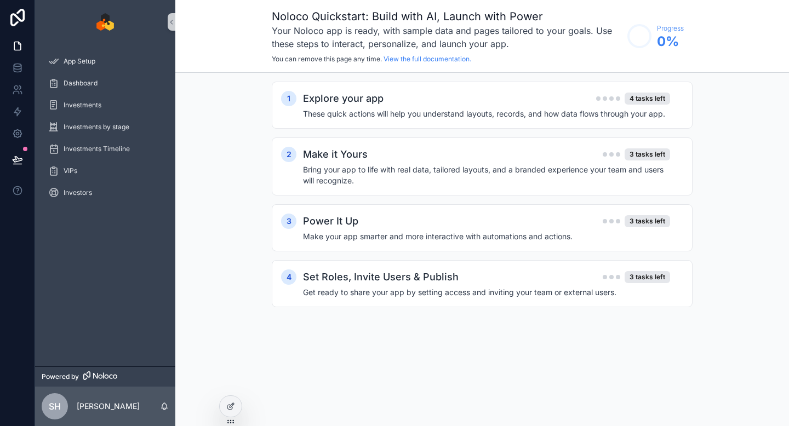
click at [194, 173] on div "1 Explore your app 4 tasks left These quick actions will help you understand la…" at bounding box center [481, 205] width 613 height 265
click at [129, 82] on div "Dashboard" at bounding box center [105, 83] width 114 height 18
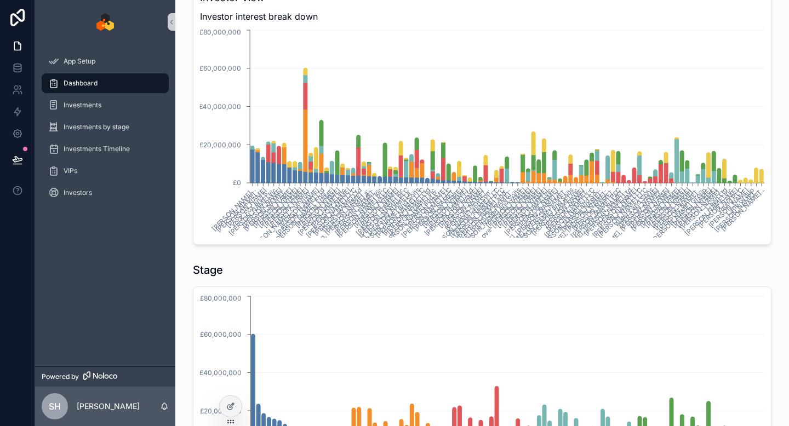
scroll to position [1044, 0]
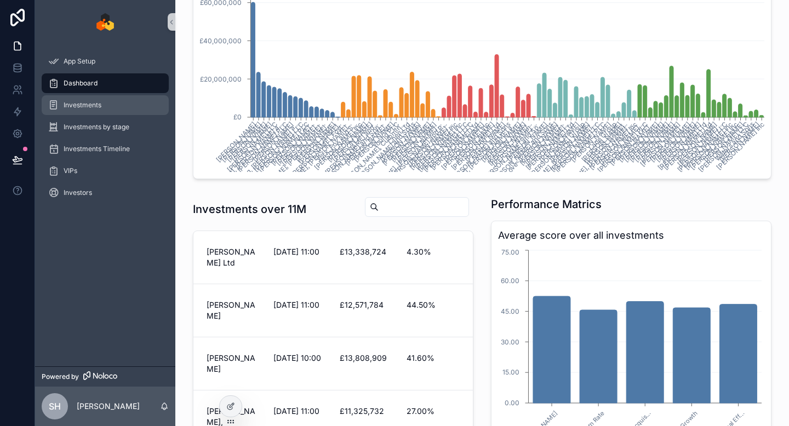
click at [123, 111] on div "Investments" at bounding box center [105, 105] width 114 height 18
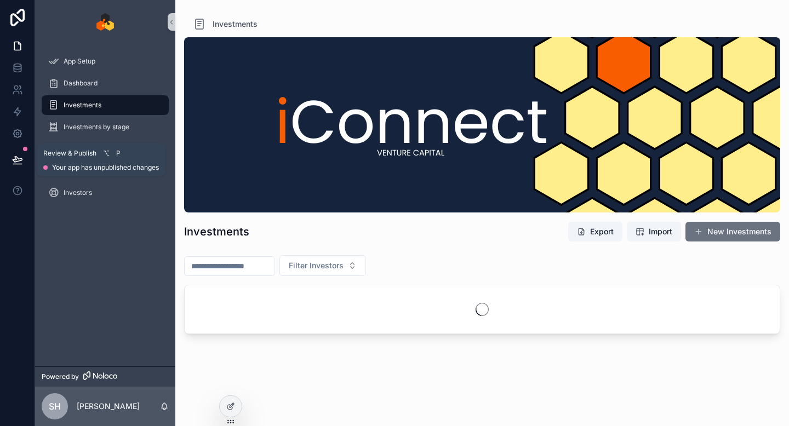
click at [15, 154] on icon at bounding box center [17, 159] width 11 height 11
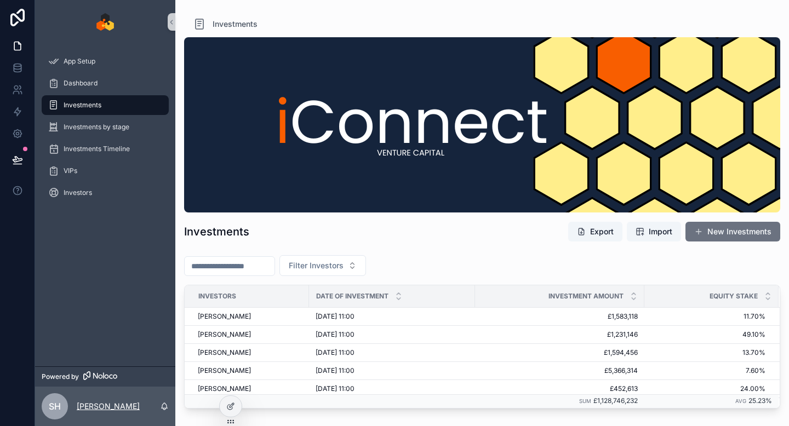
click at [111, 404] on p "[PERSON_NAME]" at bounding box center [108, 406] width 63 height 11
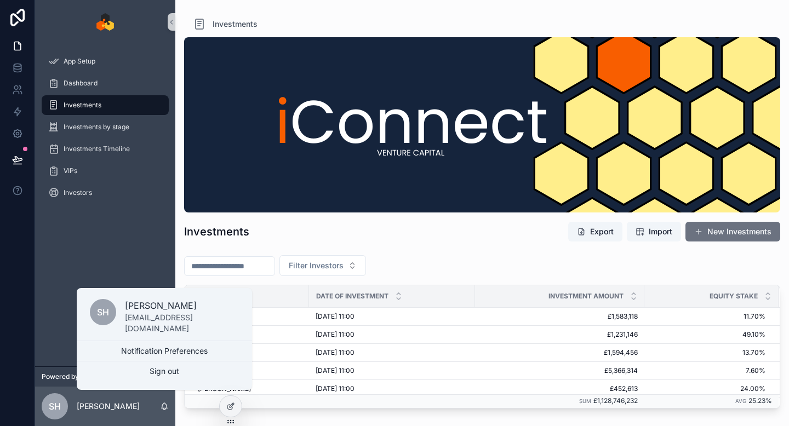
click at [138, 400] on div "sh [PERSON_NAME]" at bounding box center [105, 406] width 140 height 39
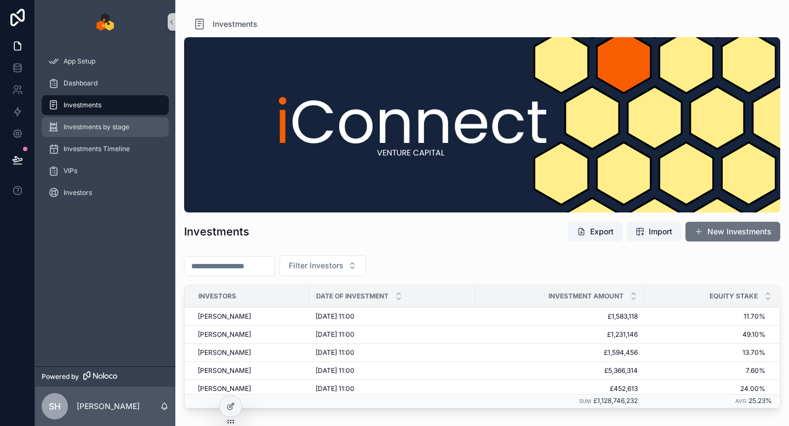
click at [129, 126] on span "Investments by stage" at bounding box center [97, 127] width 66 height 9
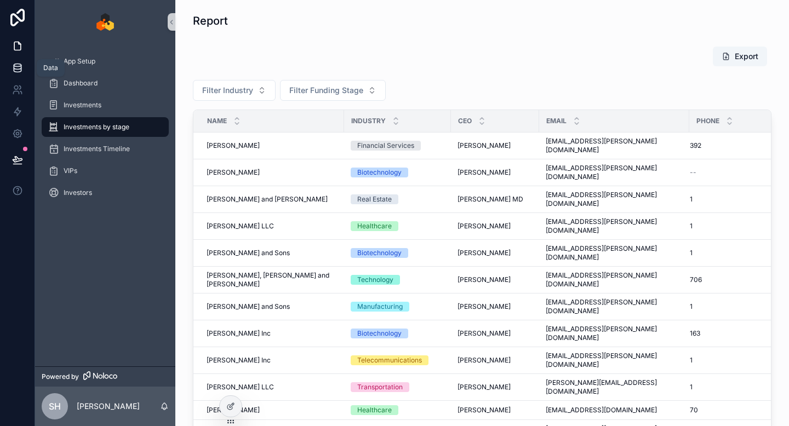
click at [23, 70] on link at bounding box center [17, 68] width 35 height 22
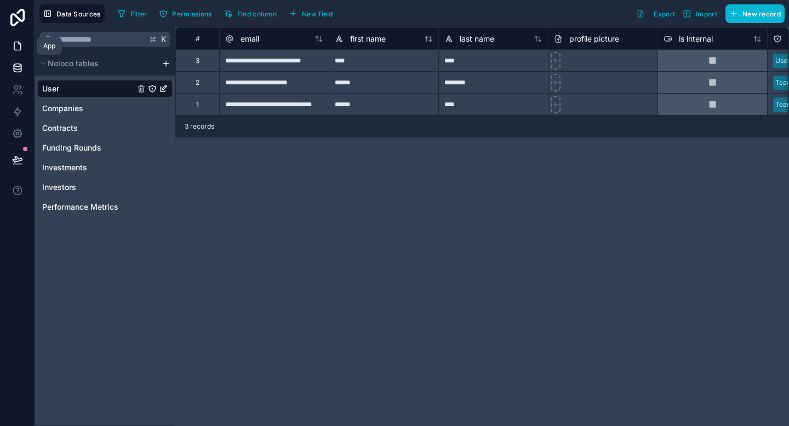
click at [16, 40] on link at bounding box center [17, 46] width 35 height 22
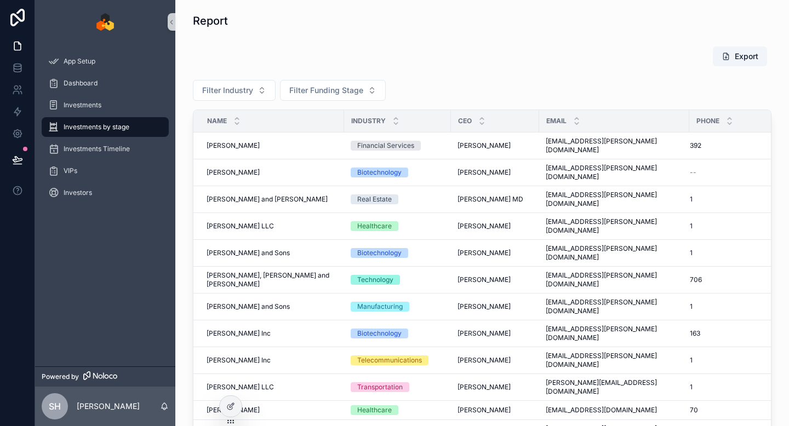
click at [258, 68] on div "Export" at bounding box center [482, 58] width 578 height 25
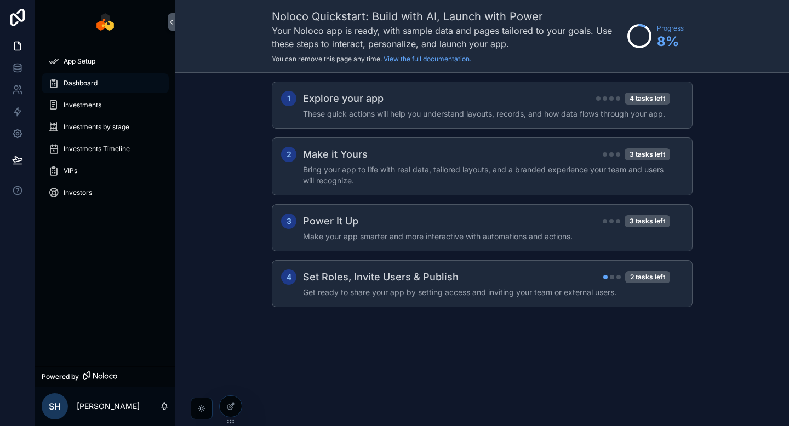
click at [101, 86] on div "Dashboard" at bounding box center [105, 83] width 114 height 18
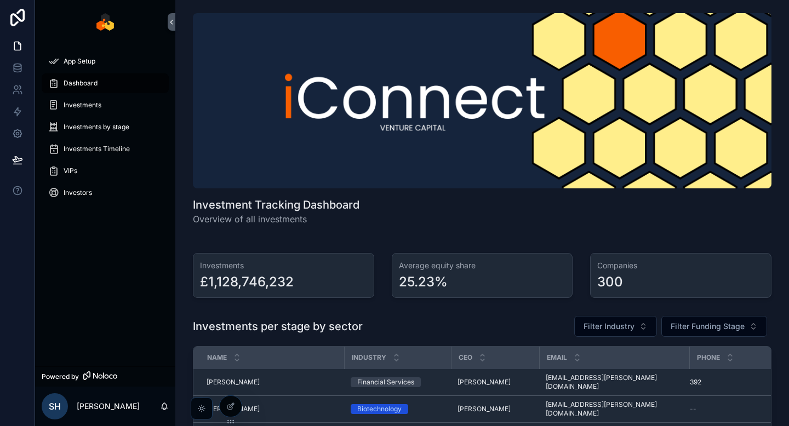
click at [200, 406] on icon "scrollable content" at bounding box center [201, 408] width 9 height 9
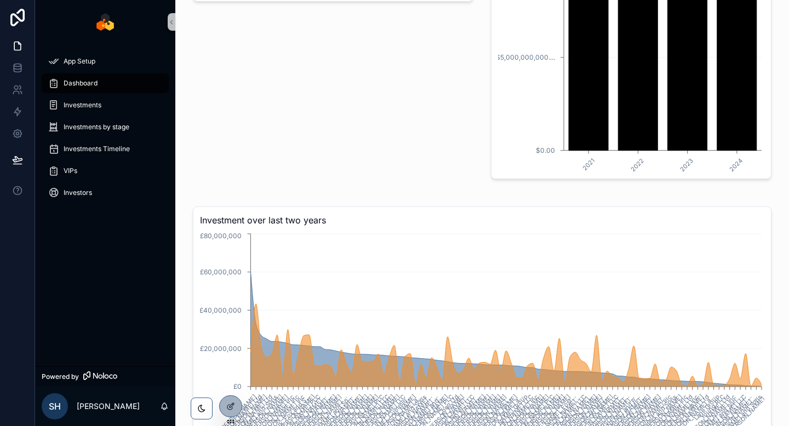
scroll to position [1631, 0]
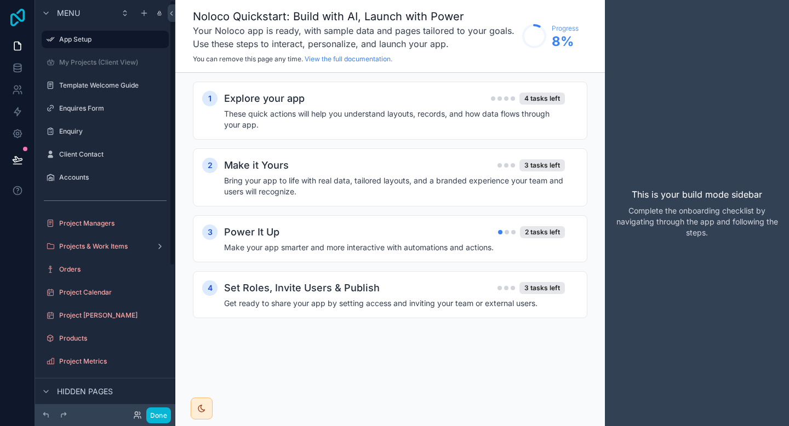
click at [21, 15] on icon at bounding box center [18, 18] width 22 height 18
click at [20, 48] on icon at bounding box center [17, 46] width 7 height 8
click at [97, 88] on label "Template Welcome Guide" at bounding box center [103, 85] width 88 height 9
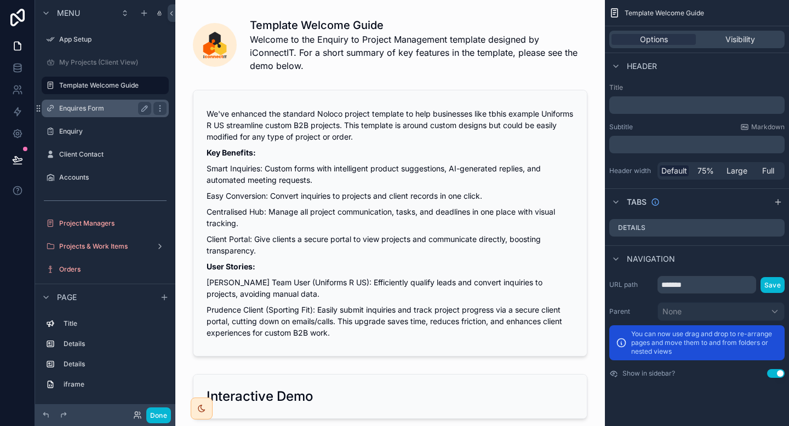
click at [91, 109] on label "Enquires Form" at bounding box center [103, 108] width 88 height 9
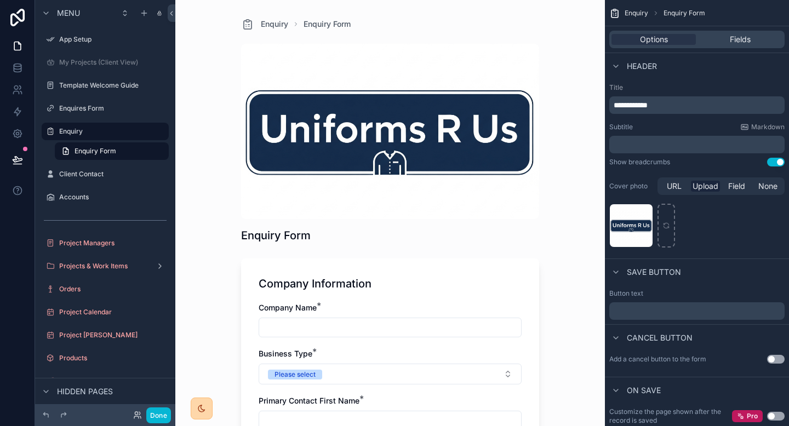
click at [202, 411] on icon "scrollable content" at bounding box center [201, 408] width 7 height 7
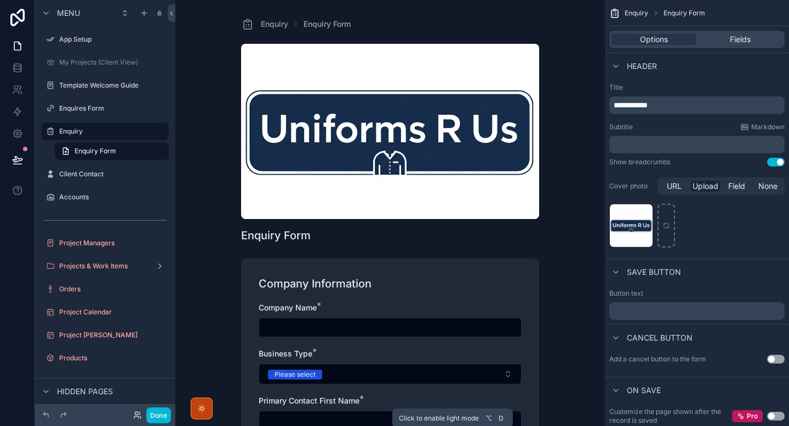
click at [202, 405] on icon "scrollable content" at bounding box center [201, 408] width 9 height 9
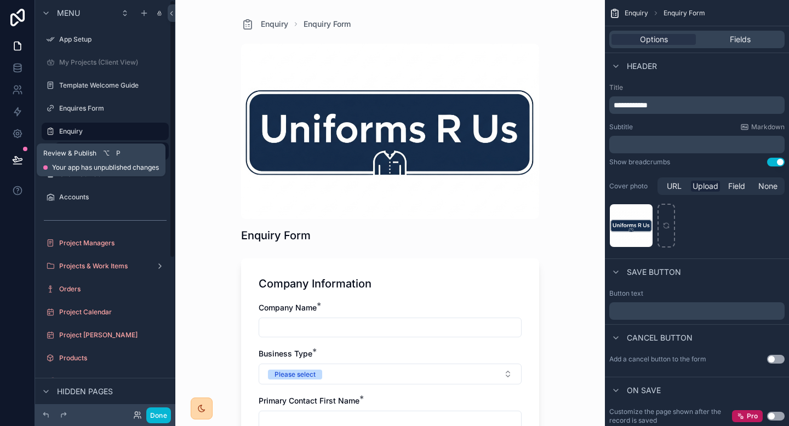
click at [25, 162] on button at bounding box center [17, 160] width 24 height 31
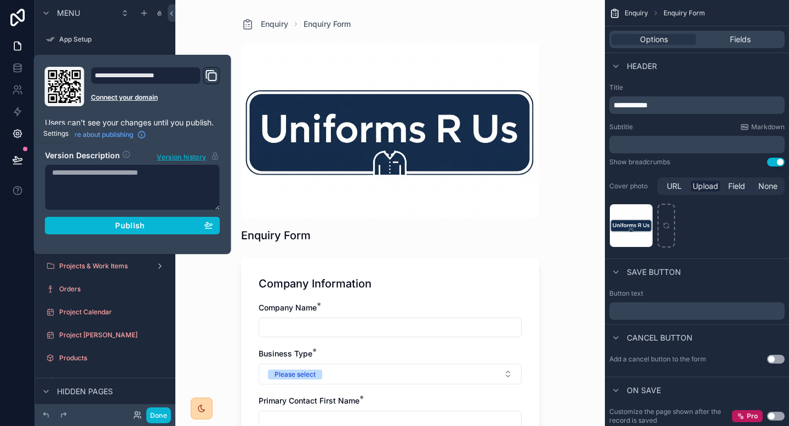
click at [21, 129] on icon at bounding box center [17, 133] width 11 height 11
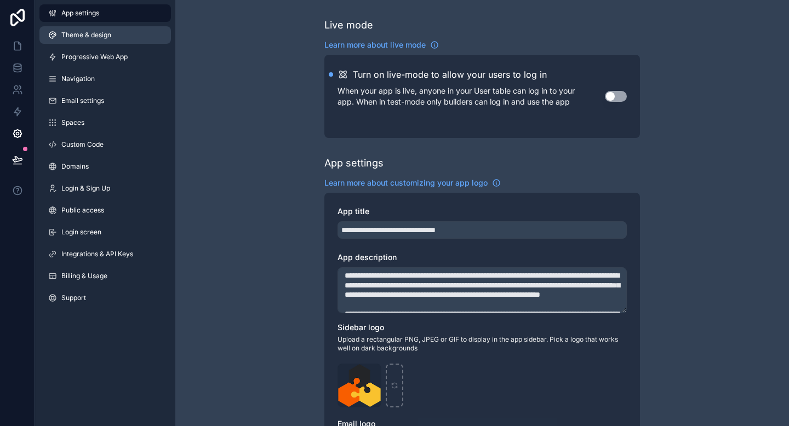
click at [96, 33] on span "Theme & design" at bounding box center [86, 35] width 50 height 9
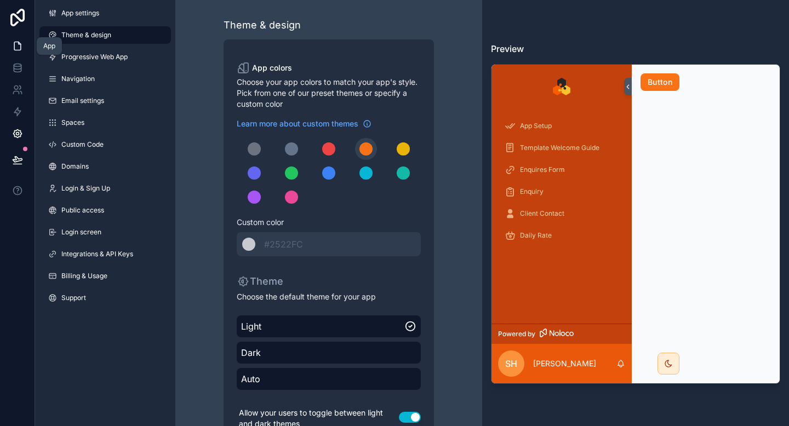
click at [9, 49] on link at bounding box center [17, 46] width 35 height 22
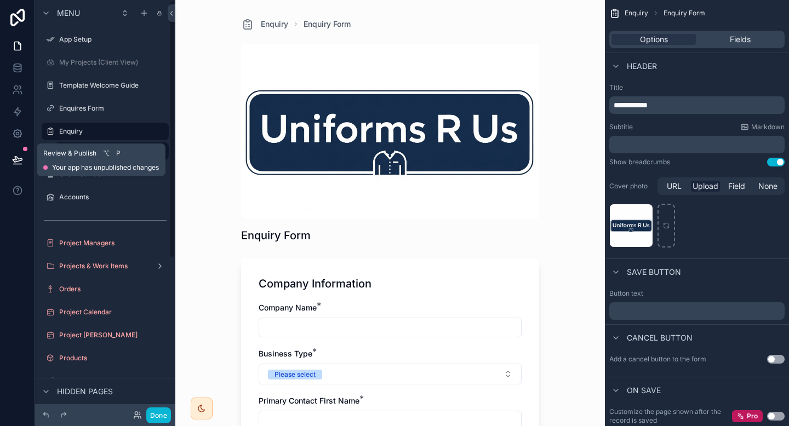
click at [13, 158] on icon at bounding box center [17, 159] width 11 height 11
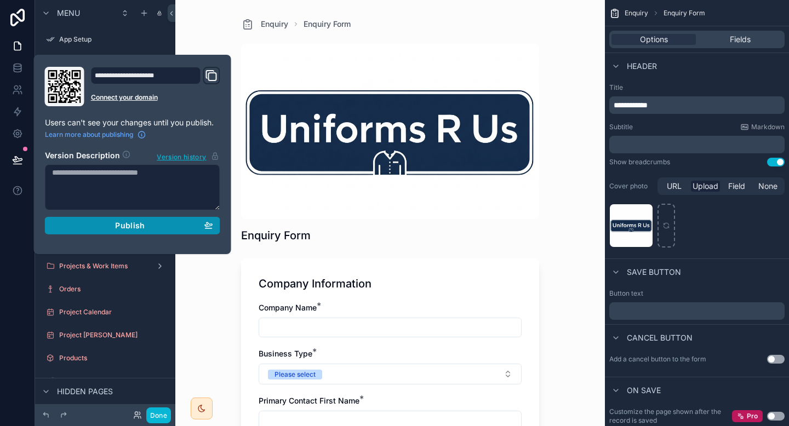
click at [115, 233] on button "Publish" at bounding box center [132, 226] width 175 height 18
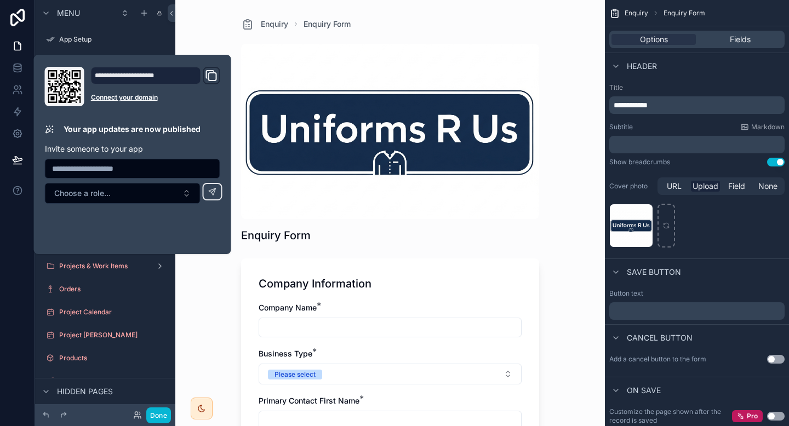
click at [214, 74] on icon "Domain and Custom Link" at bounding box center [211, 75] width 13 height 13
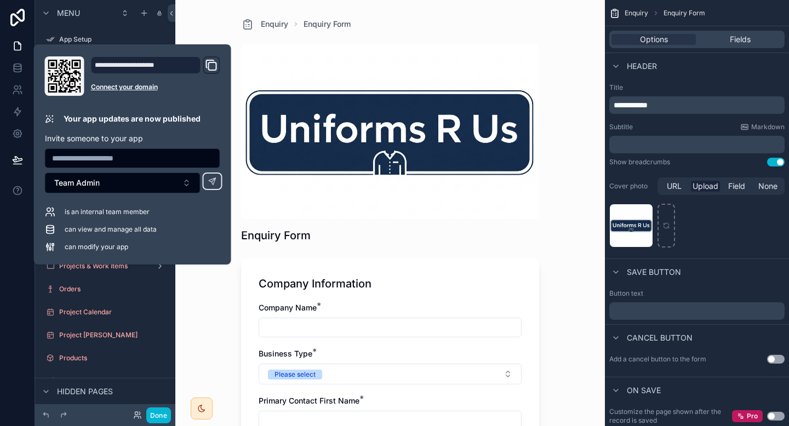
click at [193, 27] on div "Enquiry Enquiry Form Enquiry Form Company Information Company Name * Business T…" at bounding box center [389, 213] width 429 height 426
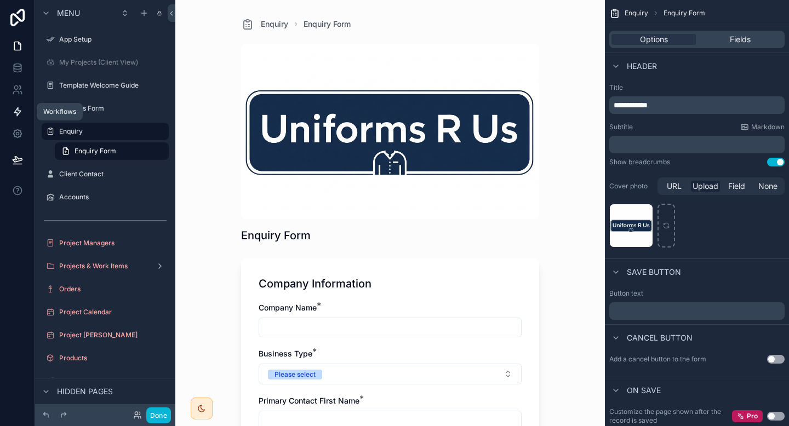
click at [21, 106] on icon at bounding box center [17, 111] width 11 height 11
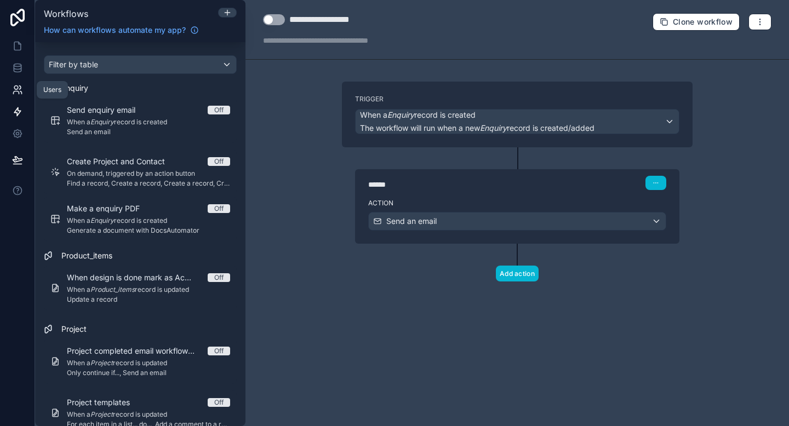
click at [21, 89] on icon at bounding box center [17, 89] width 11 height 11
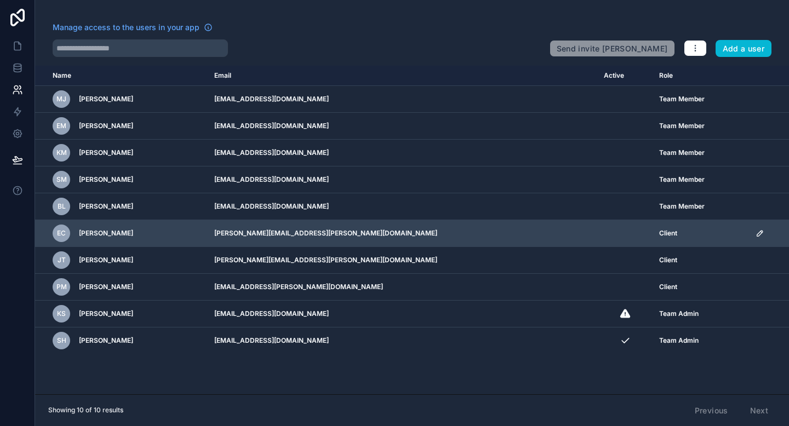
click at [108, 235] on span "Ewell Cole" at bounding box center [106, 233] width 54 height 9
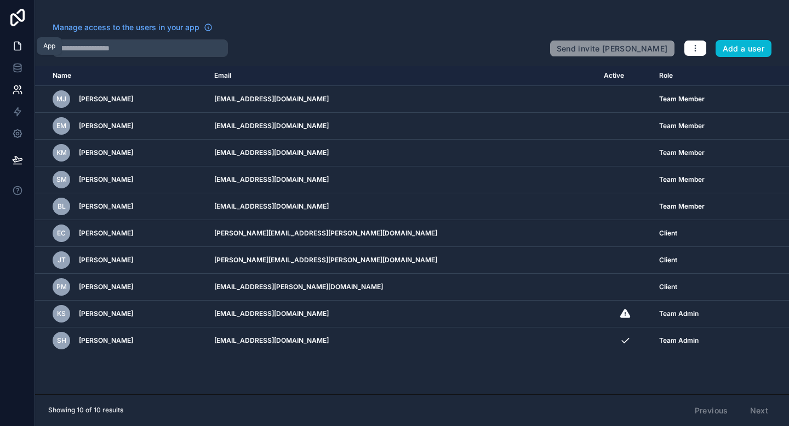
click at [12, 45] on icon at bounding box center [17, 46] width 11 height 11
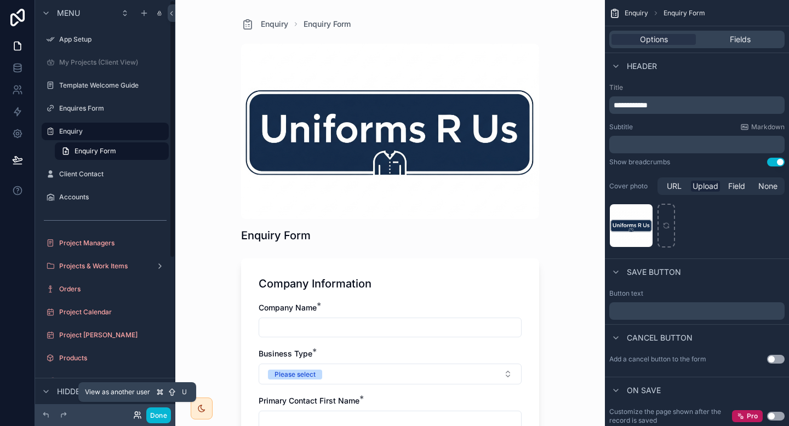
click at [133, 415] on icon at bounding box center [137, 415] width 9 height 9
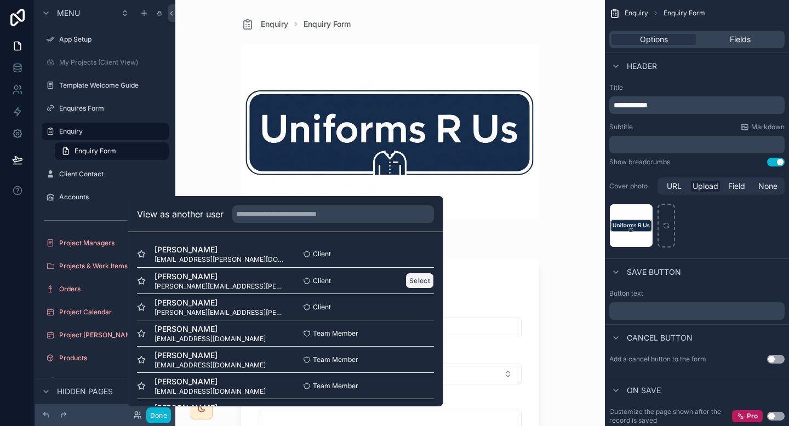
click at [424, 283] on button "Select" at bounding box center [419, 281] width 28 height 16
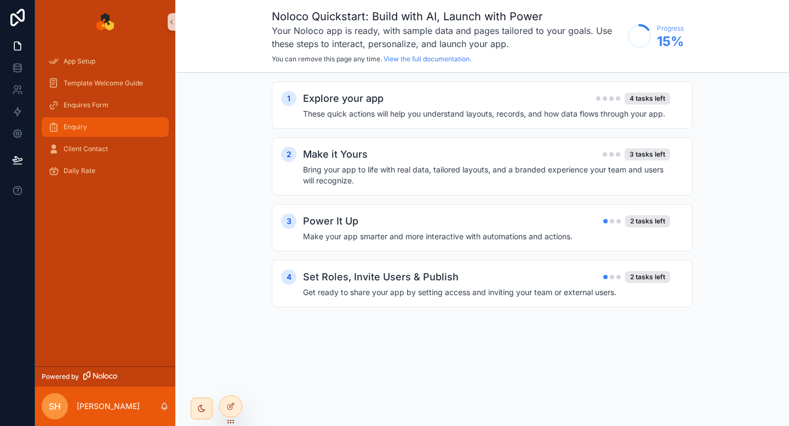
click at [97, 134] on div "Enquiry" at bounding box center [105, 127] width 114 height 18
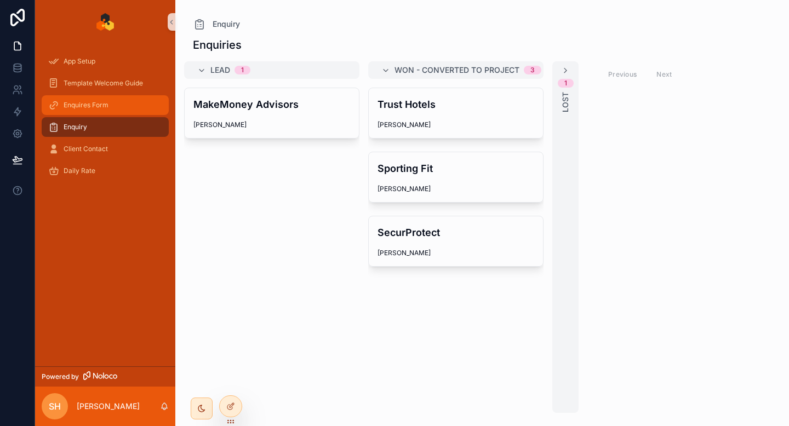
click at [116, 109] on div "Enquires Form" at bounding box center [105, 105] width 114 height 18
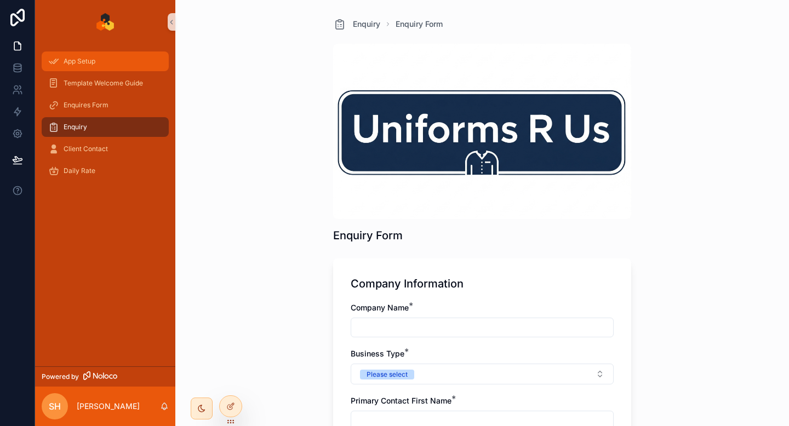
click at [94, 61] on span "App Setup" at bounding box center [80, 61] width 32 height 9
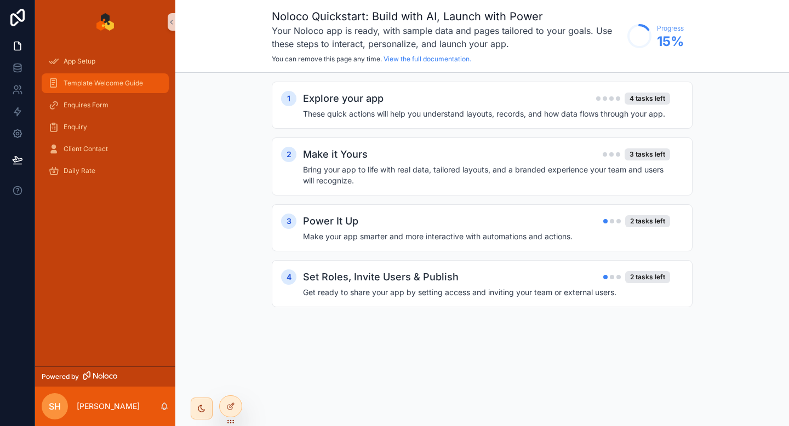
click at [94, 73] on link "Template Welcome Guide" at bounding box center [105, 83] width 127 height 20
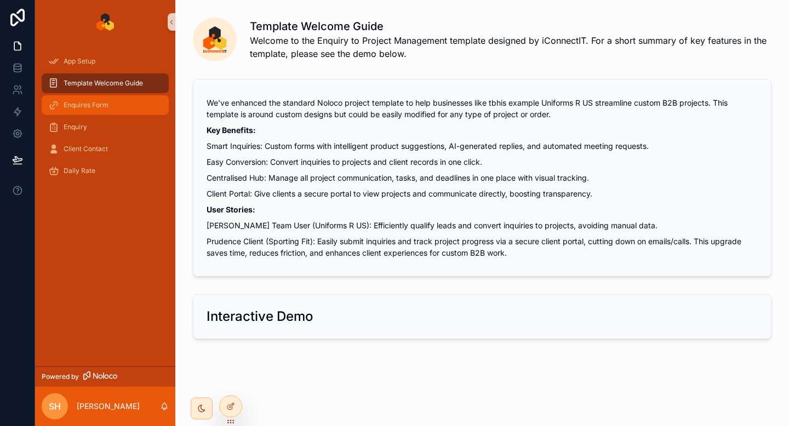
click at [94, 100] on div "Enquires Form" at bounding box center [105, 105] width 114 height 18
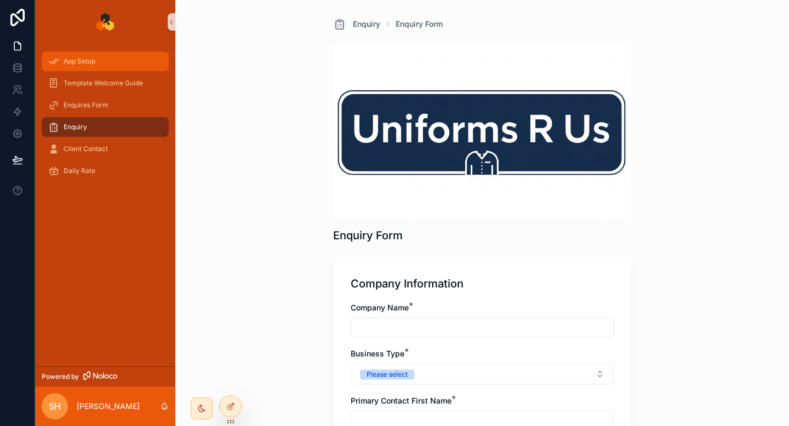
click at [103, 60] on div "App Setup" at bounding box center [105, 62] width 114 height 18
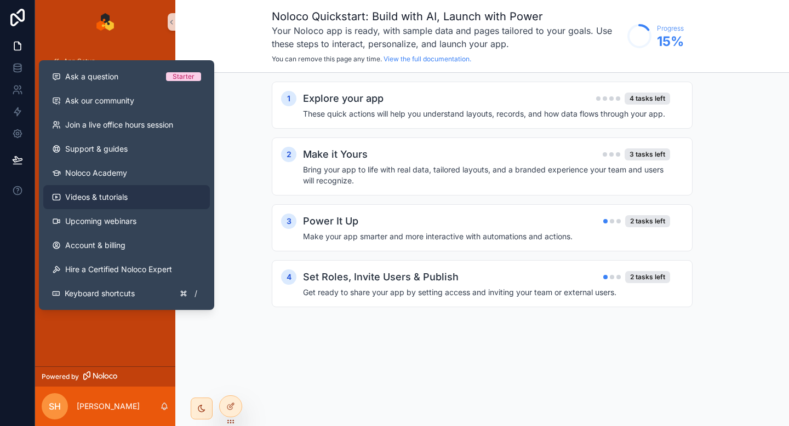
click at [77, 189] on link "Videos & tutorials" at bounding box center [126, 197] width 166 height 24
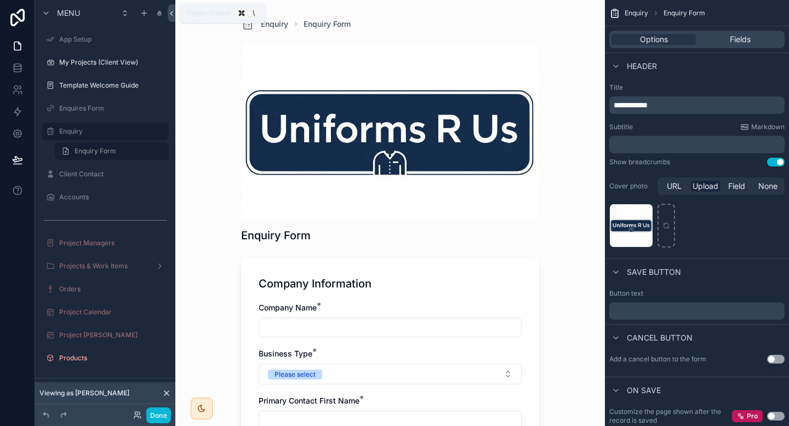
click at [169, 12] on icon at bounding box center [172, 13] width 8 height 8
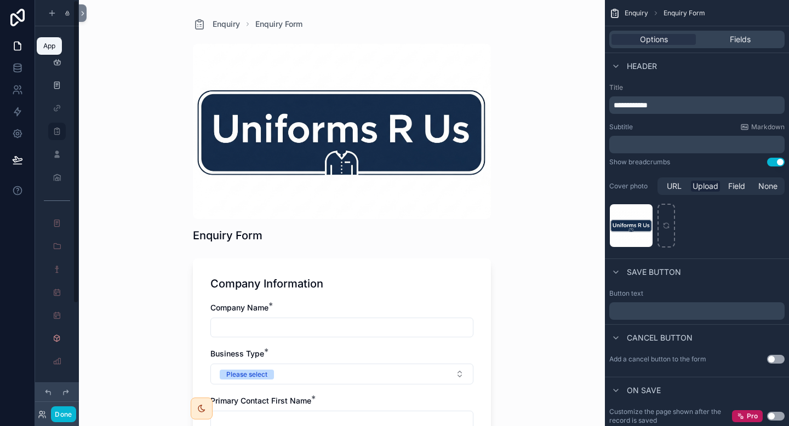
click at [16, 47] on icon at bounding box center [17, 46] width 11 height 11
click at [16, 65] on icon at bounding box center [17, 67] width 11 height 11
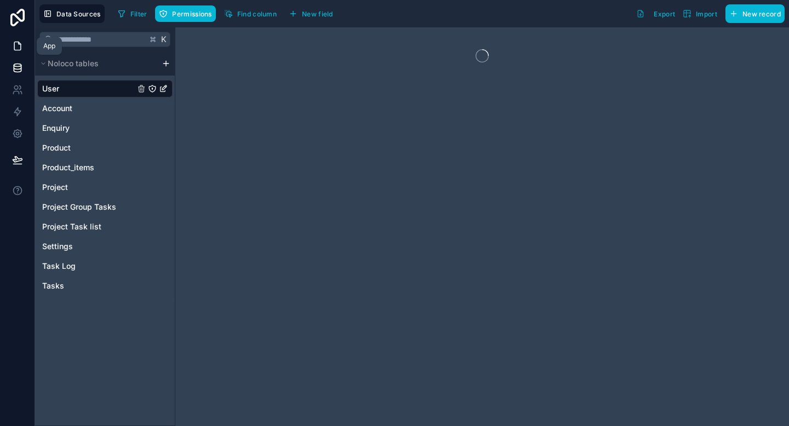
click at [17, 44] on icon at bounding box center [17, 46] width 11 height 11
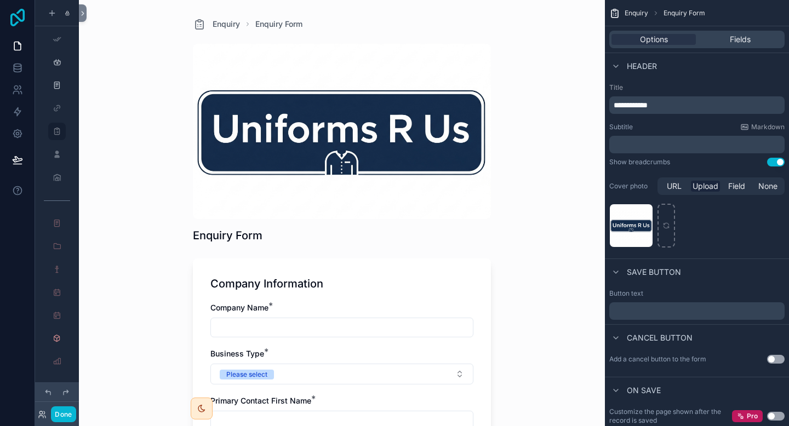
click at [21, 18] on icon at bounding box center [18, 18] width 22 height 18
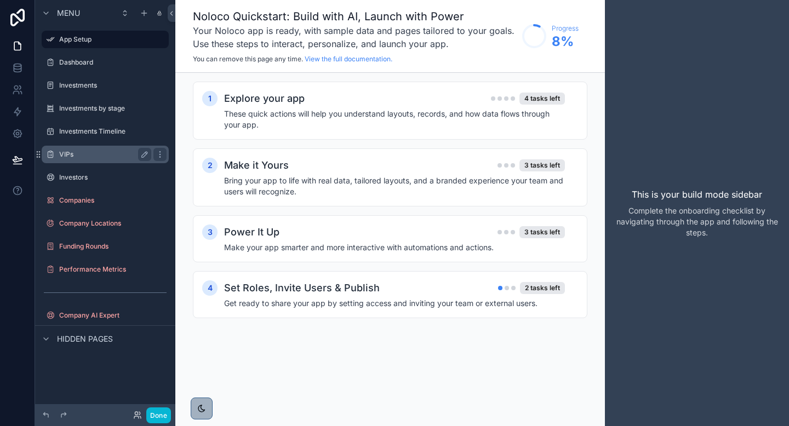
click at [90, 147] on div "VIPs" at bounding box center [105, 155] width 123 height 18
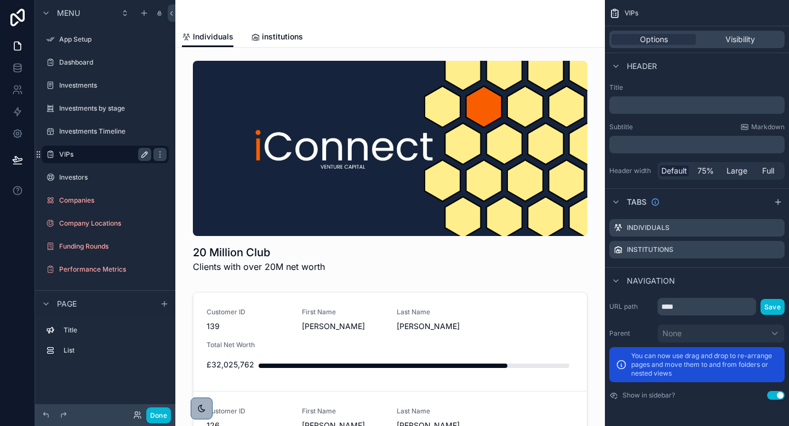
click at [138, 156] on button "scrollable content" at bounding box center [144, 154] width 13 height 13
click at [154, 154] on div "scrollable content" at bounding box center [159, 154] width 13 height 13
click at [47, 153] on icon "scrollable content" at bounding box center [50, 154] width 9 height 9
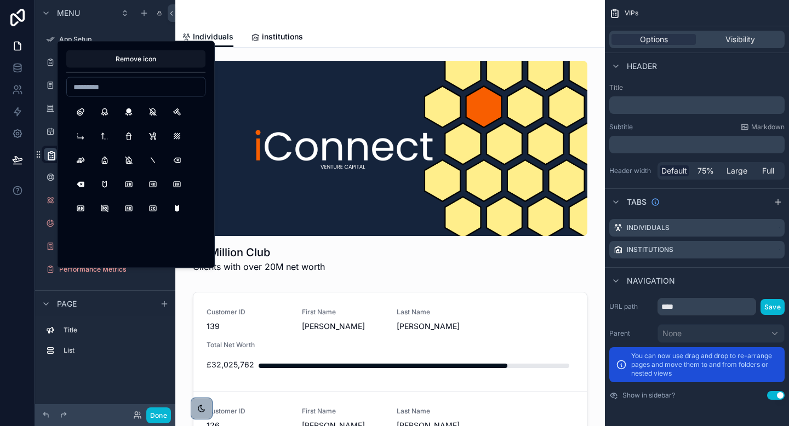
scroll to position [2211, 0]
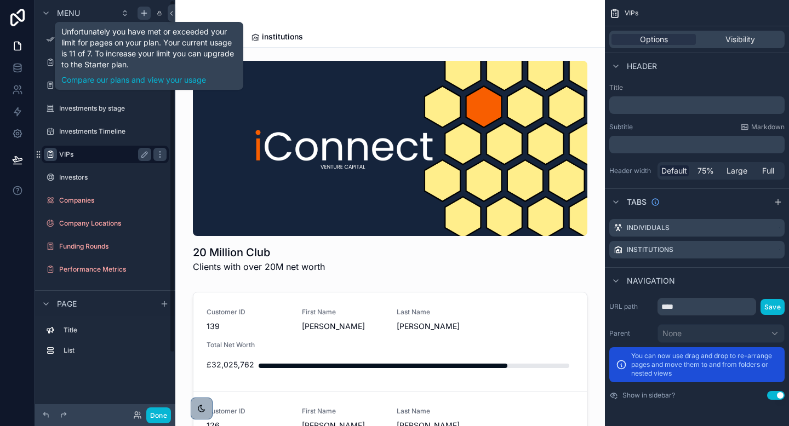
click at [148, 14] on div "scrollable content" at bounding box center [143, 13] width 13 height 13
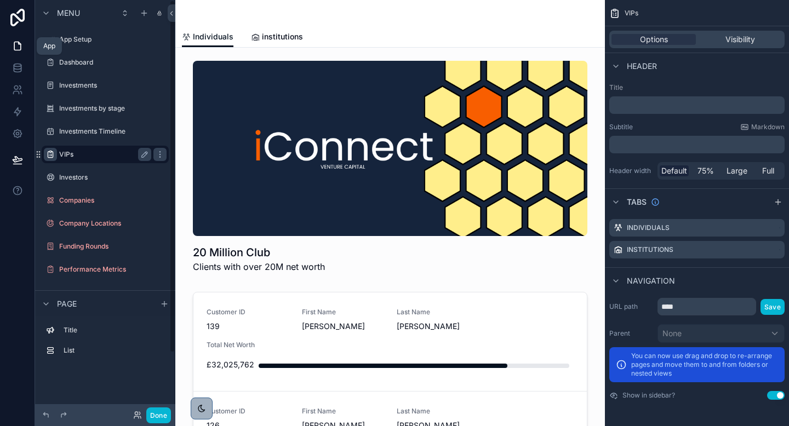
click at [18, 45] on icon at bounding box center [17, 46] width 11 height 11
click at [16, 159] on icon at bounding box center [17, 159] width 9 height 5
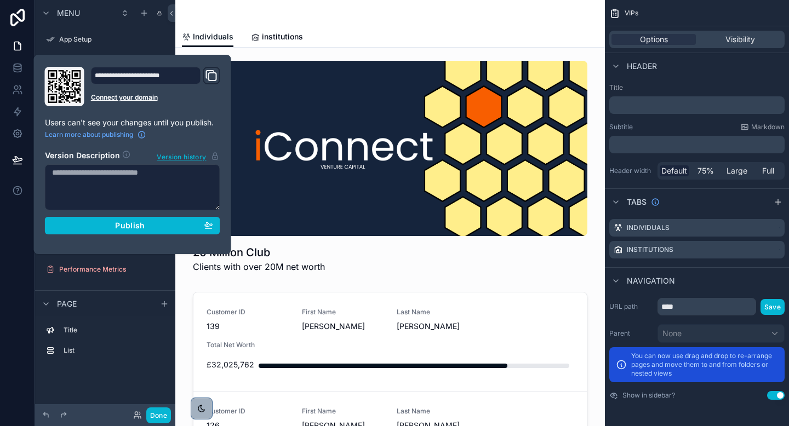
click at [206, 74] on icon "Domain and Custom Link" at bounding box center [210, 75] width 8 height 8
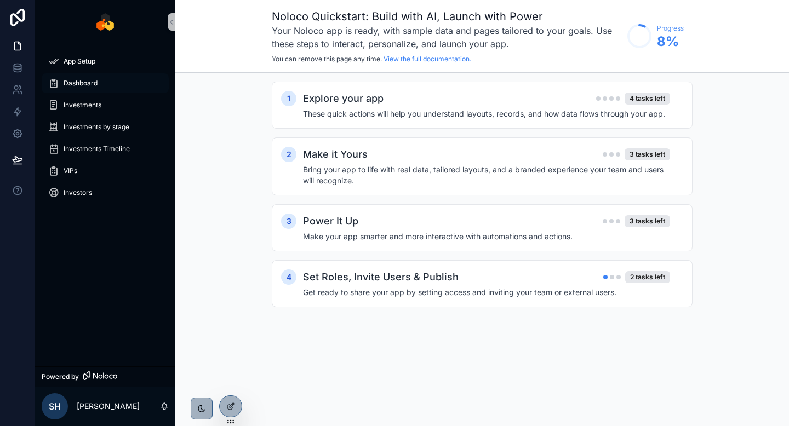
click at [106, 85] on div "Dashboard" at bounding box center [105, 83] width 114 height 18
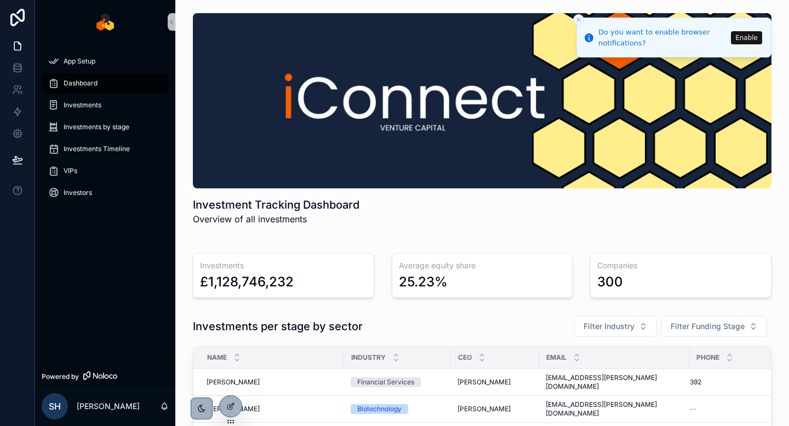
drag, startPoint x: 511, startPoint y: 62, endPoint x: 407, endPoint y: 123, distance: 121.3
click at [407, 122] on div "scrollable content" at bounding box center [482, 100] width 578 height 175
